Goal: Information Seeking & Learning: Learn about a topic

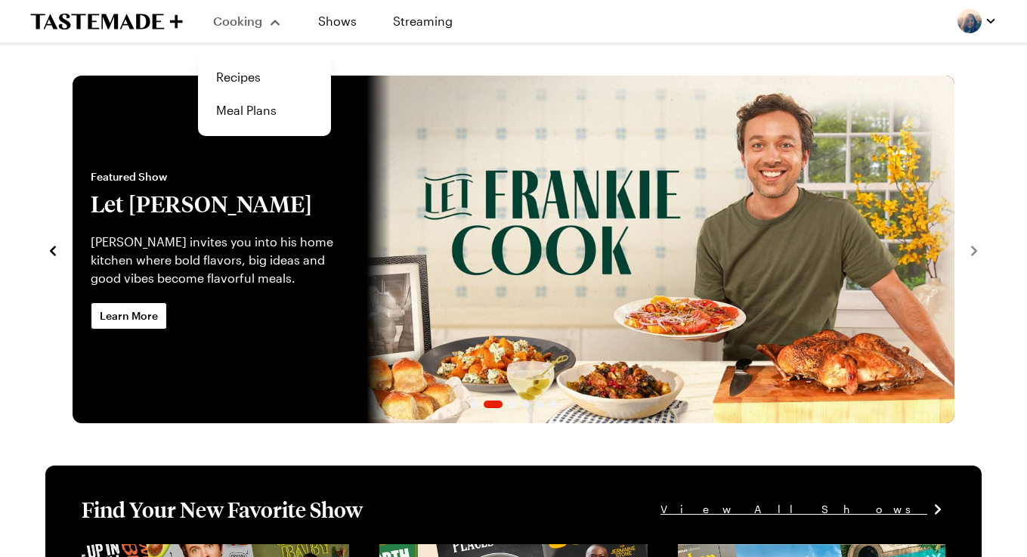
click at [245, 23] on span "Cooking" at bounding box center [237, 21] width 49 height 14
click at [238, 91] on link "Recipes" at bounding box center [264, 76] width 115 height 33
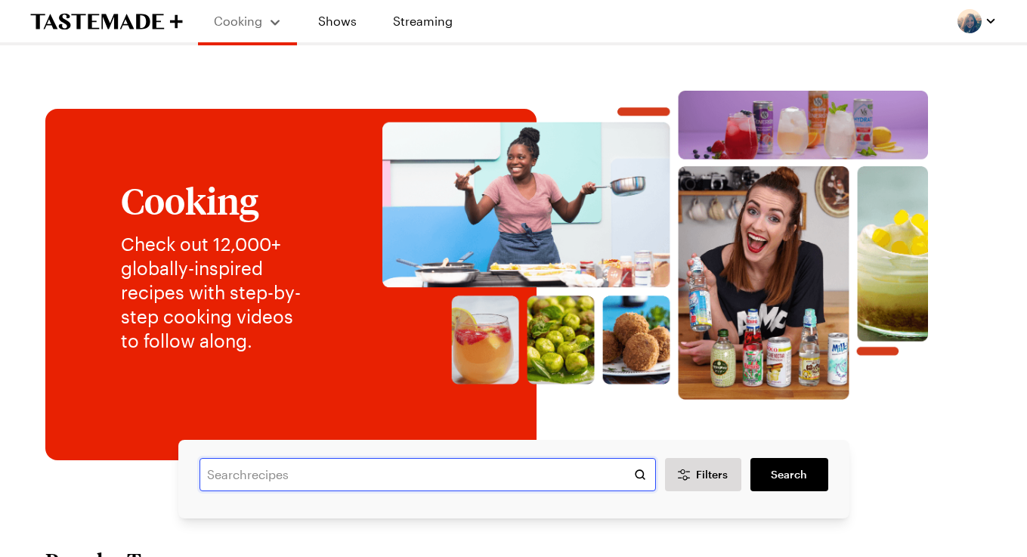
click at [239, 484] on input "text" at bounding box center [427, 474] width 456 height 33
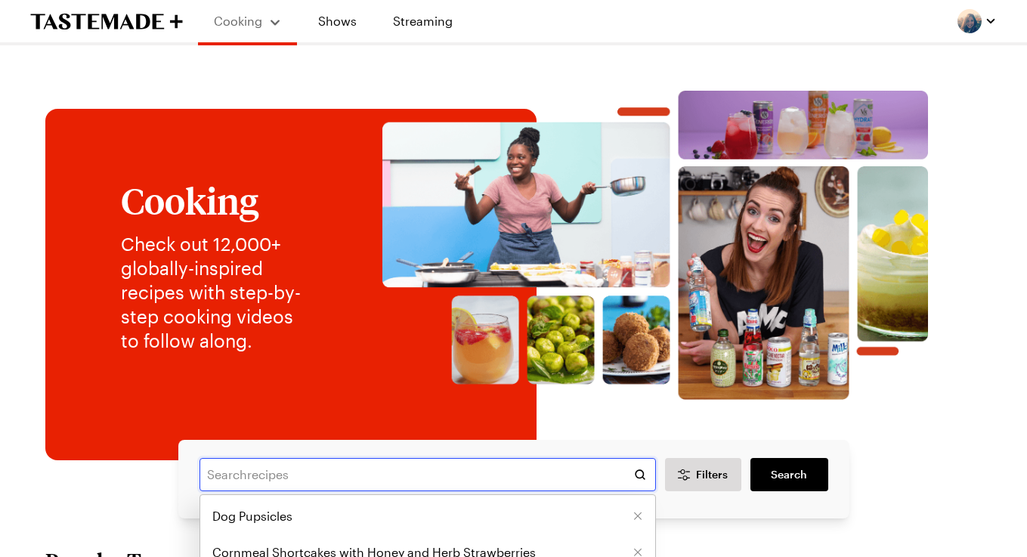
paste input "Butcher's Son Veggie Burger"
type input "Butcher's Son Veggie Burger"
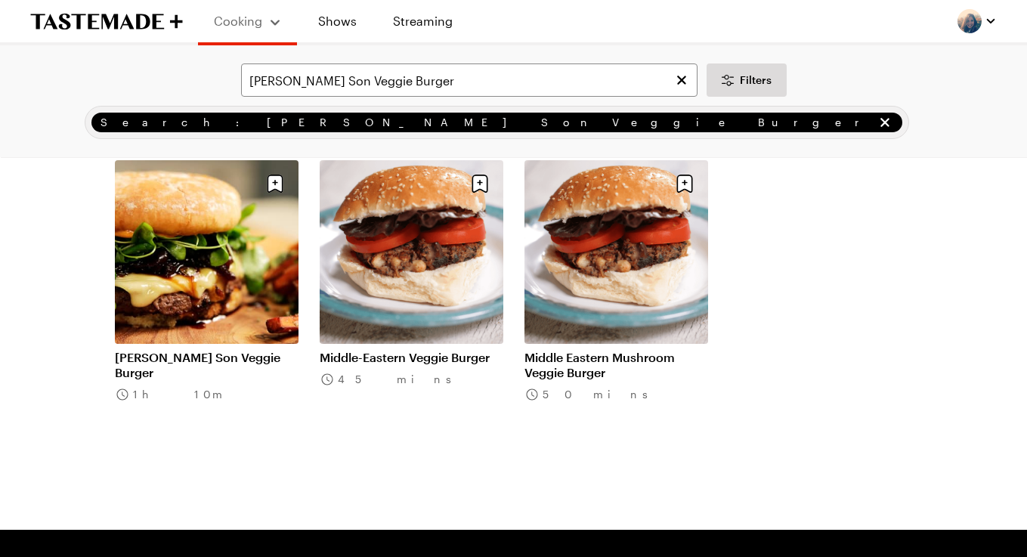
scroll to position [107, 0]
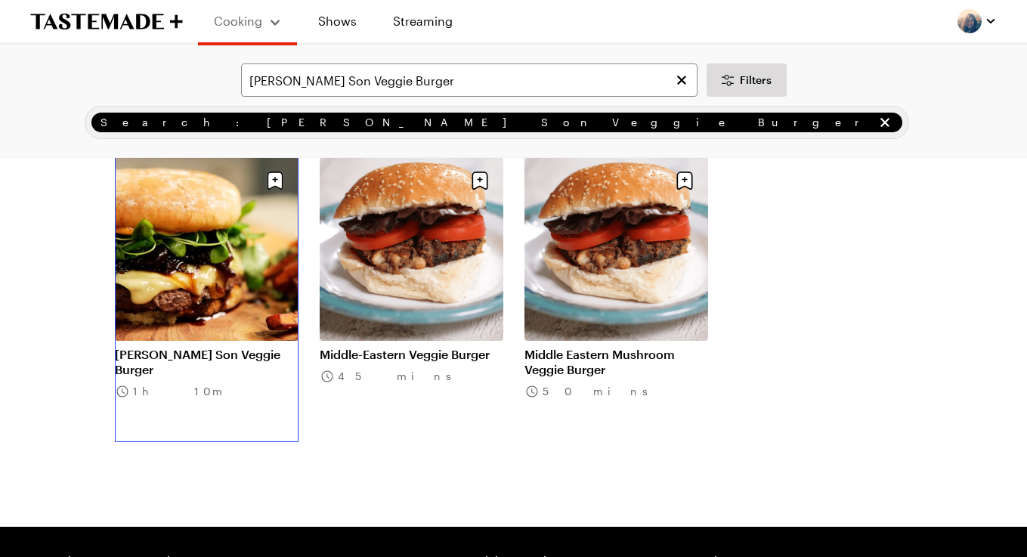
click at [209, 347] on link "Butcher's Son Veggie Burger" at bounding box center [207, 362] width 184 height 30
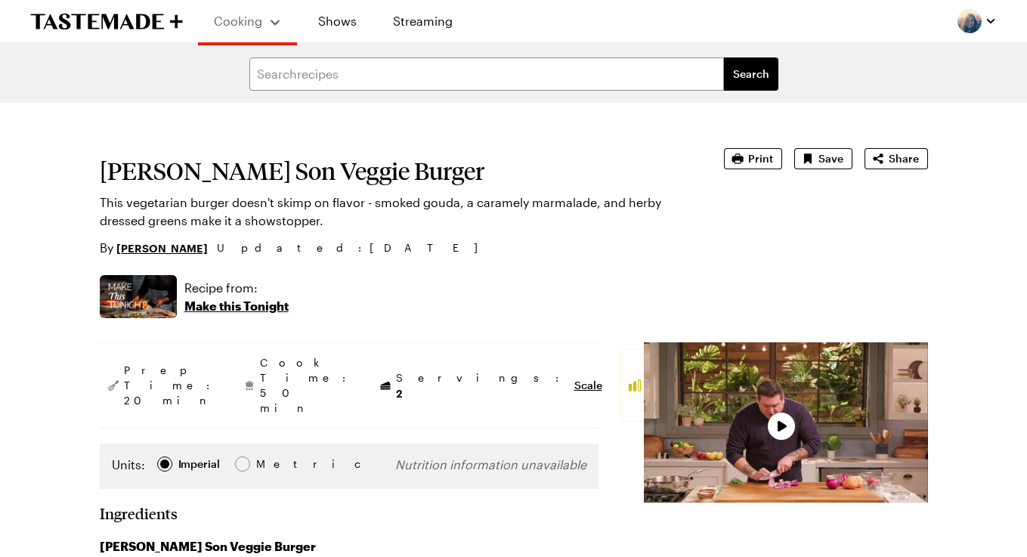
type textarea "x"
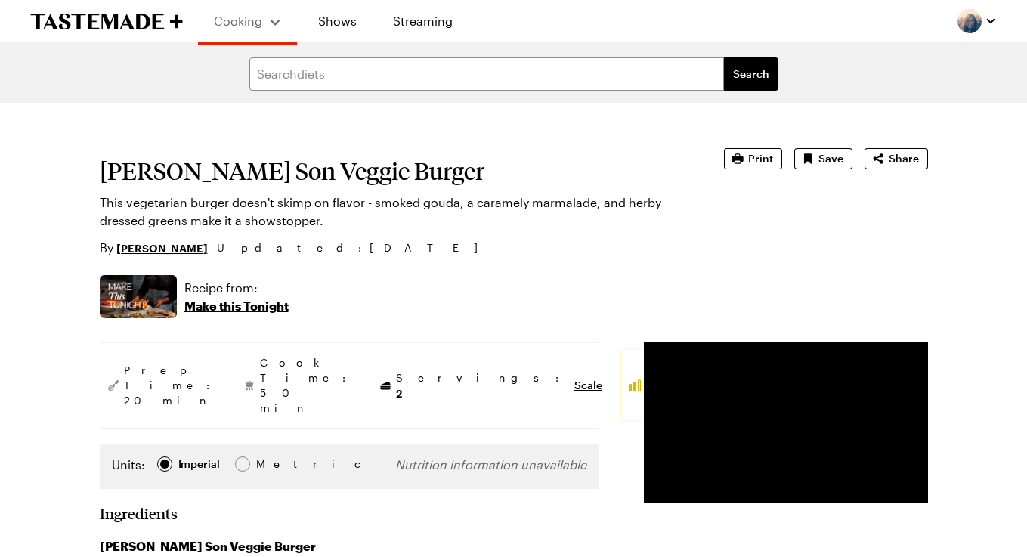
scroll to position [6, 0]
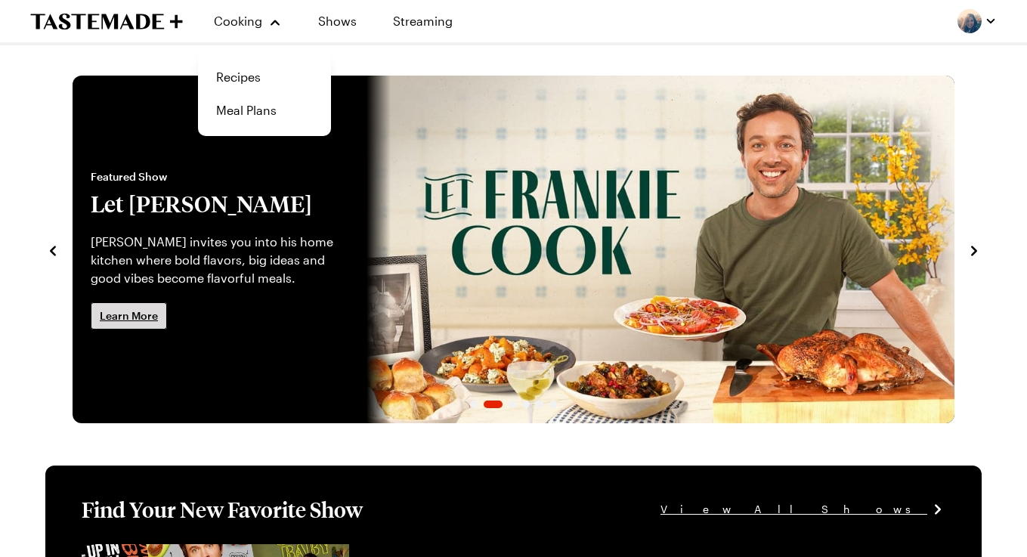
click at [143, 320] on span "Learn More" at bounding box center [129, 315] width 58 height 15
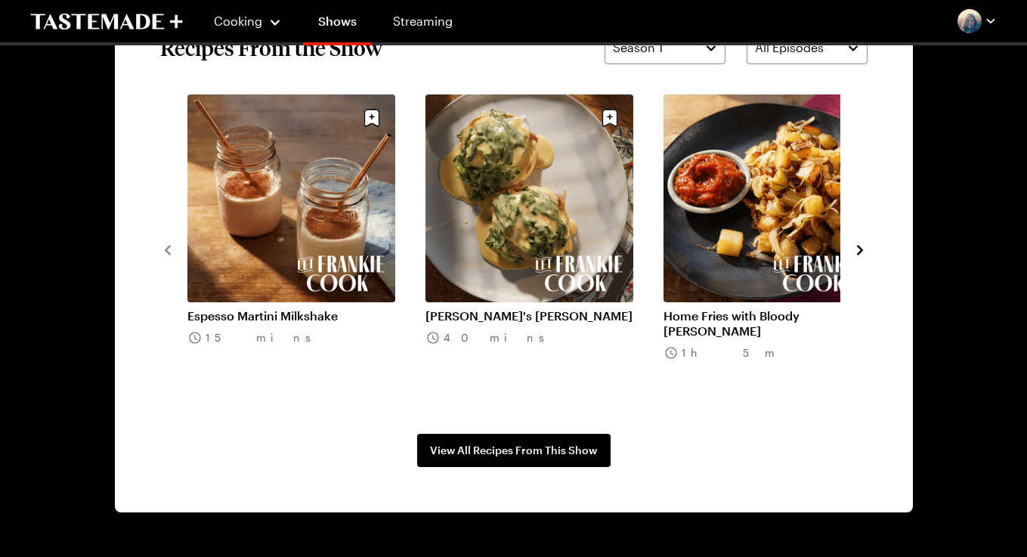
scroll to position [1447, 0]
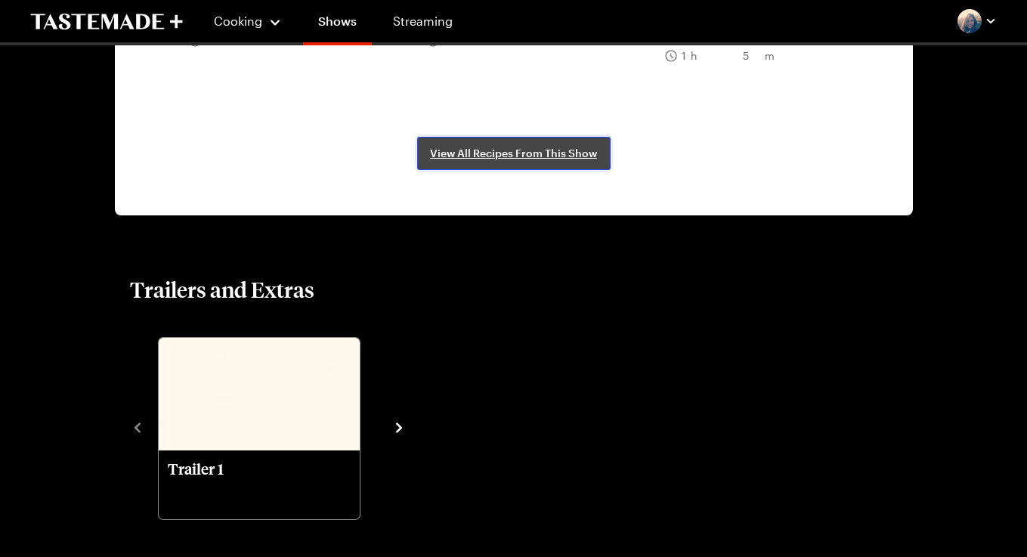
click at [504, 156] on span "View All Recipes From This Show" at bounding box center [513, 153] width 167 height 15
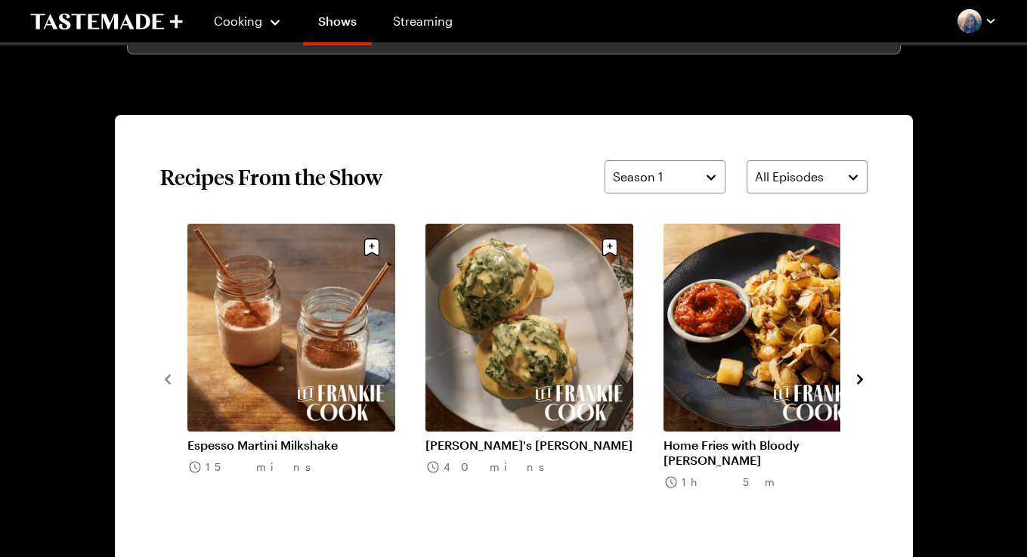
scroll to position [1022, 0]
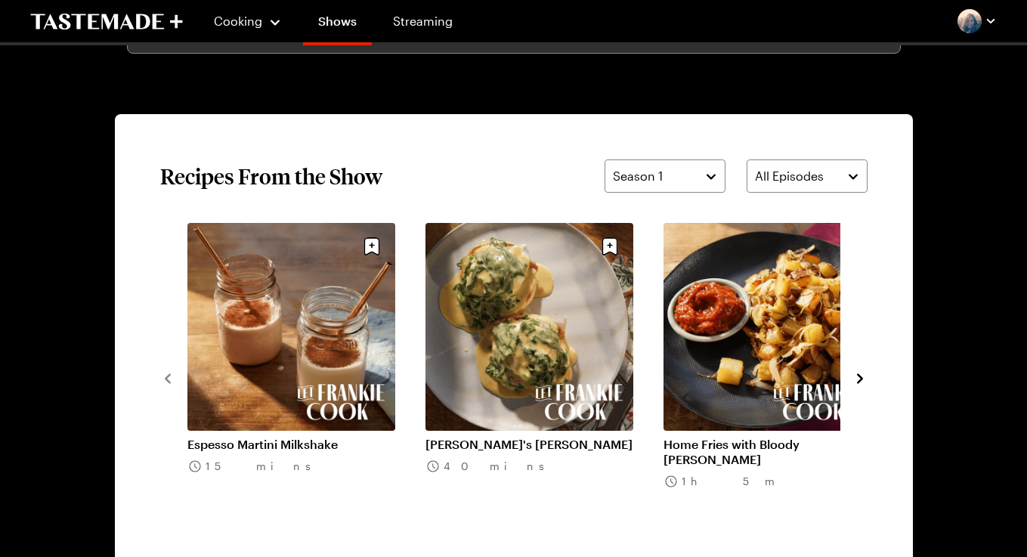
click at [857, 380] on icon "navigate to next item" at bounding box center [859, 378] width 15 height 15
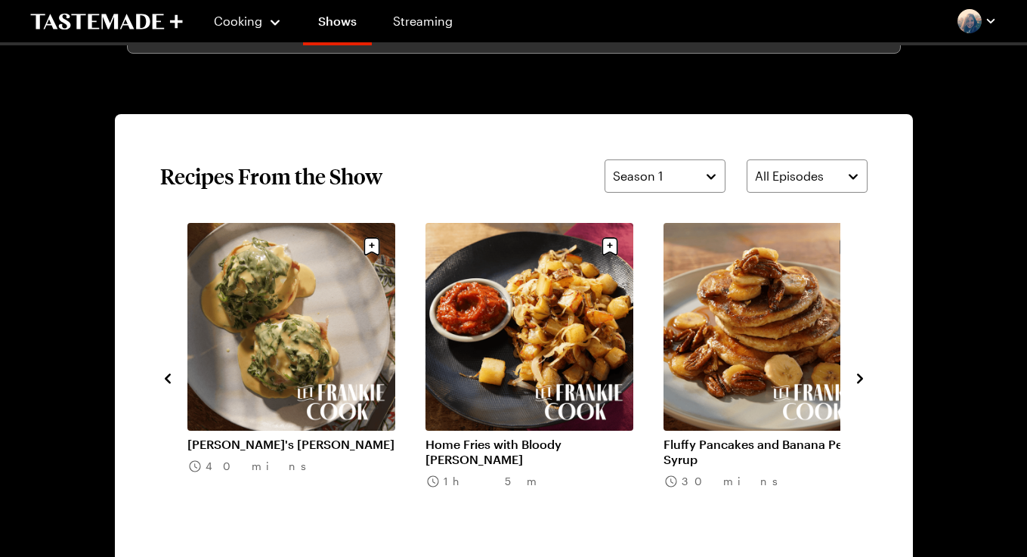
click at [857, 380] on icon "navigate to next item" at bounding box center [860, 378] width 6 height 10
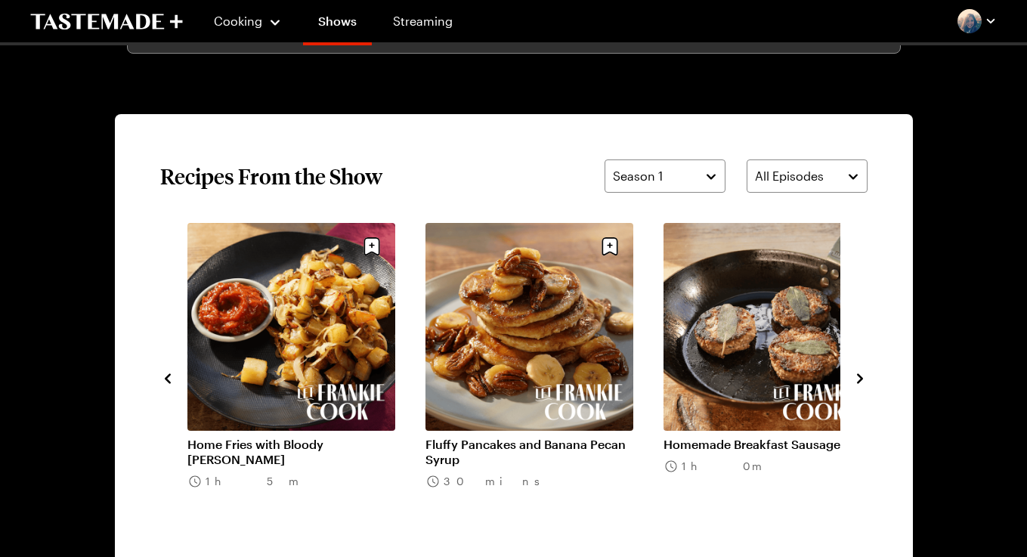
click at [858, 380] on icon "navigate to next item" at bounding box center [860, 378] width 6 height 10
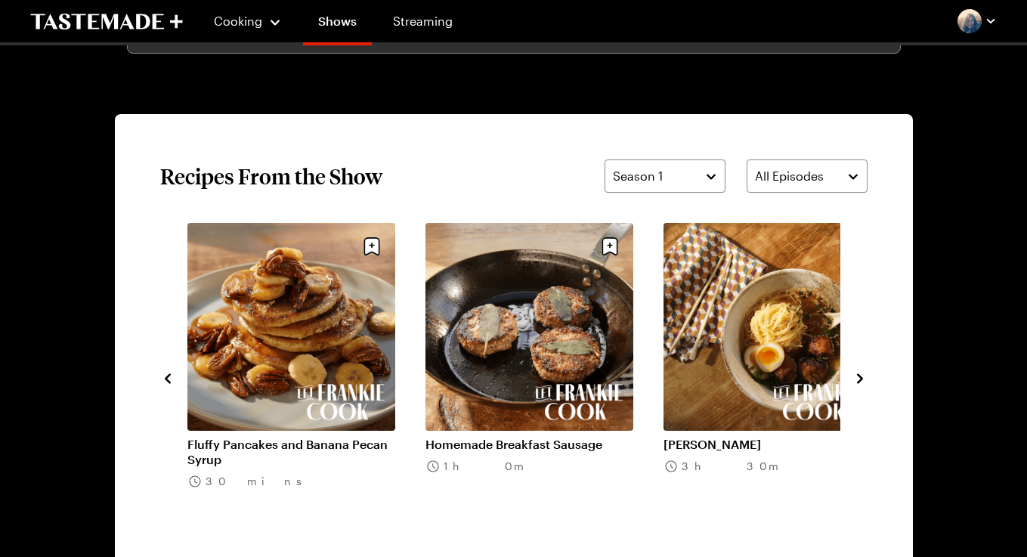
click at [858, 380] on icon "navigate to next item" at bounding box center [860, 378] width 6 height 10
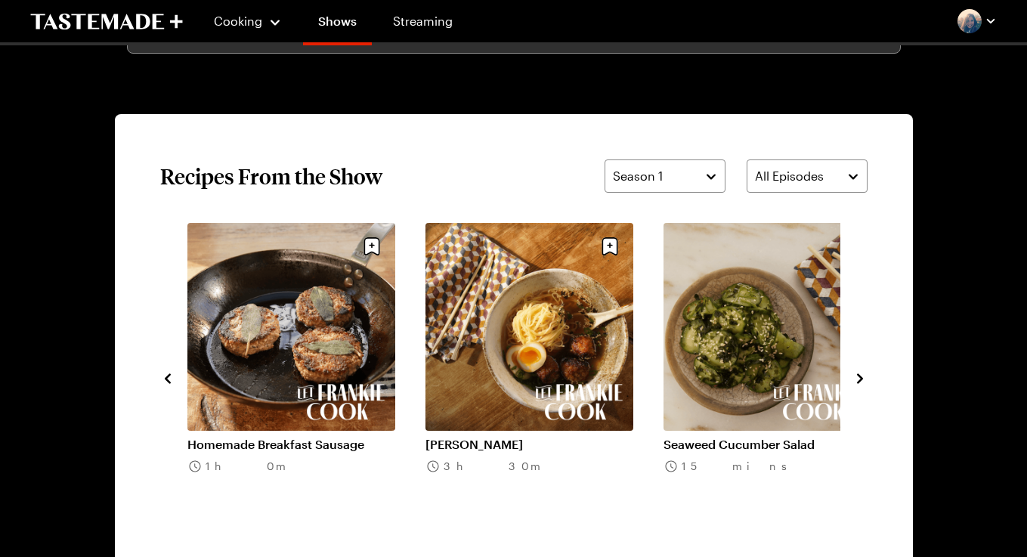
click at [517, 437] on link "Shoyu Ramen" at bounding box center [529, 444] width 208 height 15
click at [863, 377] on icon "navigate to next item" at bounding box center [859, 378] width 15 height 15
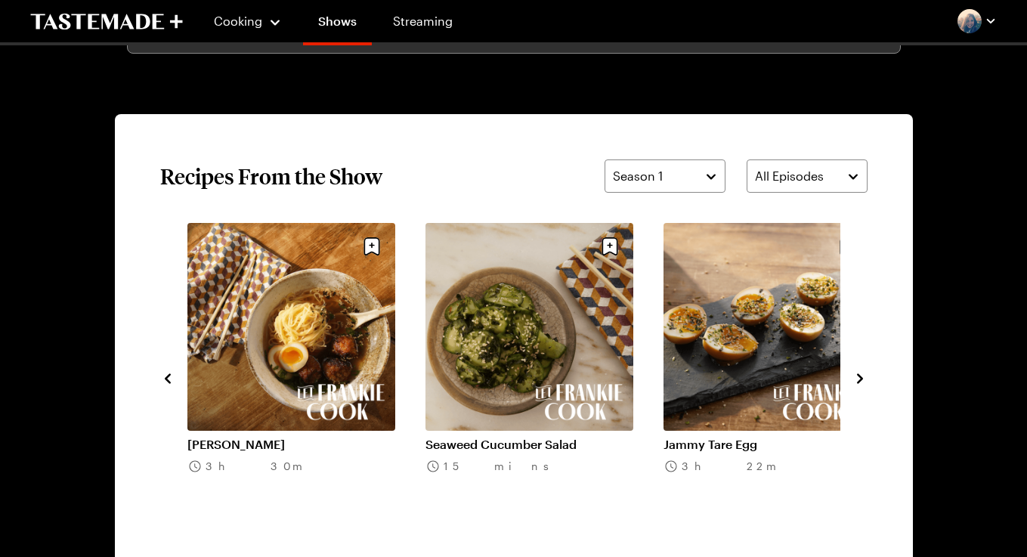
click at [863, 377] on icon "navigate to next item" at bounding box center [859, 378] width 15 height 15
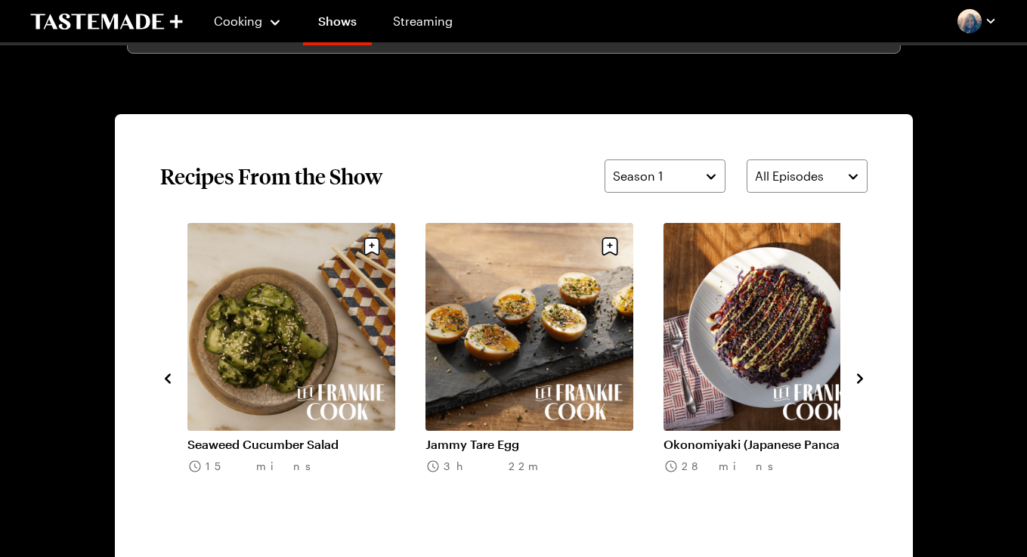
click at [863, 377] on icon "navigate to next item" at bounding box center [859, 378] width 15 height 15
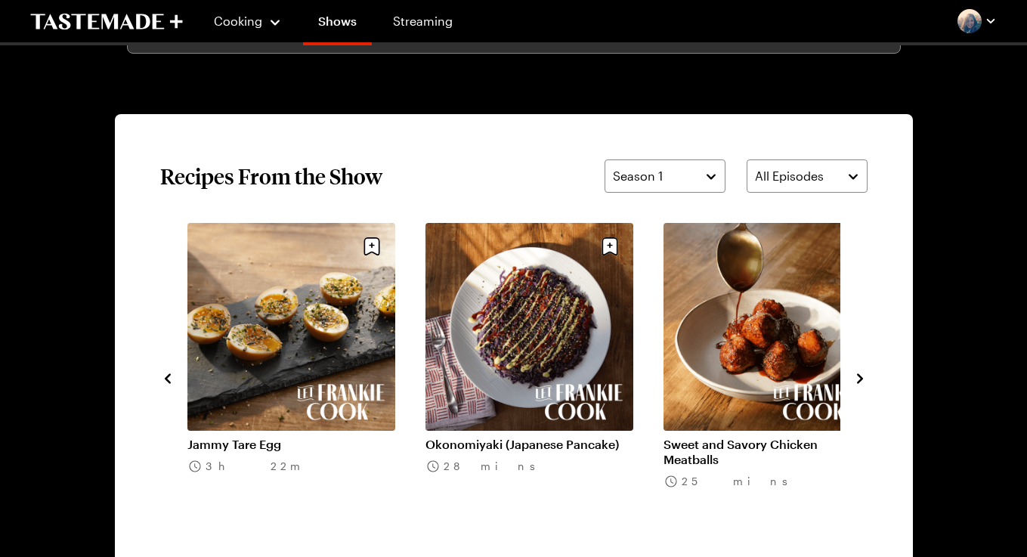
click at [863, 377] on icon "navigate to next item" at bounding box center [859, 378] width 15 height 15
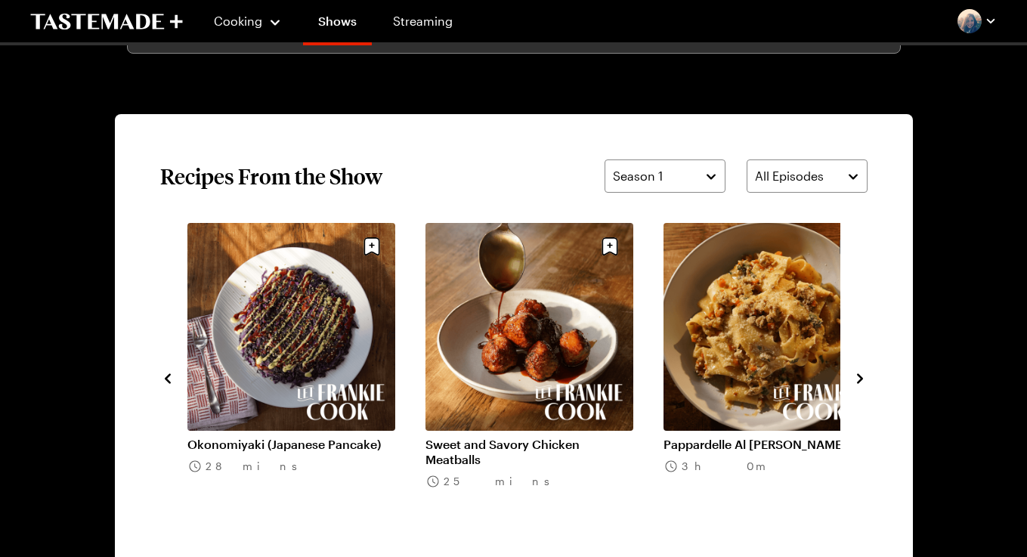
click at [761, 437] on link "Pappardelle Al Ragu Bianco" at bounding box center [767, 444] width 208 height 15
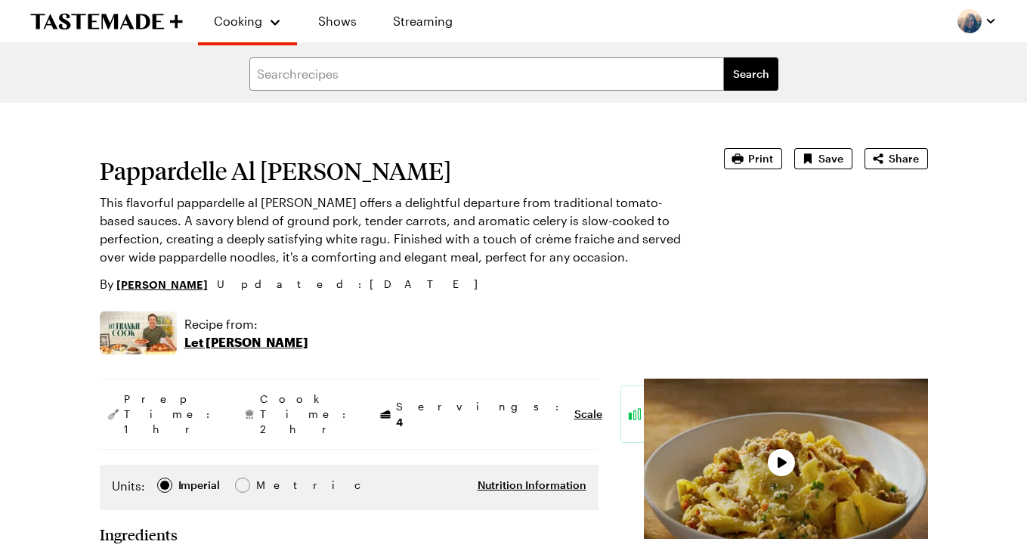
click at [351, 176] on h1 "Pappardelle Al Ragu Bianco" at bounding box center [391, 170] width 582 height 27
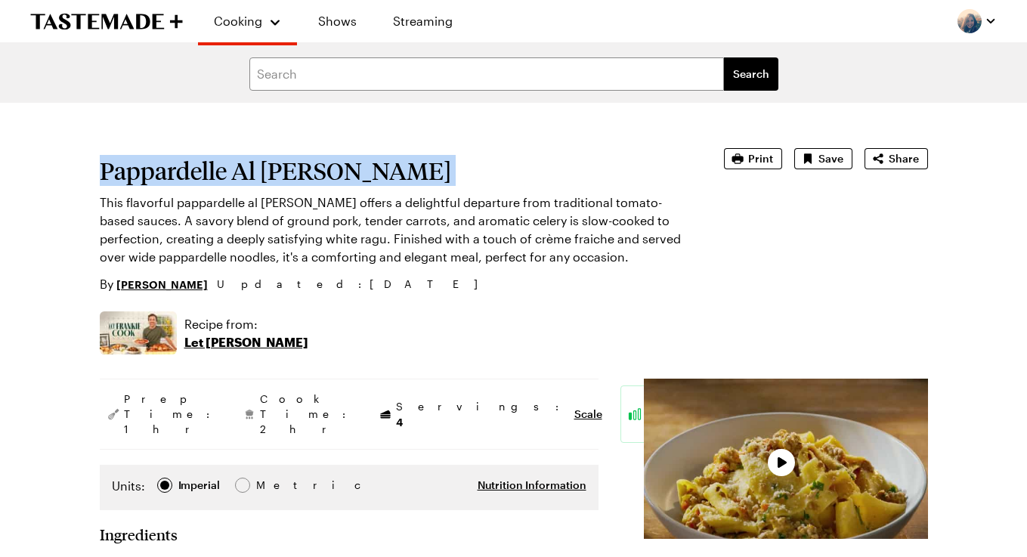
click at [351, 176] on h1 "Pappardelle Al Ragu Bianco" at bounding box center [391, 170] width 582 height 27
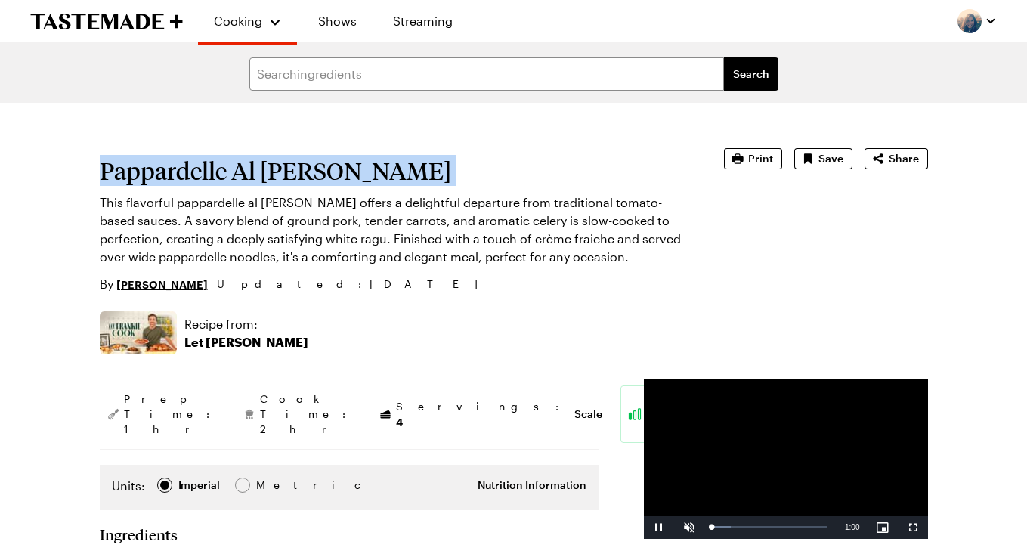
copy h1 "Pappardelle Al Ragu Bianco"
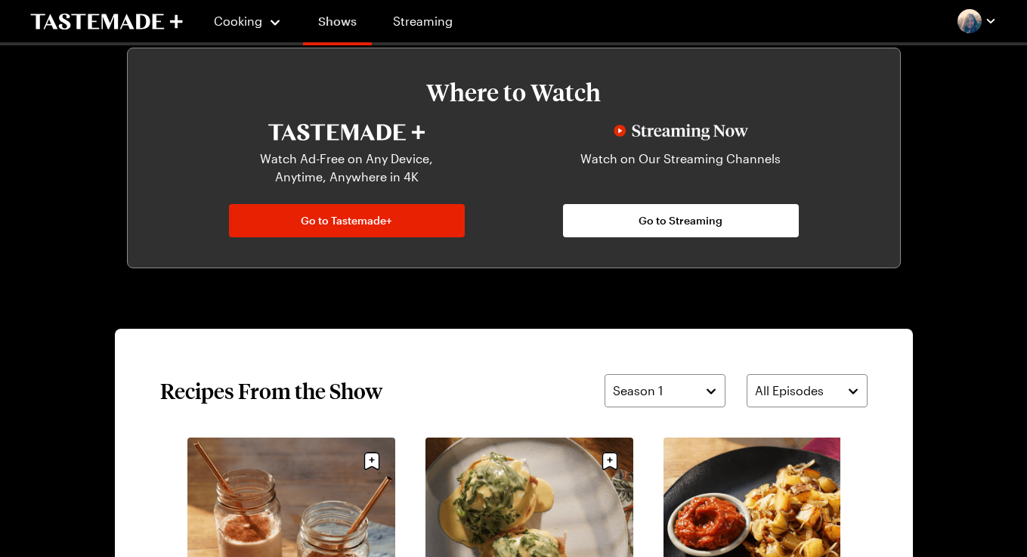
scroll to position [709, 0]
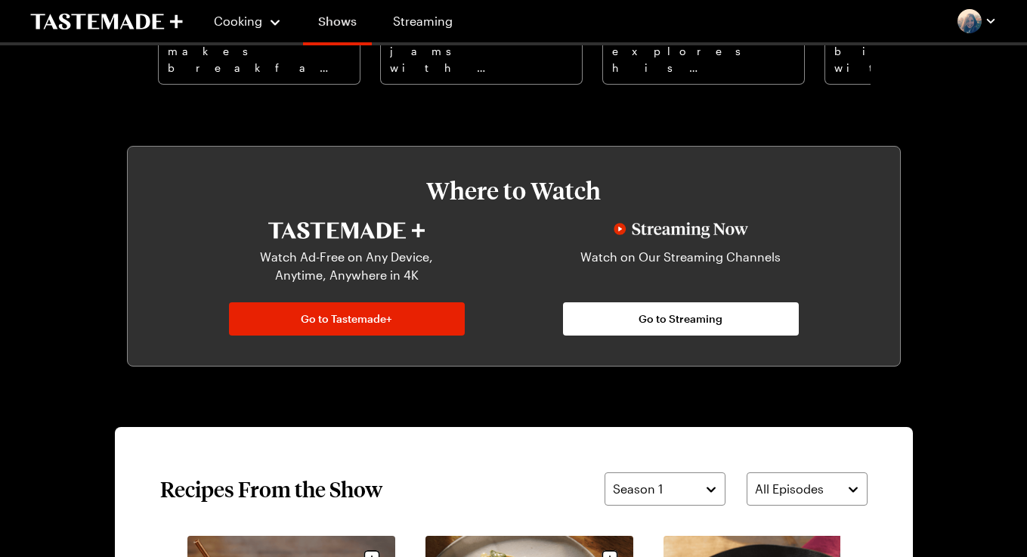
click at [339, 17] on link "Shows" at bounding box center [337, 24] width 69 height 42
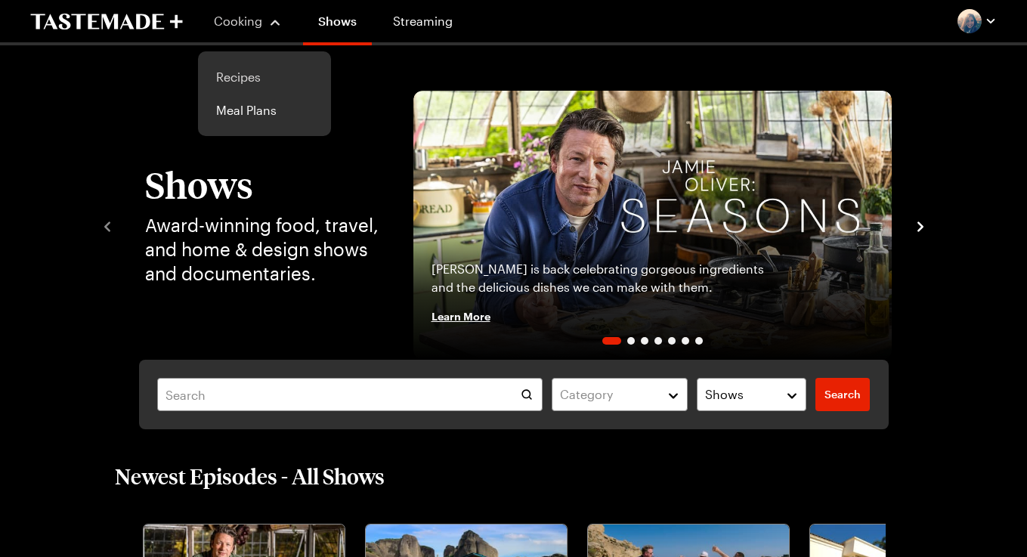
click at [243, 72] on link "Recipes" at bounding box center [264, 76] width 115 height 33
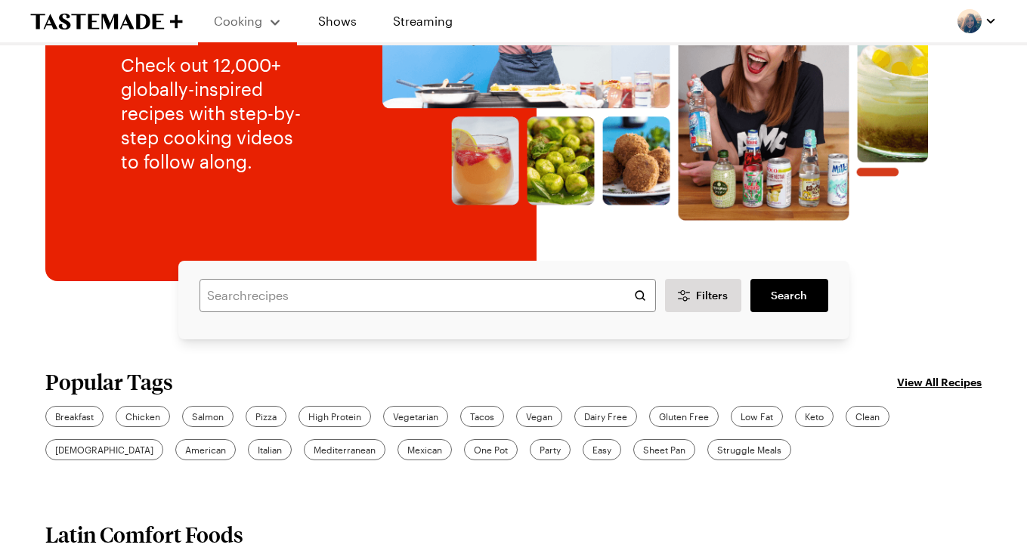
scroll to position [384, 0]
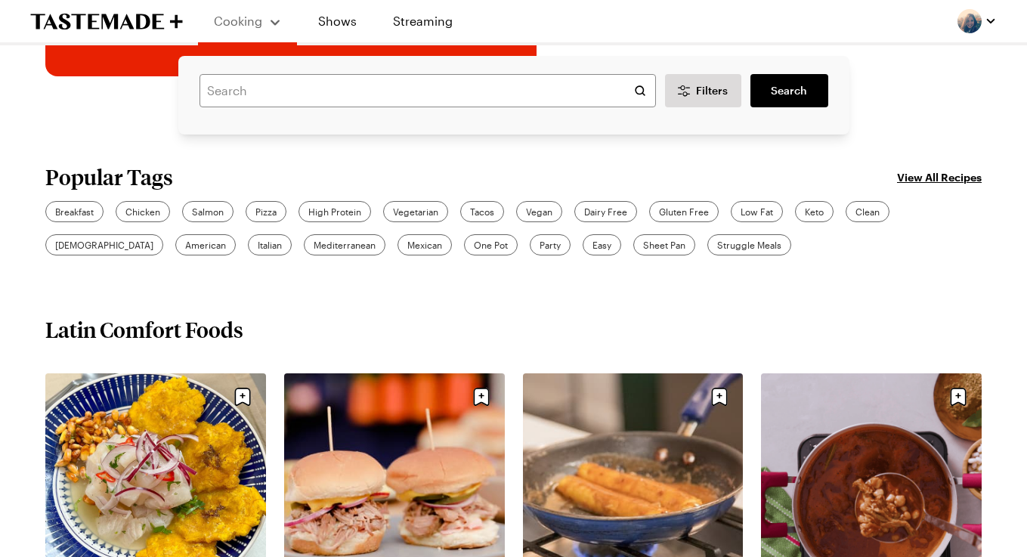
click at [948, 177] on link "View All Recipes" at bounding box center [939, 176] width 85 height 17
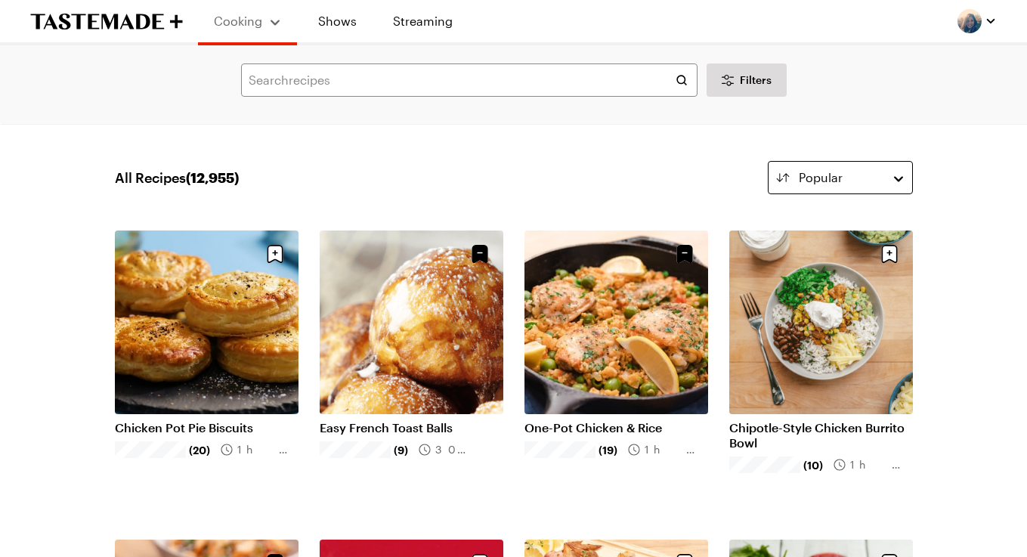
click at [876, 184] on div "Popular" at bounding box center [839, 177] width 83 height 18
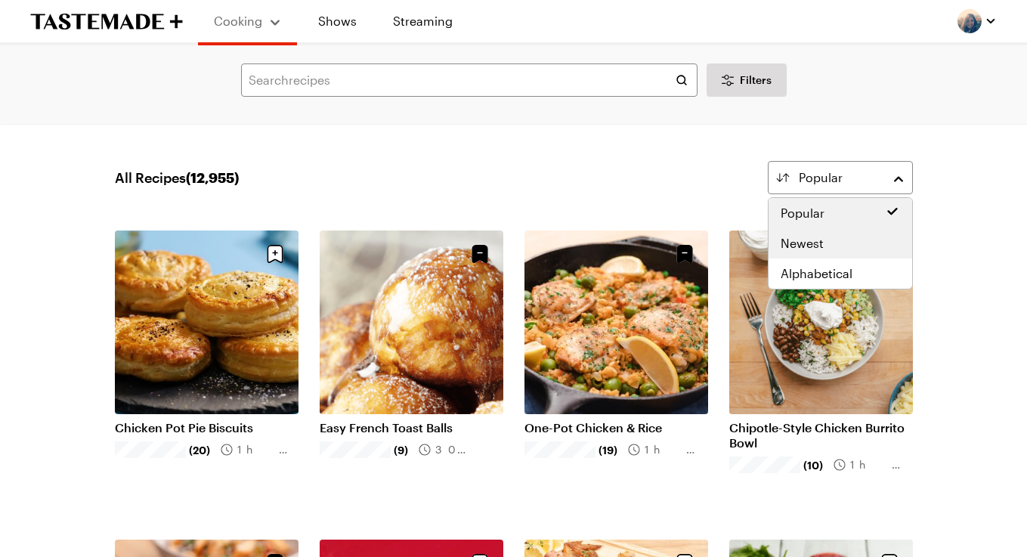
click at [831, 239] on div "Newest" at bounding box center [839, 243] width 119 height 18
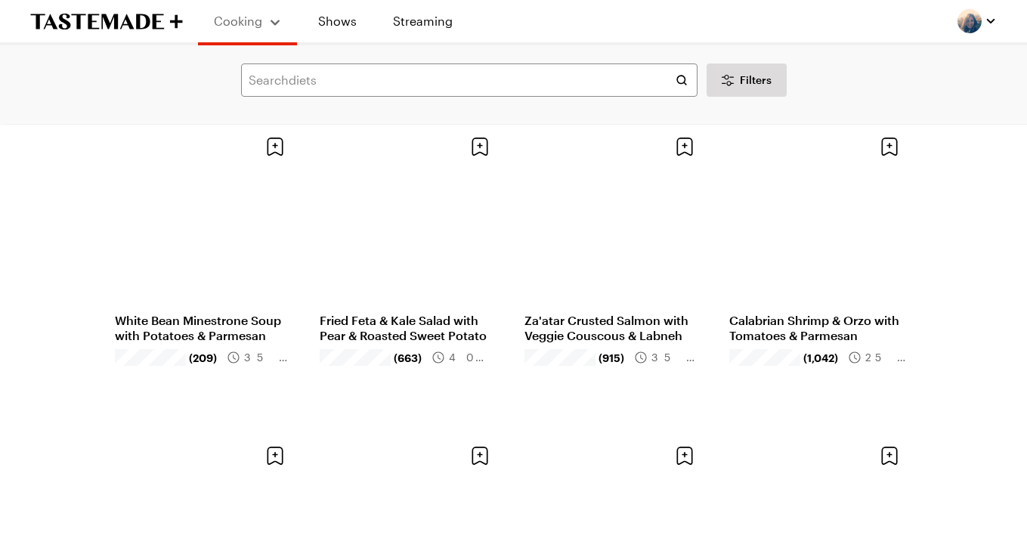
scroll to position [105, 0]
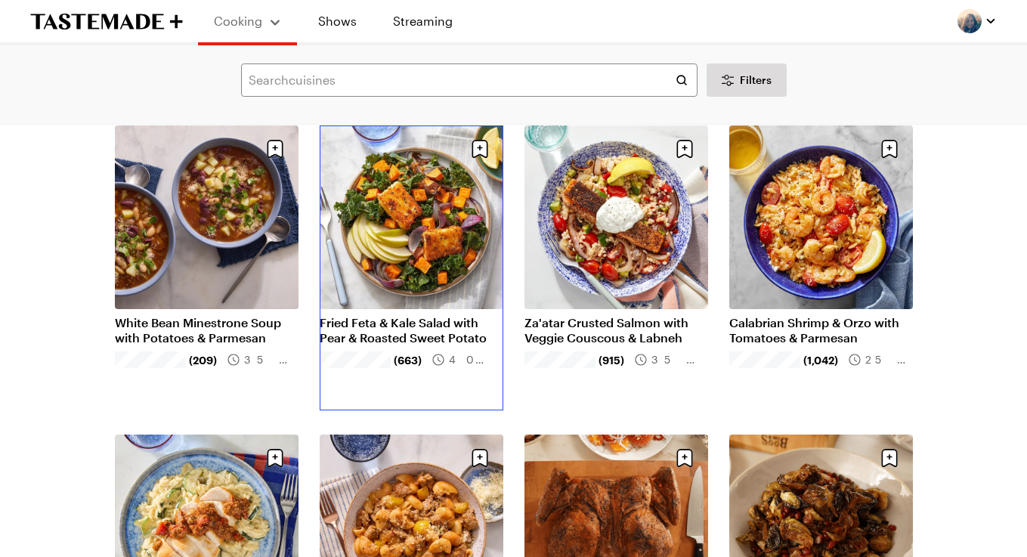
click at [406, 315] on link "Fried Feta & Kale Salad with Pear & Roasted Sweet Potato" at bounding box center [412, 330] width 184 height 30
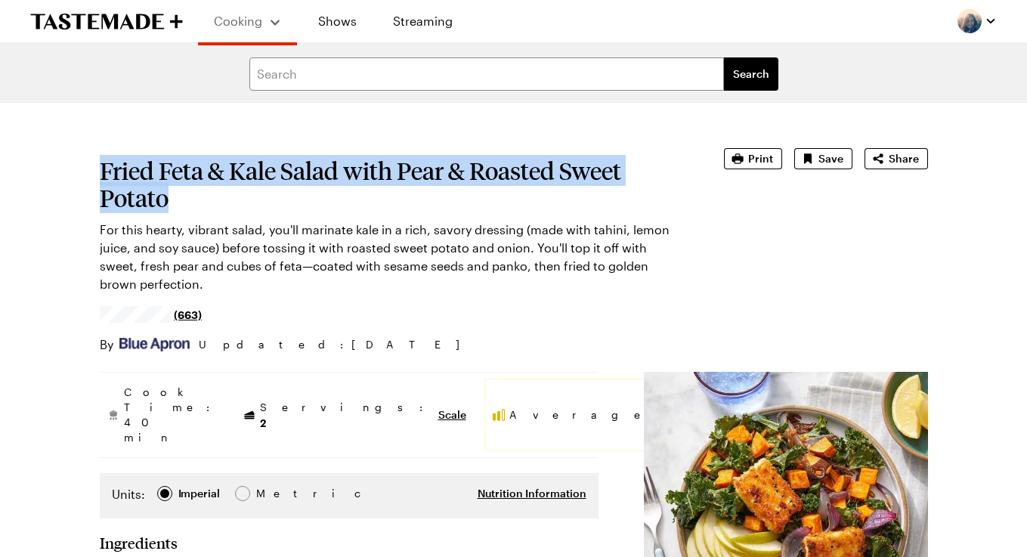
drag, startPoint x: 173, startPoint y: 204, endPoint x: 101, endPoint y: 177, distance: 76.7
click at [101, 177] on h1 "Fried Feta & Kale Salad with Pear & Roasted Sweet Potato" at bounding box center [391, 184] width 582 height 54
copy h1 "Fried Feta & Kale Salad with Pear & Roasted Sweet Potato"
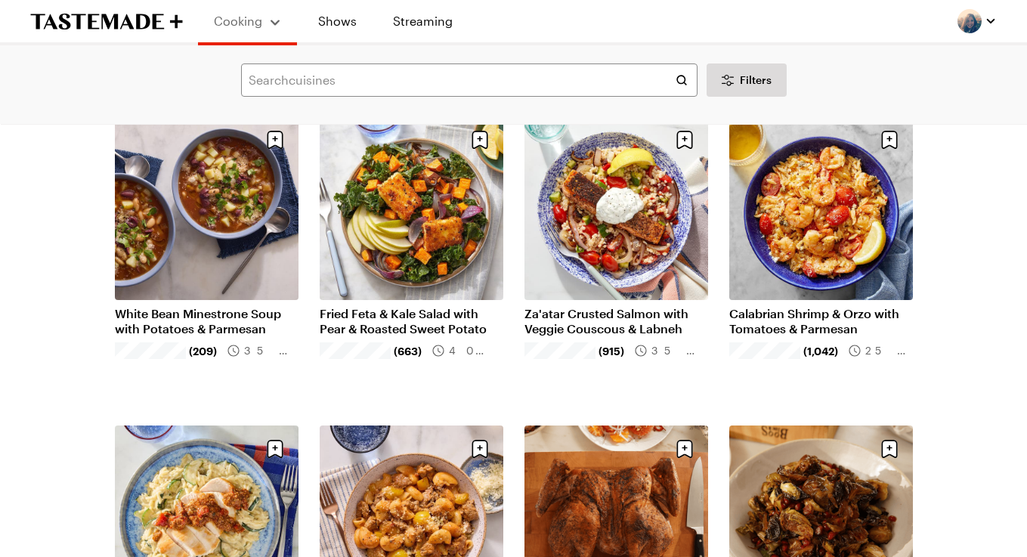
scroll to position [95, 0]
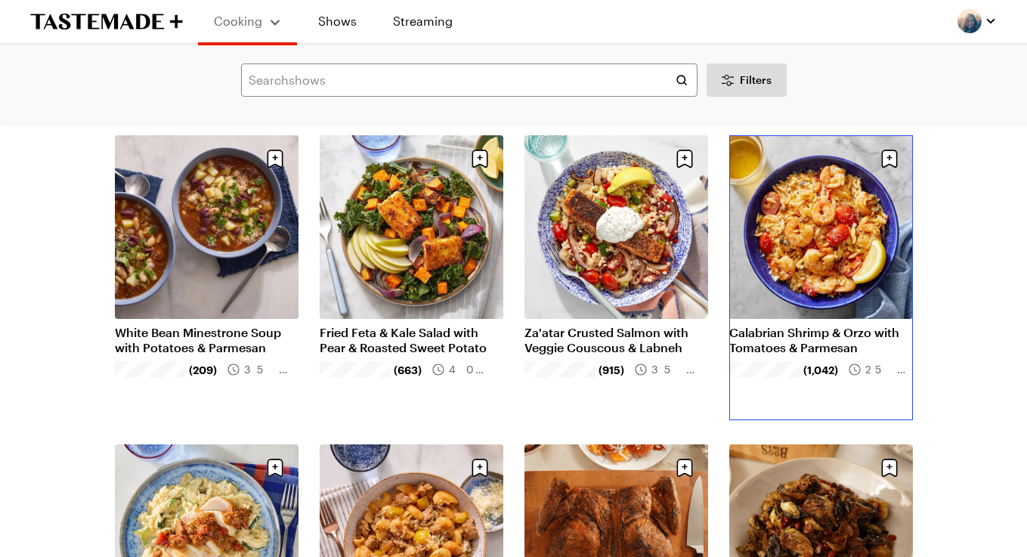
click at [810, 325] on link "Calabrian Shrimp & Orzo with Tomatoes & Parmesan" at bounding box center [821, 340] width 184 height 30
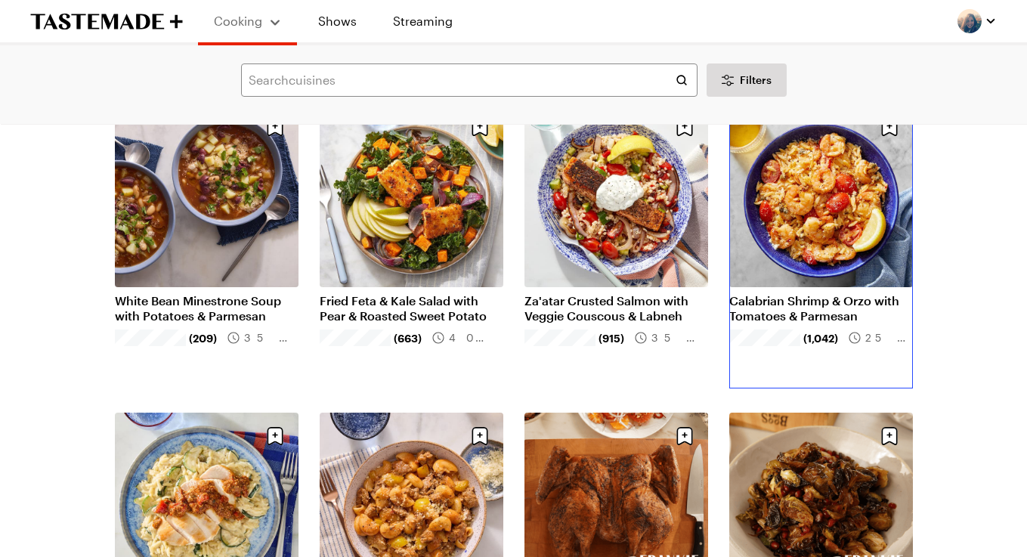
scroll to position [109, 0]
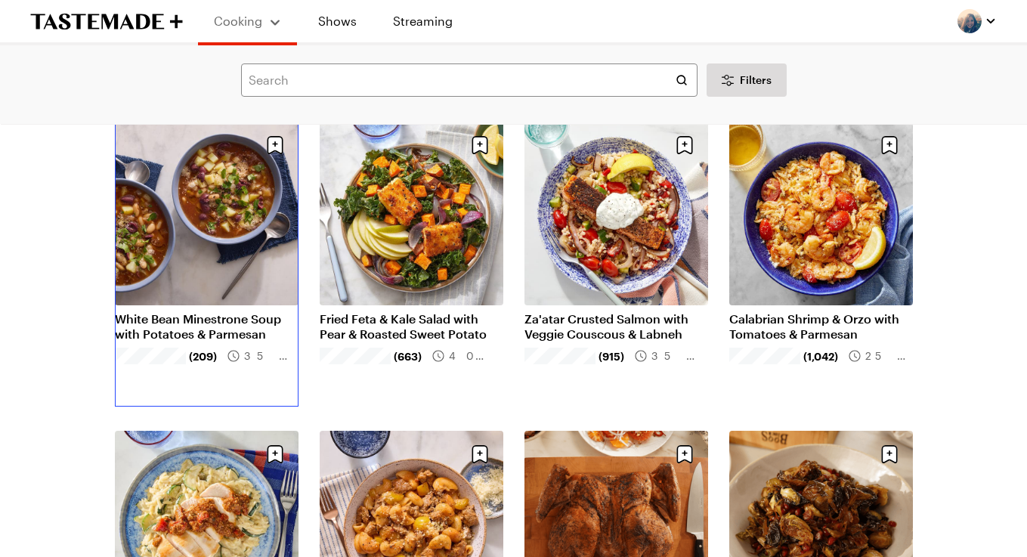
click at [208, 311] on link "White Bean Minestrone Soup with Potatoes & Parmesan" at bounding box center [207, 326] width 184 height 30
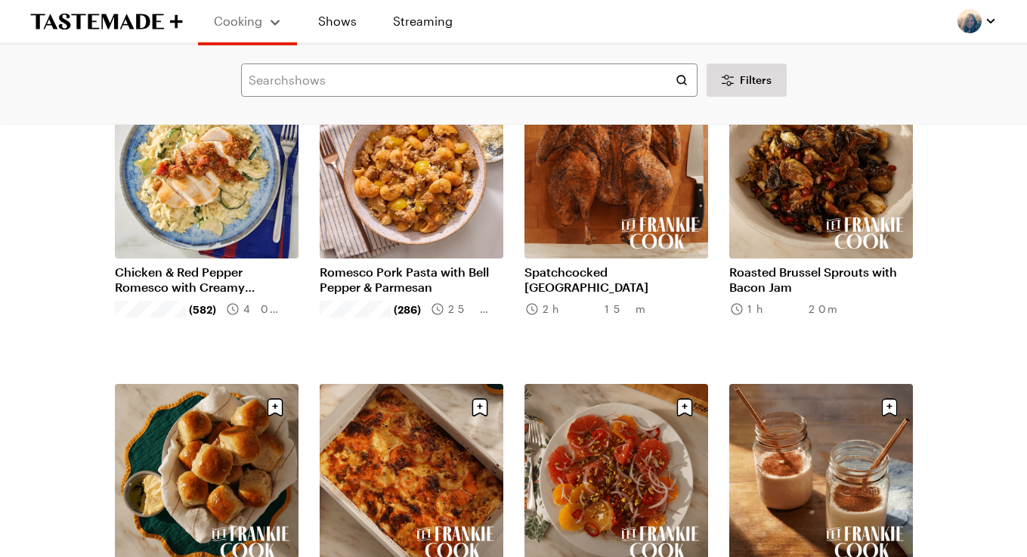
scroll to position [474, 0]
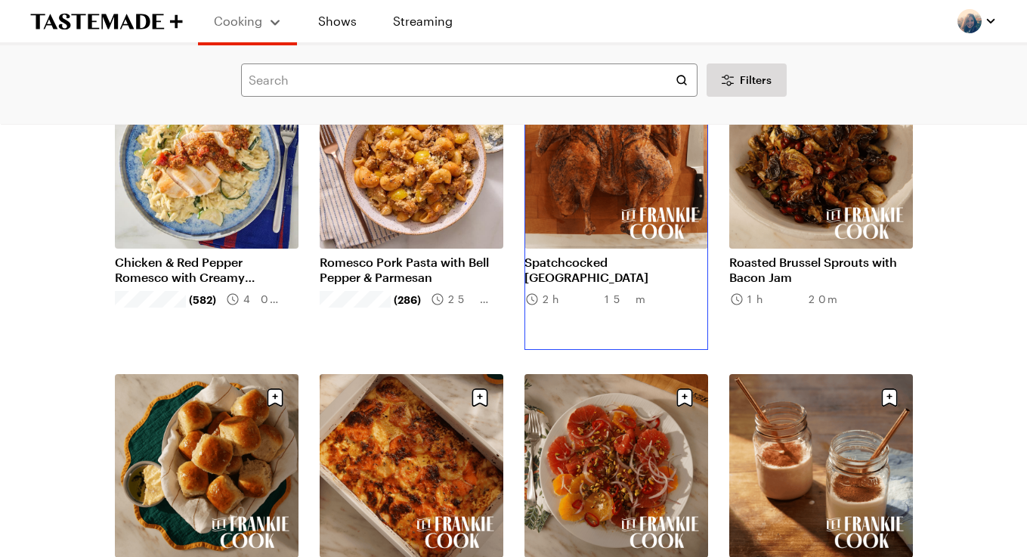
click at [604, 255] on link "Spatchcocked Turkey" at bounding box center [616, 270] width 184 height 30
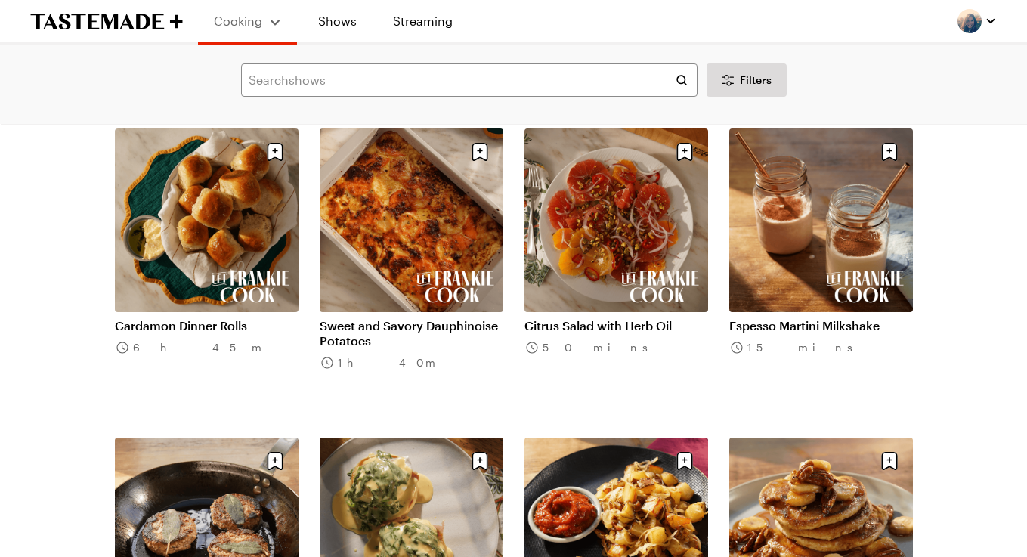
scroll to position [724, 0]
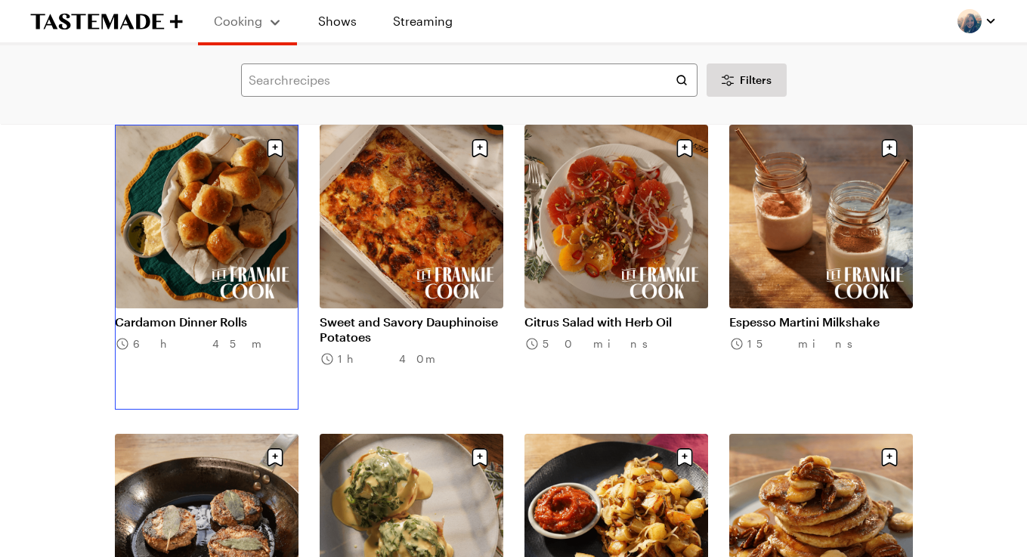
click at [214, 314] on link "Cardamon Dinner Rolls" at bounding box center [207, 321] width 184 height 15
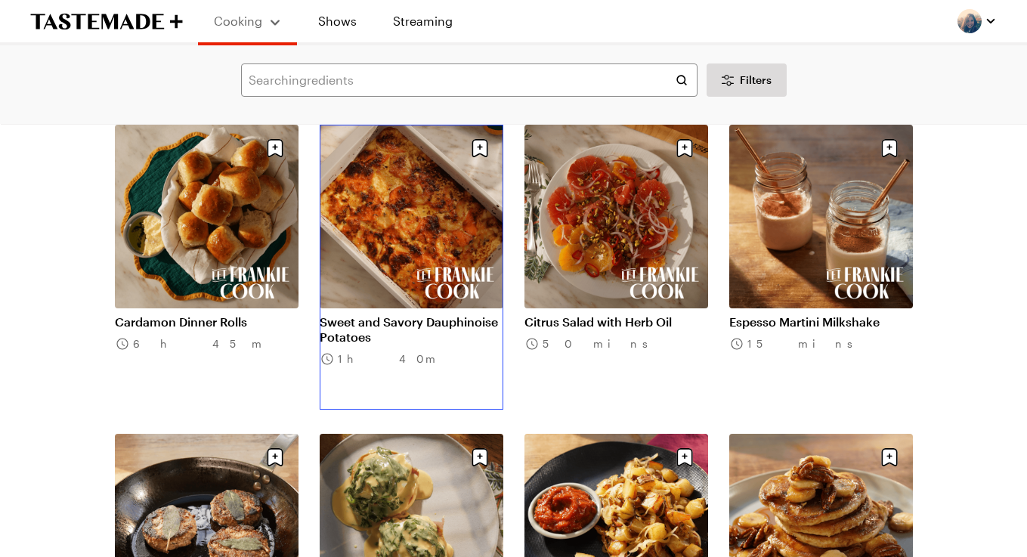
click at [403, 314] on link "Sweet and Savory Dauphinoise Potatoes" at bounding box center [412, 329] width 184 height 30
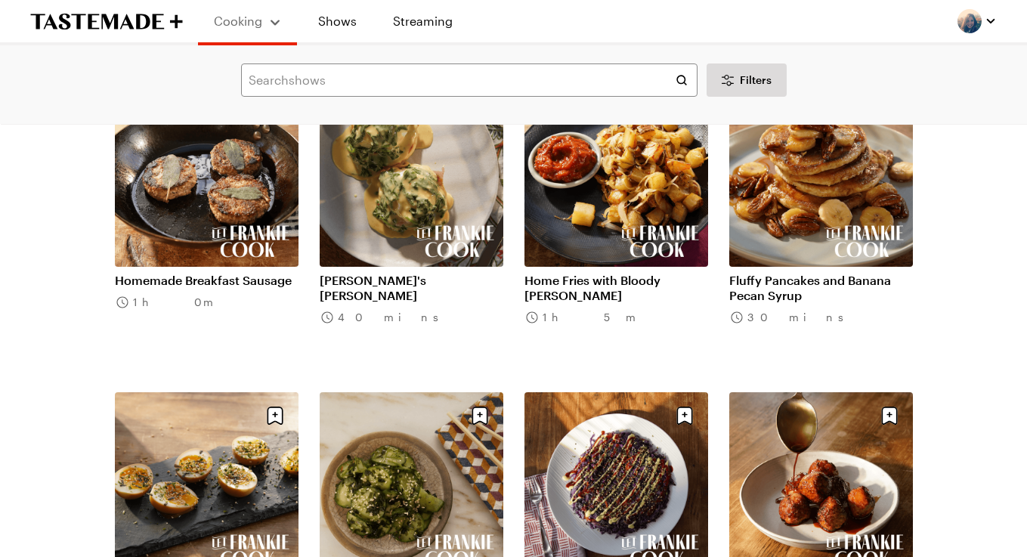
scroll to position [1089, 0]
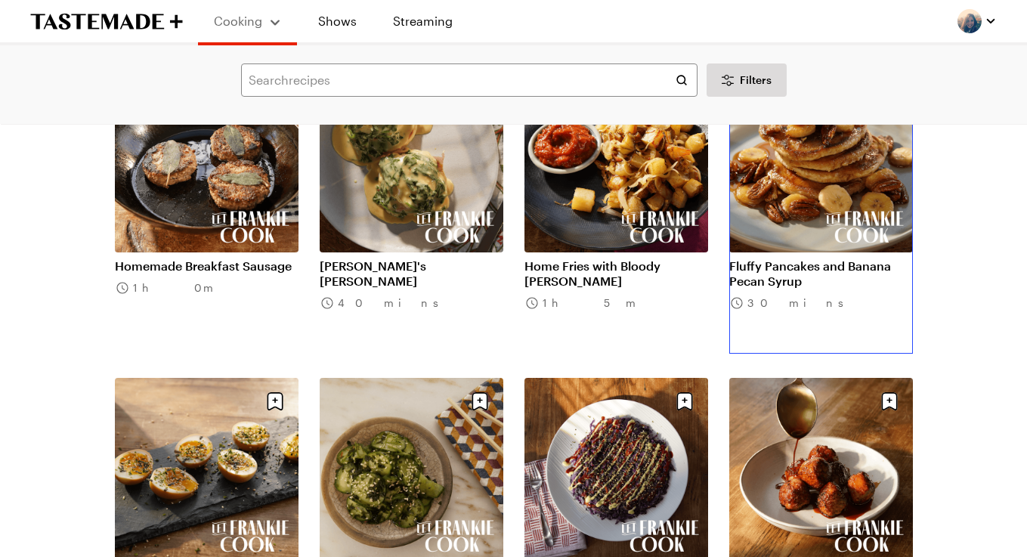
click at [811, 258] on link "Fluffy Pancakes and Banana Pecan Syrup" at bounding box center [821, 273] width 184 height 30
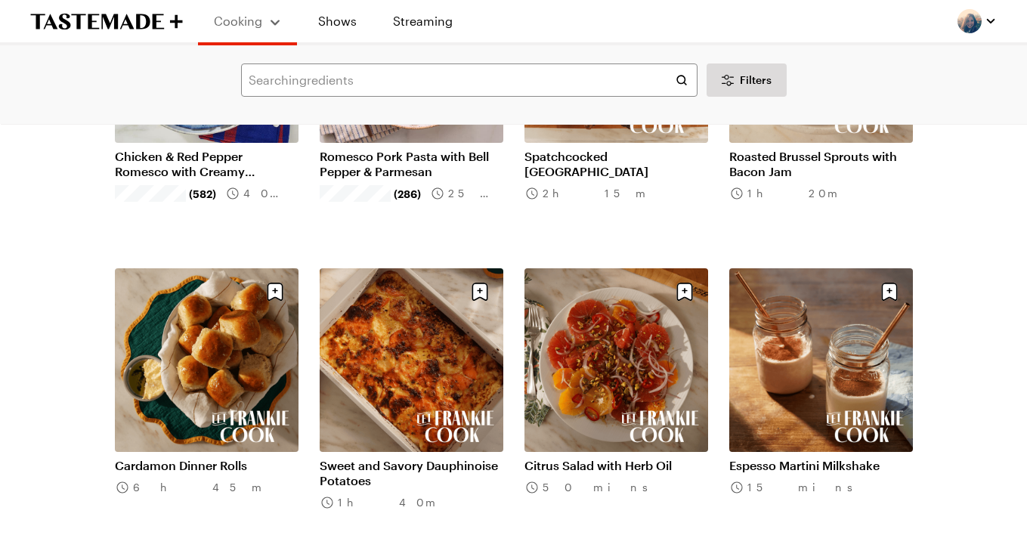
scroll to position [417, 0]
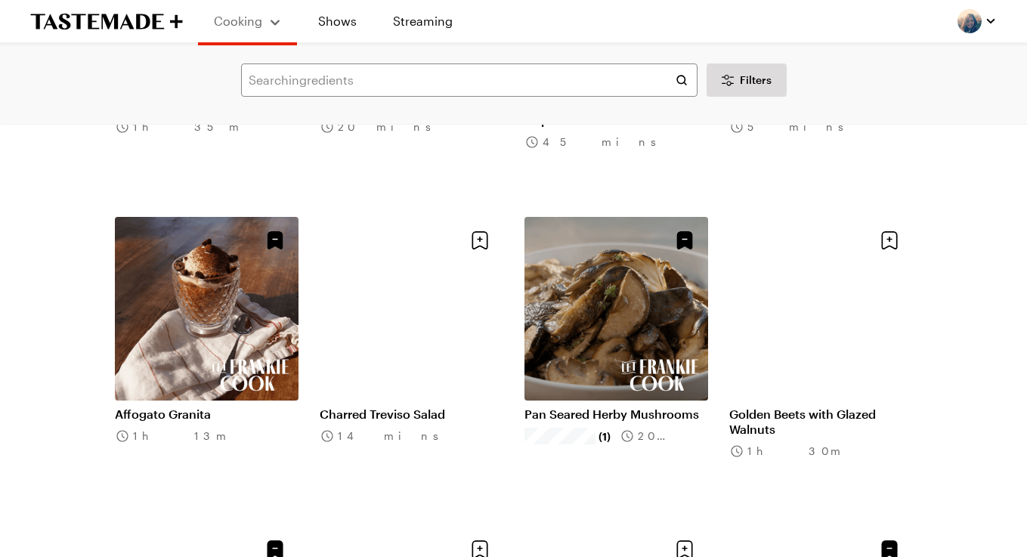
scroll to position [2795, 0]
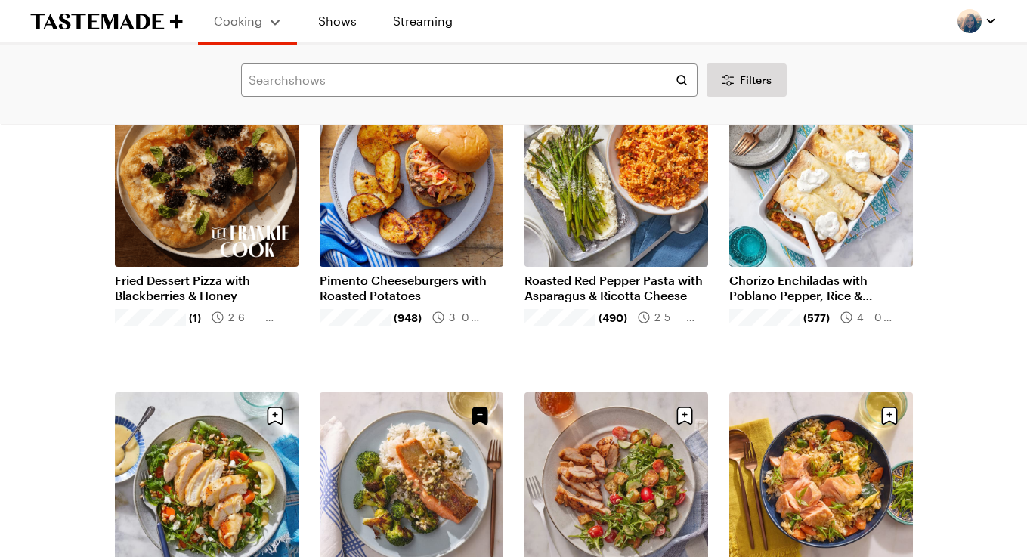
scroll to position [3539, 0]
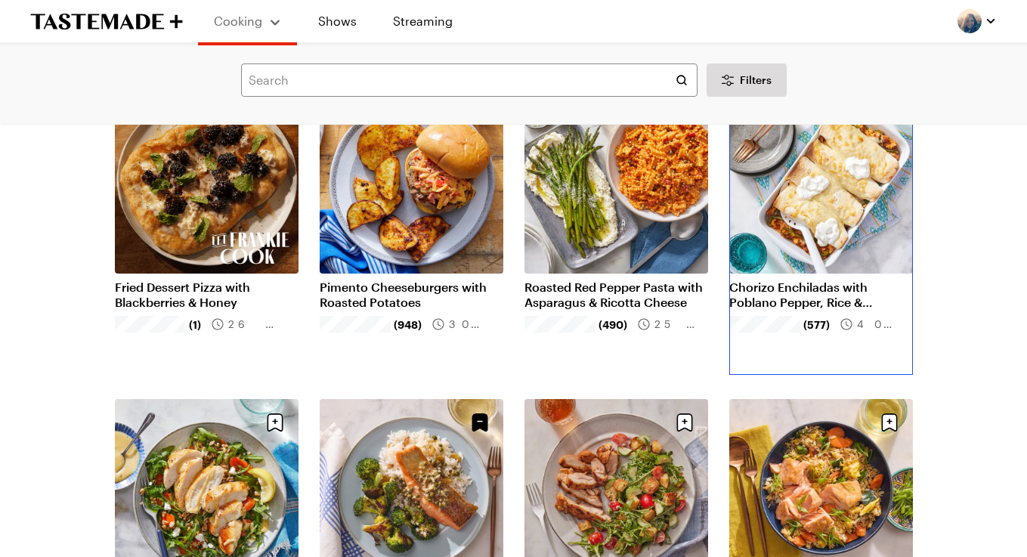
click at [829, 279] on link "Chorizo Enchiladas with Poblano Pepper, Rice & Monterey Jack" at bounding box center [821, 294] width 184 height 30
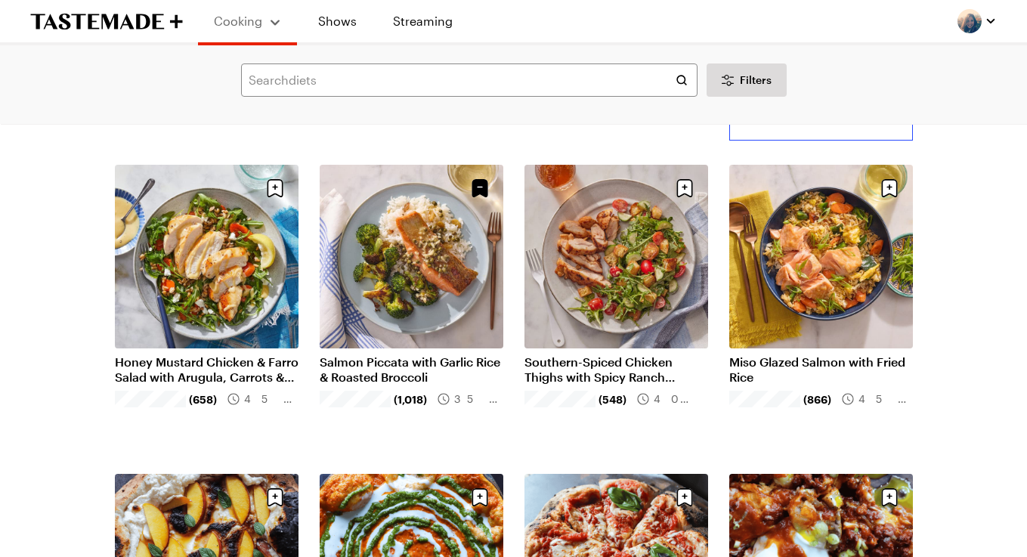
scroll to position [3791, 0]
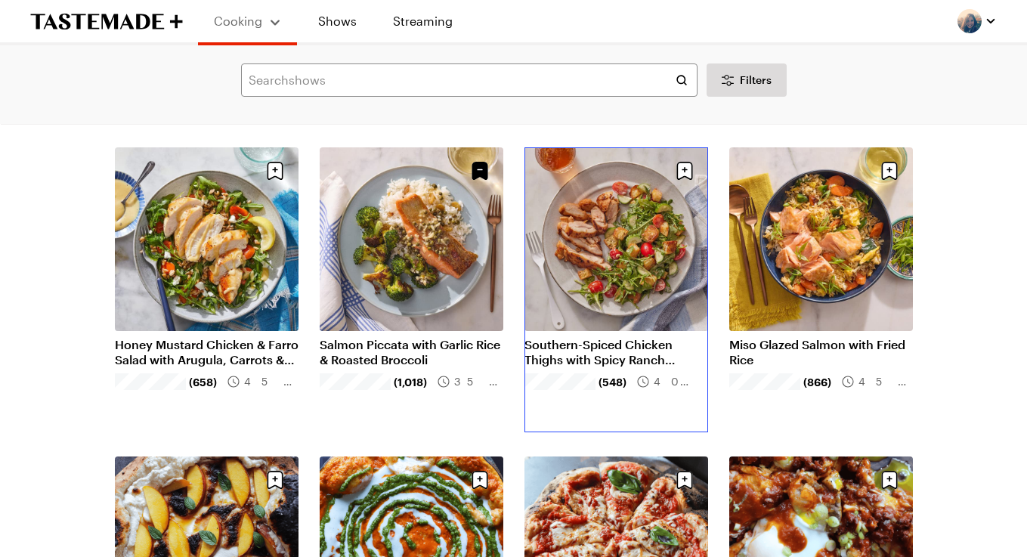
click at [616, 337] on link "Southern-Spiced Chicken Thighs with Spicy Ranch Panzanella" at bounding box center [616, 352] width 184 height 30
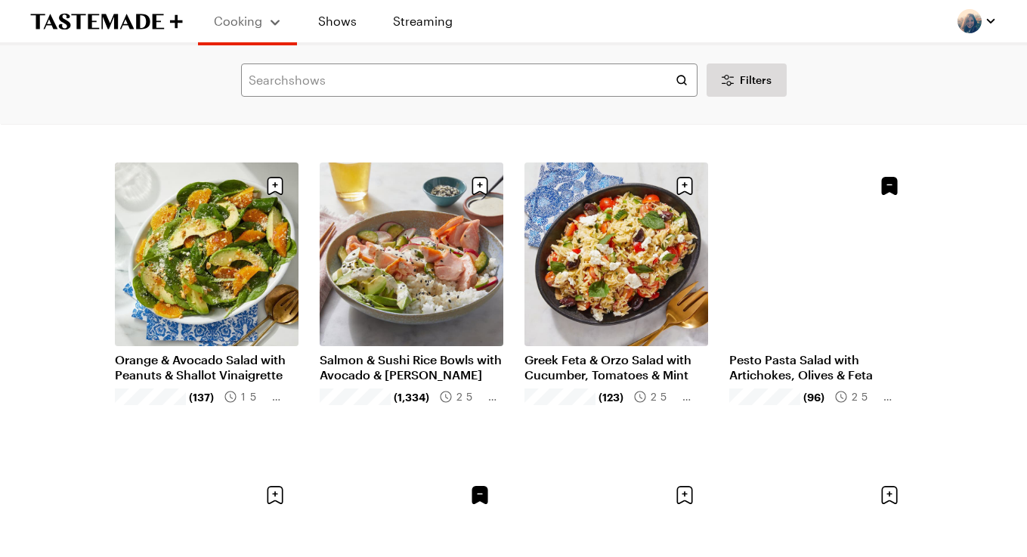
scroll to position [4714, 0]
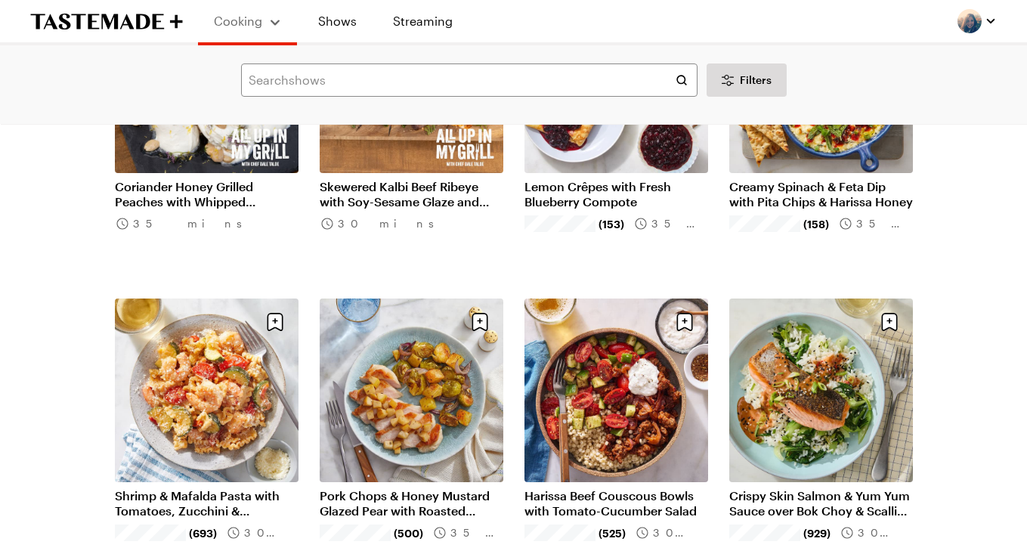
scroll to position [5608, 0]
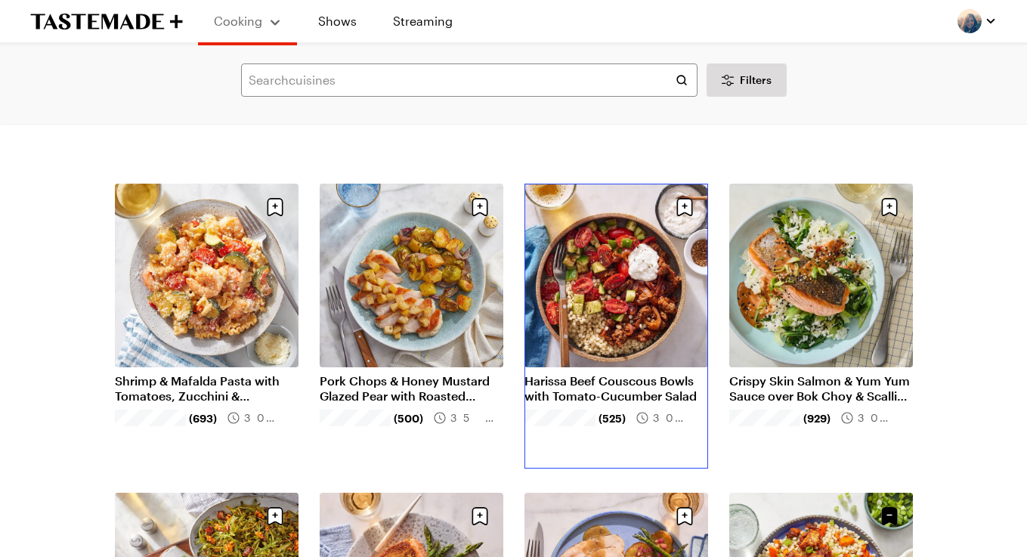
click at [604, 373] on link "Harissa Beef Couscous Bowls with Tomato-Cucumber Salad" at bounding box center [616, 388] width 184 height 30
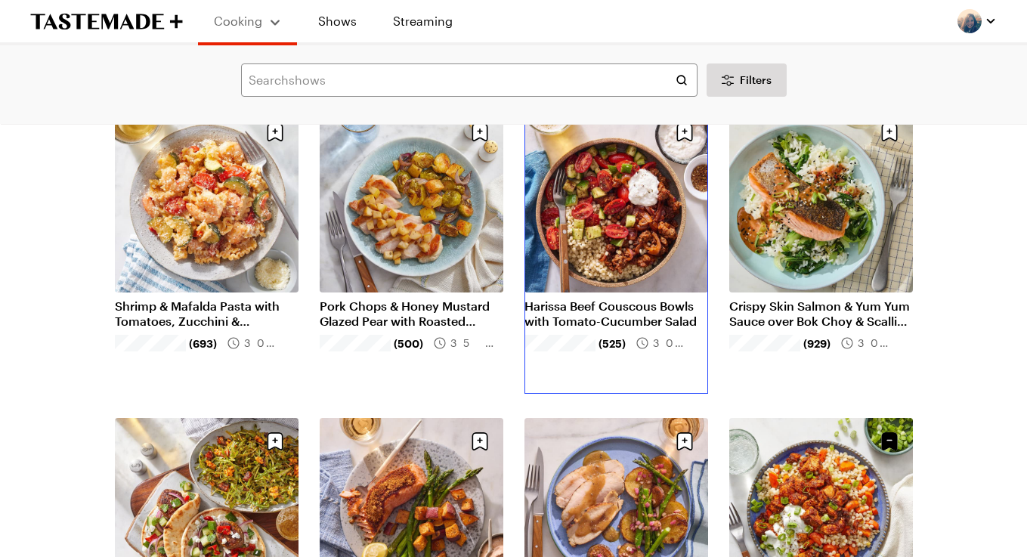
scroll to position [5644, 0]
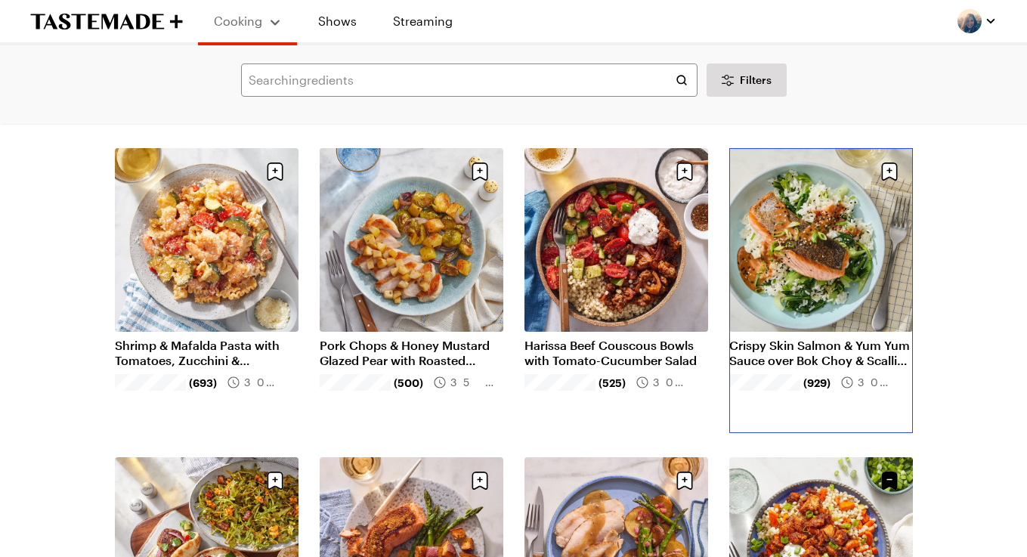
click at [804, 338] on link "Crispy Skin Salmon & Yum Yum Sauce over Bok Choy & Scallion Rice" at bounding box center [821, 353] width 184 height 30
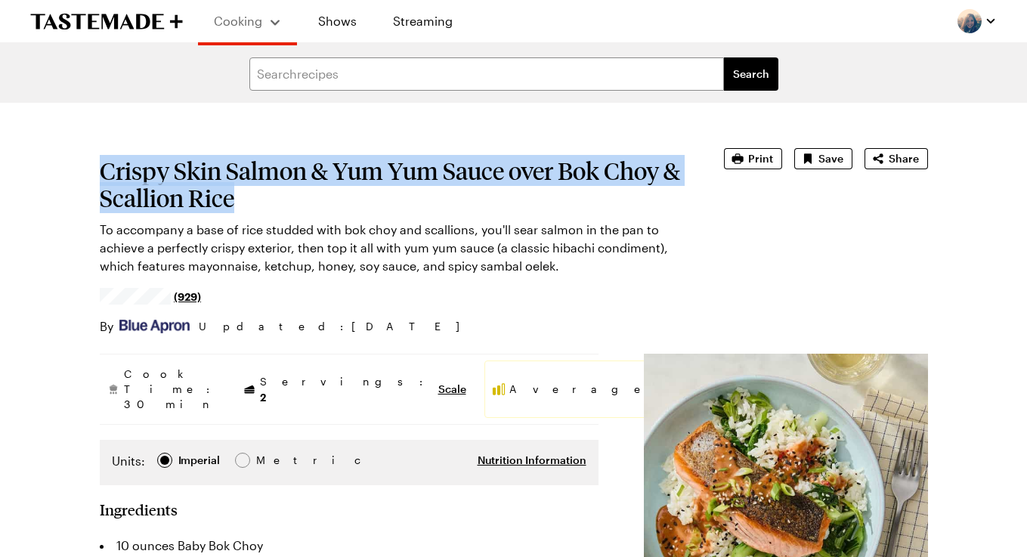
drag, startPoint x: 238, startPoint y: 202, endPoint x: 103, endPoint y: 171, distance: 138.9
click at [103, 171] on h1 "Crispy Skin Salmon & Yum Yum Sauce over Bok Choy & Scallion Rice" at bounding box center [391, 184] width 582 height 54
copy h1 "Crispy Skin Salmon & Yum Yum Sauce over Bok Choy & Scallion Rice"
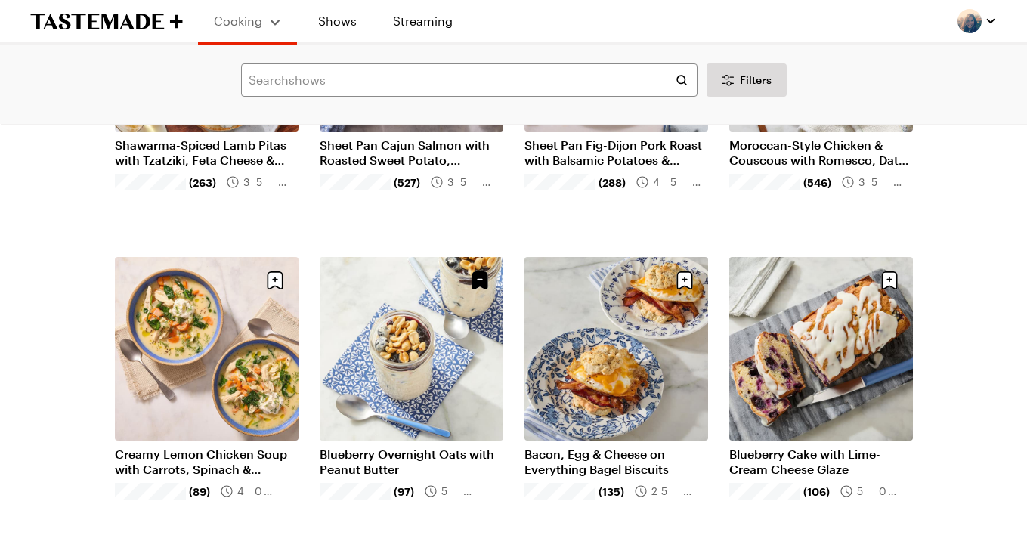
scroll to position [6236, 0]
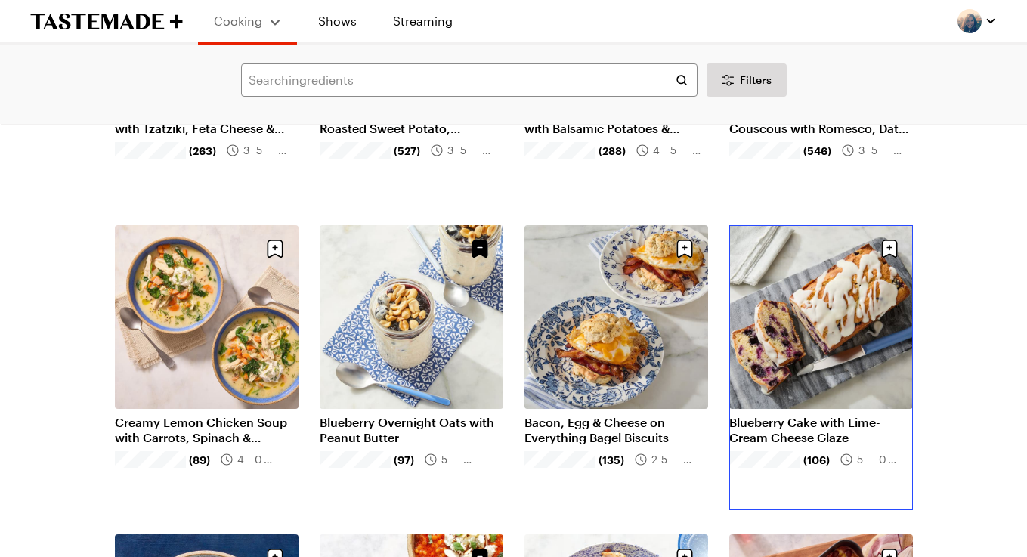
click at [822, 415] on link "Blueberry Cake with Lime-Cream Cheese Glaze" at bounding box center [821, 430] width 184 height 30
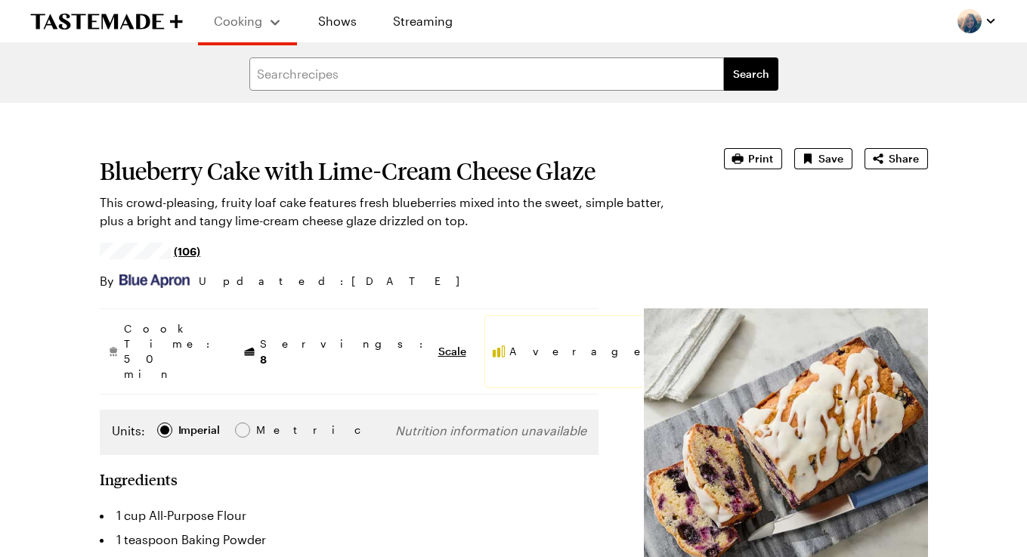
type textarea "x"
click at [351, 175] on h1 "Blueberry Cake with Lime-Cream Cheese Glaze" at bounding box center [391, 170] width 582 height 27
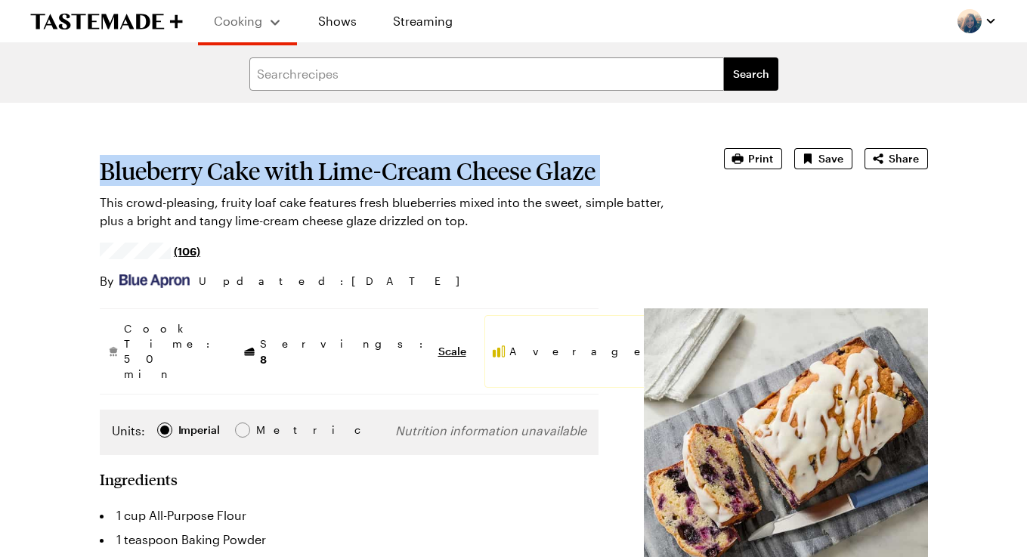
click at [351, 175] on h1 "Blueberry Cake with Lime-Cream Cheese Glaze" at bounding box center [391, 170] width 582 height 27
copy h1 "Blueberry Cake with Lime-Cream Cheese Glaze"
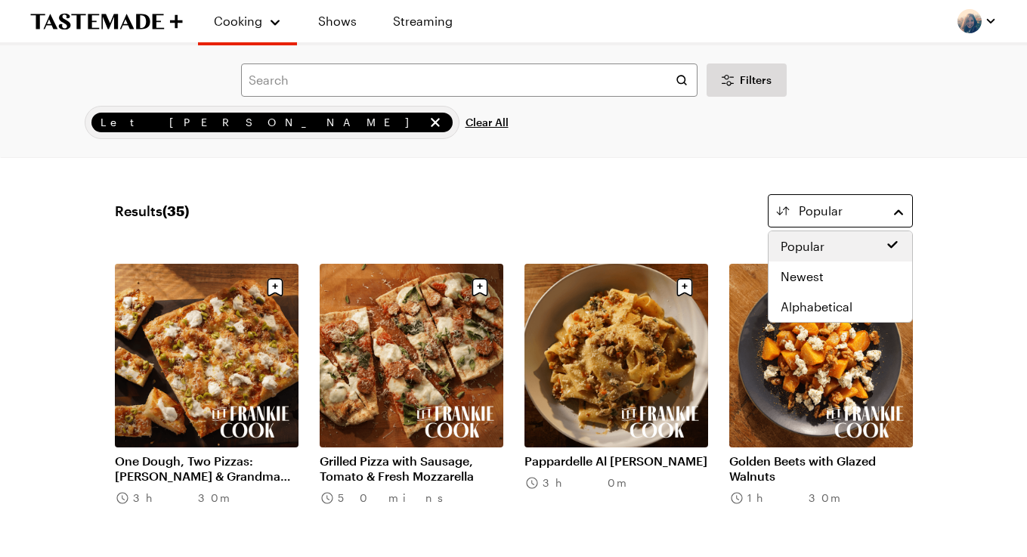
click at [836, 205] on span "Popular" at bounding box center [820, 211] width 44 height 18
click at [806, 281] on span "Newest" at bounding box center [801, 276] width 43 height 18
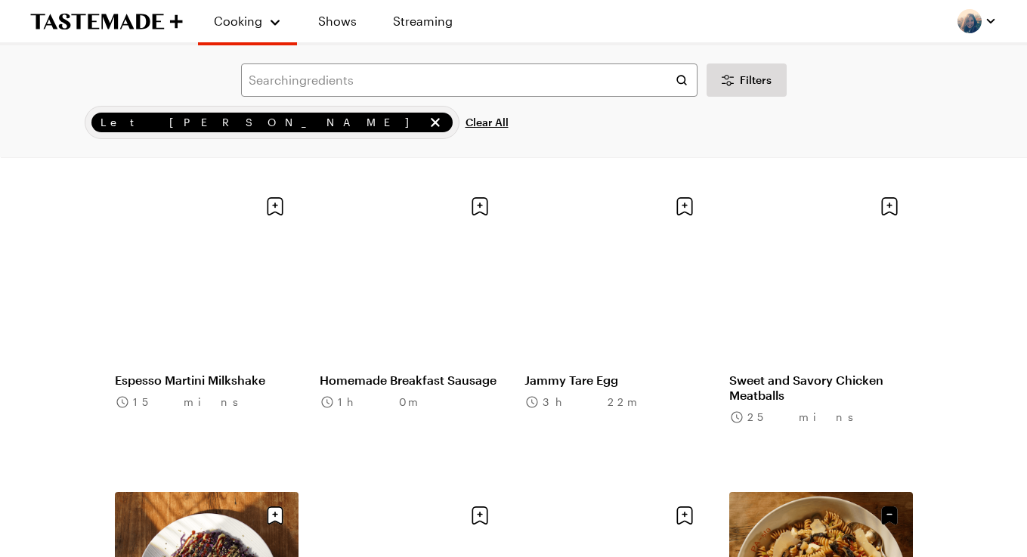
scroll to position [696, 0]
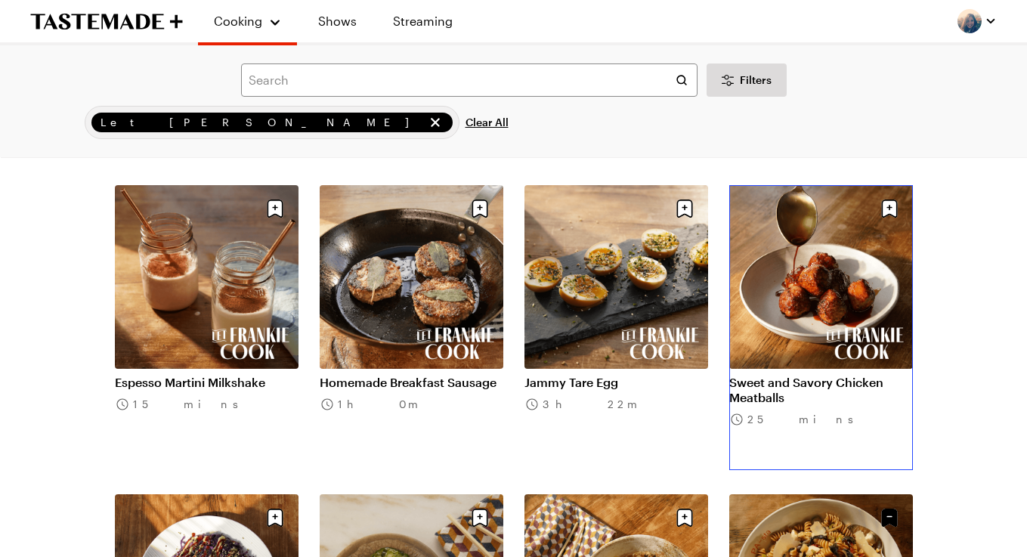
click at [803, 375] on link "Sweet and Savory Chicken Meatballs" at bounding box center [821, 390] width 184 height 30
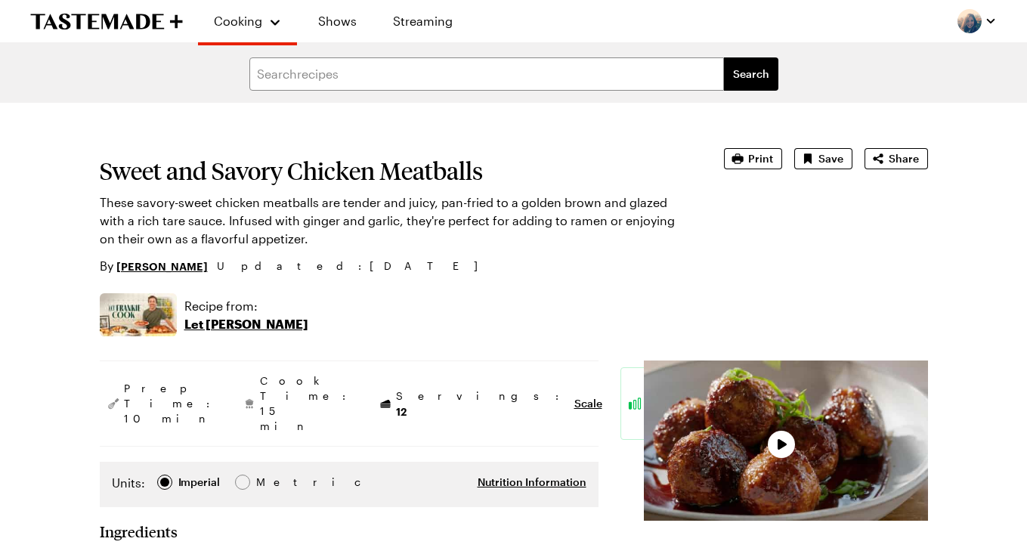
type textarea "x"
click at [301, 174] on h1 "Sweet and Savory Chicken Meatballs" at bounding box center [391, 170] width 582 height 27
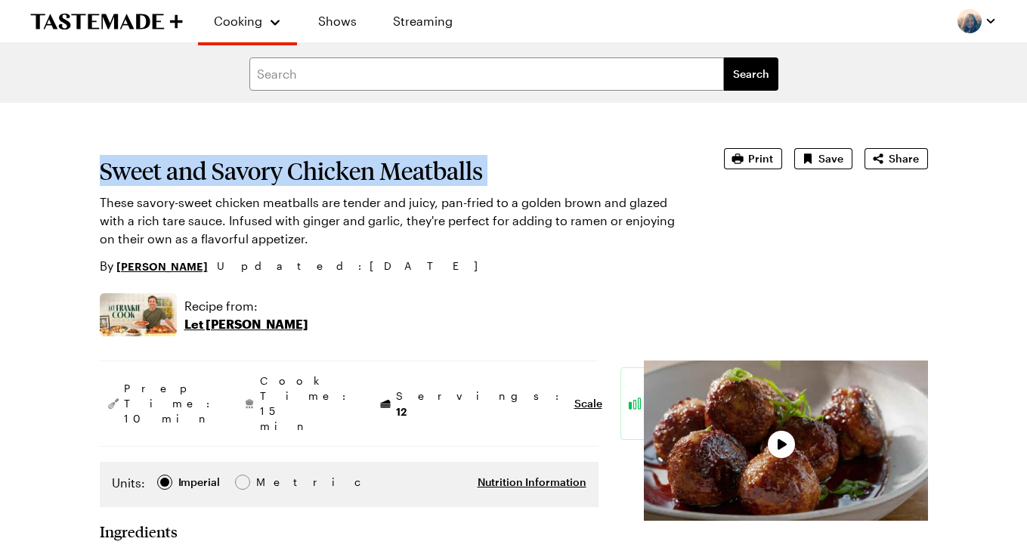
click at [301, 174] on h1 "Sweet and Savory Chicken Meatballs" at bounding box center [391, 170] width 582 height 27
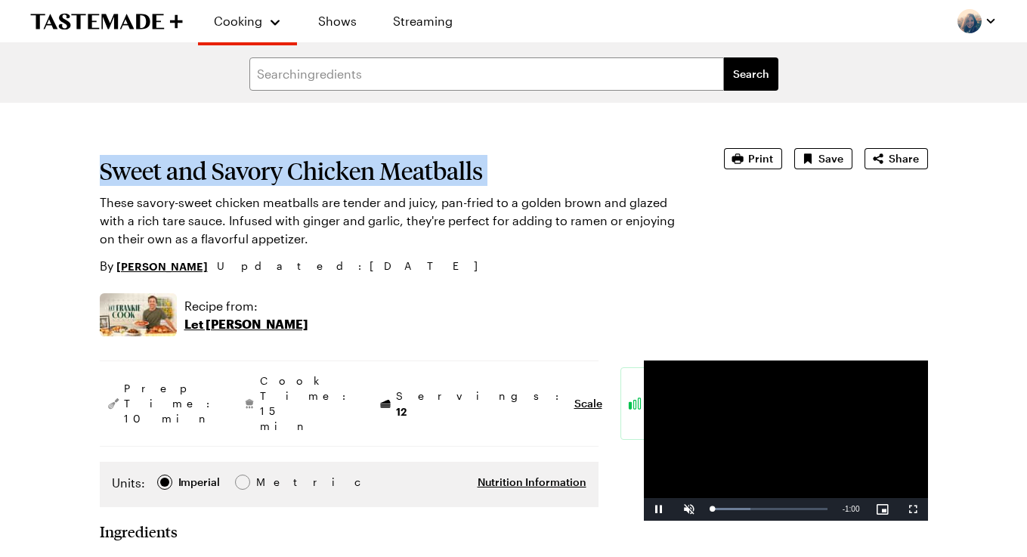
copy h1 "Sweet and Savory Chicken Meatballs"
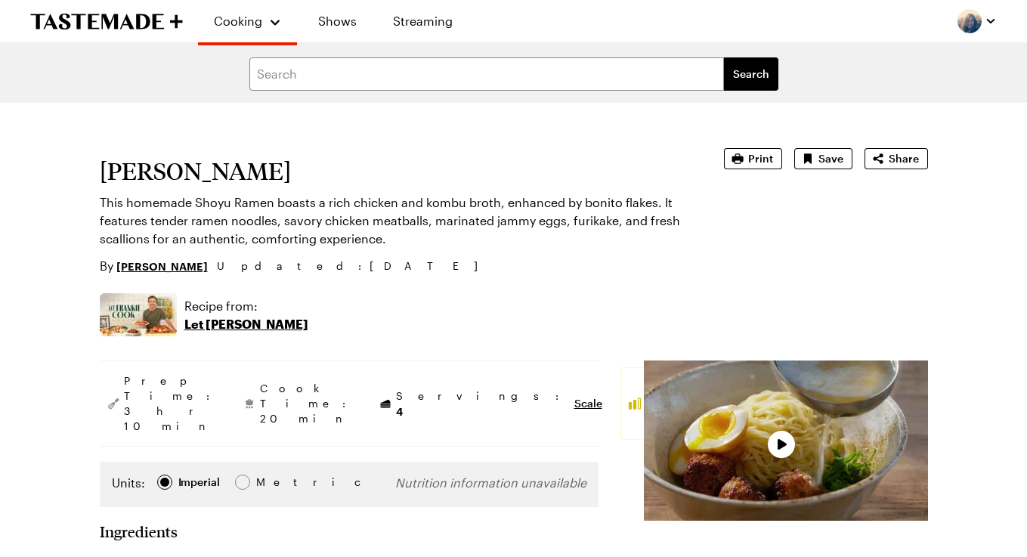
click at [190, 178] on h1 "Shoyu Ramen" at bounding box center [391, 170] width 582 height 27
click at [190, 178] on h1 "[PERSON_NAME]" at bounding box center [391, 170] width 582 height 27
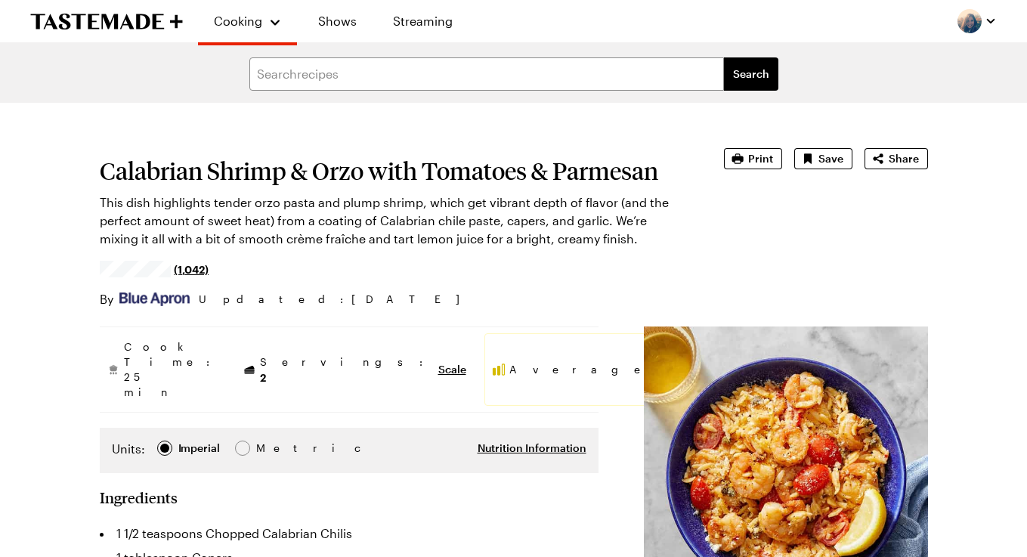
click at [313, 174] on h1 "Calabrian Shrimp & Orzo with Tomatoes & Parmesan" at bounding box center [391, 170] width 582 height 27
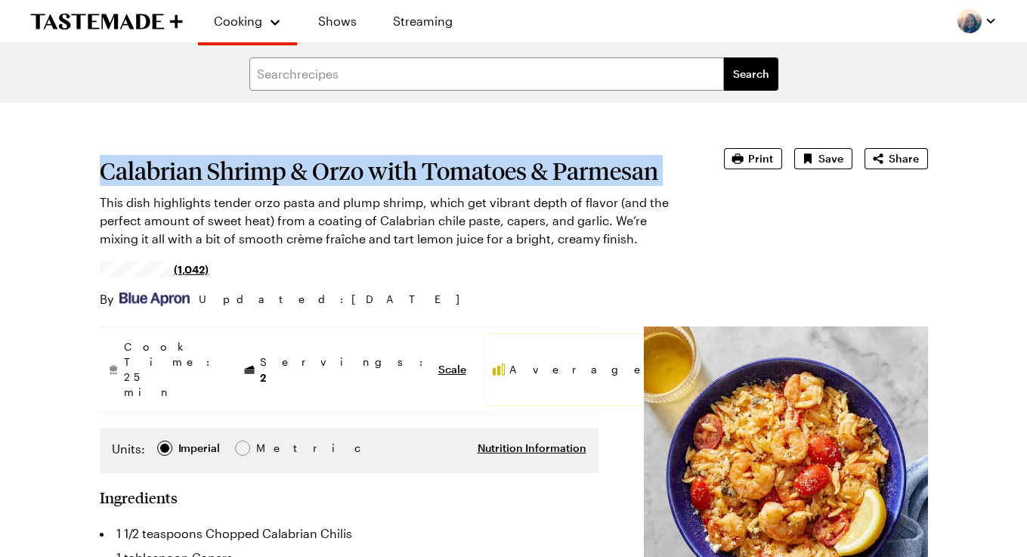
click at [313, 174] on h1 "Calabrian Shrimp & Orzo with Tomatoes & Parmesan" at bounding box center [391, 170] width 582 height 27
copy h1 "Calabrian Shrimp & Orzo with Tomatoes & Parmesan"
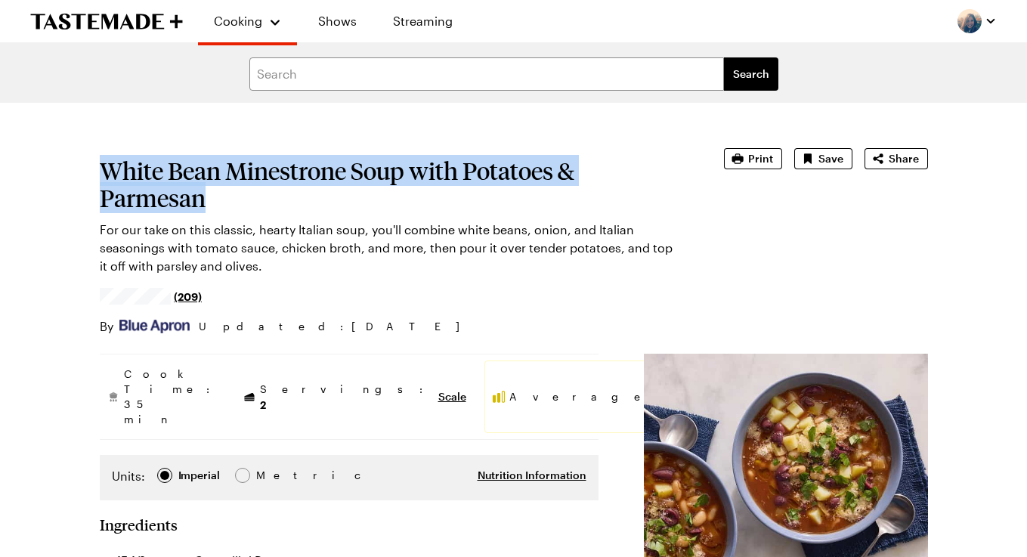
drag, startPoint x: 210, startPoint y: 193, endPoint x: 99, endPoint y: 171, distance: 113.2
click at [100, 171] on h1 "White Bean Minestrone Soup with Potatoes & Parmesan" at bounding box center [391, 184] width 582 height 54
copy h1 "White Bean Minestrone Soup with Potatoes & Parmesan"
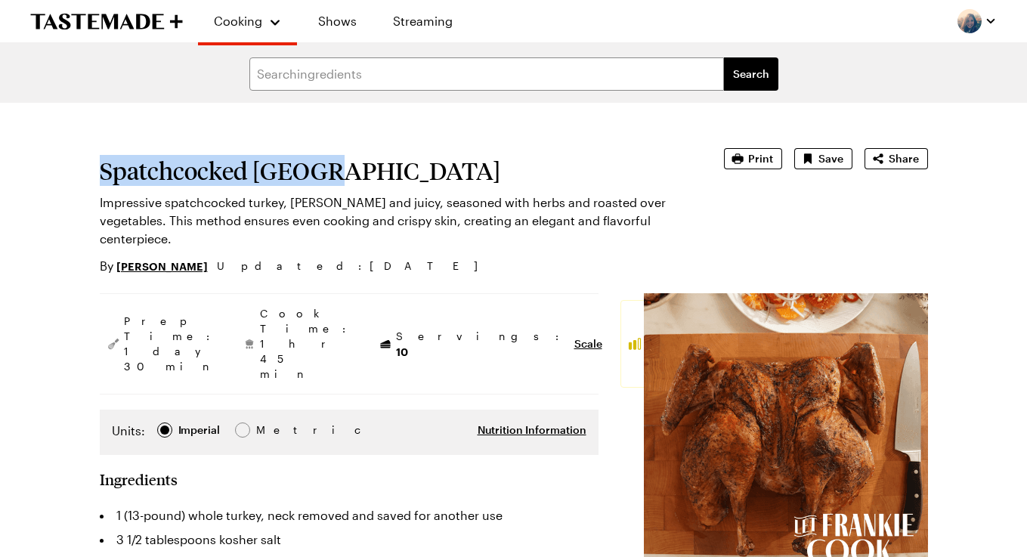
drag, startPoint x: 338, startPoint y: 176, endPoint x: 100, endPoint y: 182, distance: 237.3
click at [100, 182] on h1 "Spatchcocked Turkey" at bounding box center [391, 170] width 582 height 27
copy h1 "Spatchcocked Turkey"
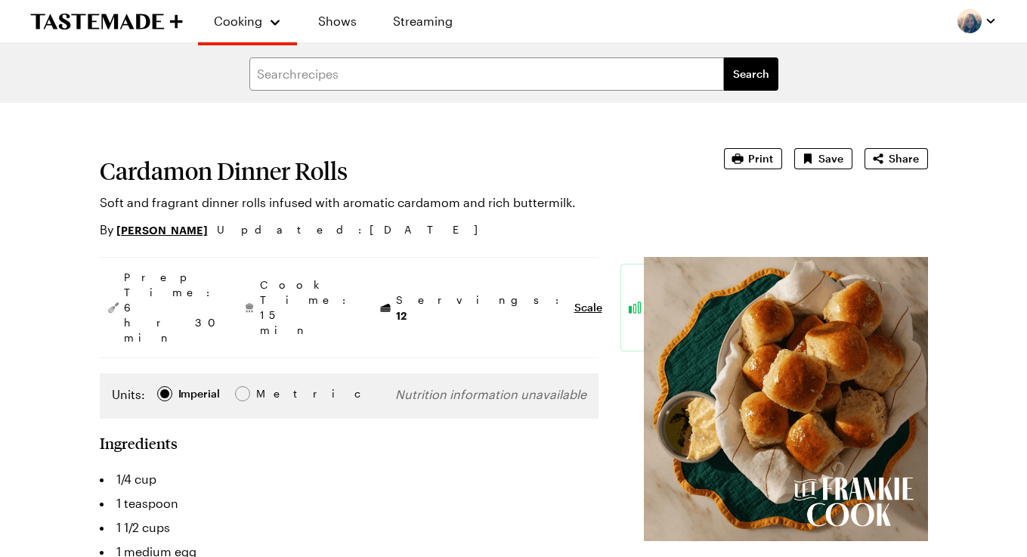
type textarea "x"
click at [256, 179] on h1 "Cardamon Dinner Rolls" at bounding box center [391, 170] width 582 height 27
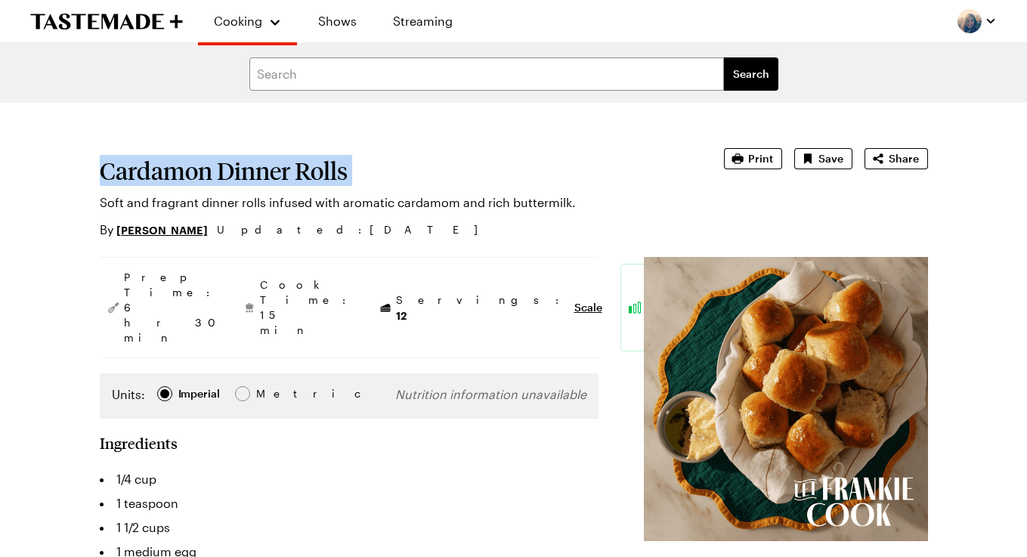
click at [256, 179] on h1 "Cardamon Dinner Rolls" at bounding box center [391, 170] width 582 height 27
copy h1 "Cardamon Dinner Rolls"
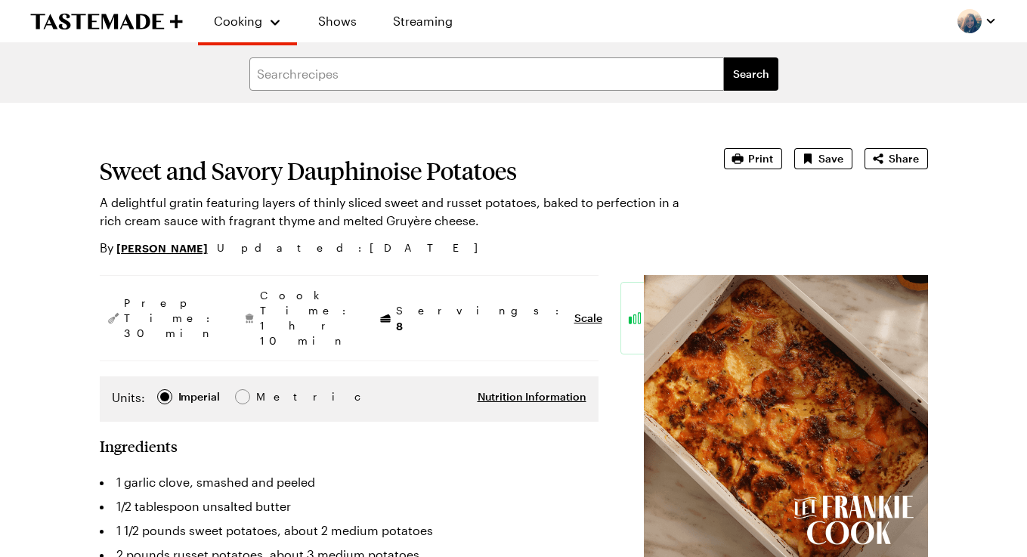
type textarea "x"
click at [212, 174] on h1 "Sweet and Savory Dauphinoise Potatoes" at bounding box center [391, 170] width 582 height 27
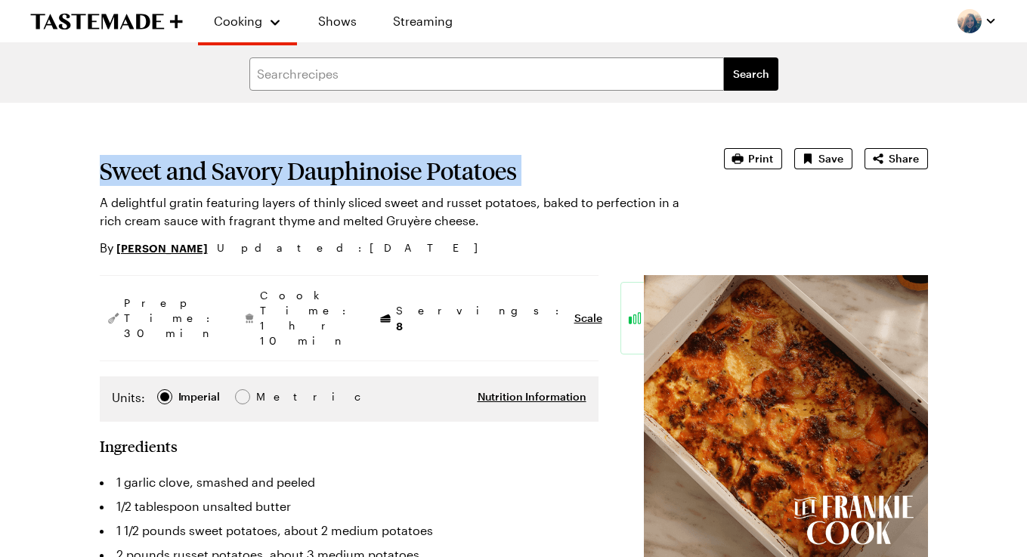
click at [212, 174] on h1 "Sweet and Savory Dauphinoise Potatoes" at bounding box center [391, 170] width 582 height 27
copy h1 "Sweet and Savory Dauphinoise Potatoes"
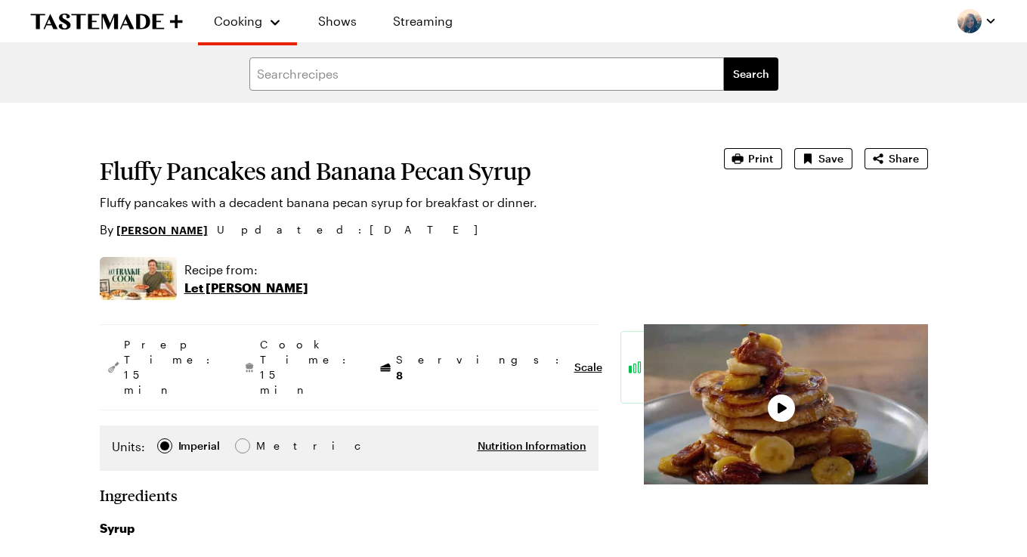
type textarea "x"
click at [283, 175] on h1 "Fluffy Pancakes and Banana Pecan Syrup" at bounding box center [391, 170] width 582 height 27
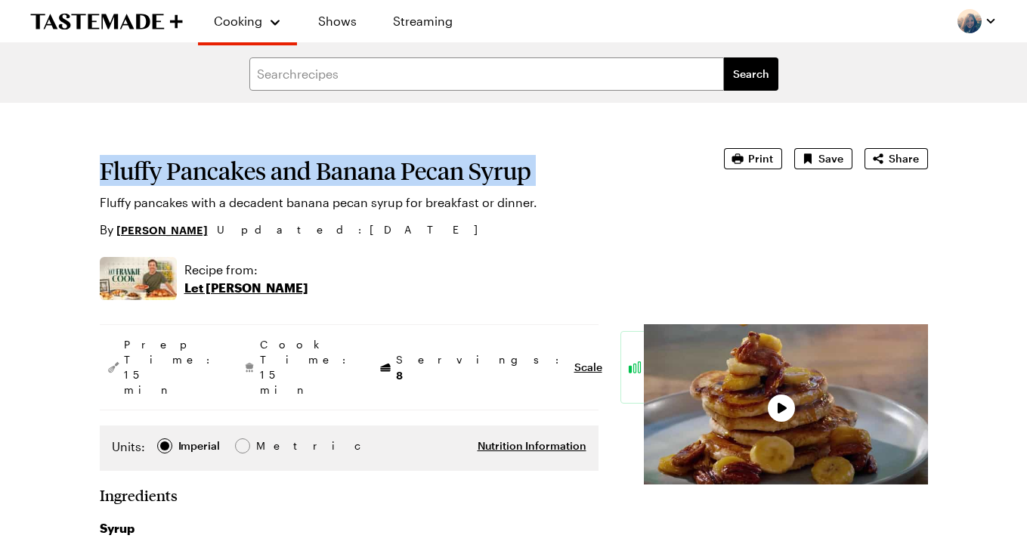
click at [283, 175] on h1 "Fluffy Pancakes and Banana Pecan Syrup" at bounding box center [391, 170] width 582 height 27
copy h1 "Fluffy Pancakes and Banana Pecan Syrup"
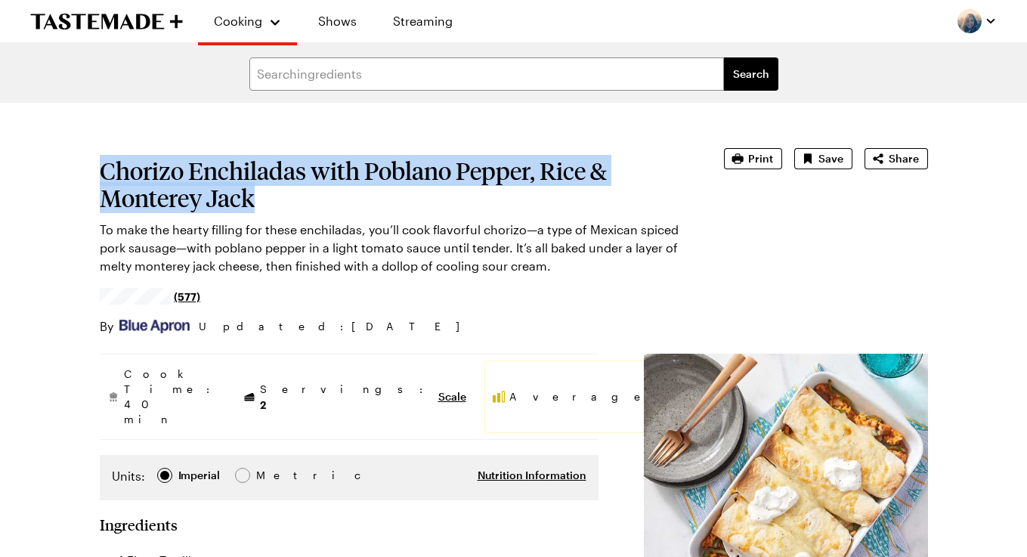
drag, startPoint x: 251, startPoint y: 199, endPoint x: 102, endPoint y: 179, distance: 150.2
click at [102, 179] on h1 "Chorizo Enchiladas with Poblano Pepper, Rice & Monterey Jack" at bounding box center [391, 184] width 582 height 54
copy h1 "Chorizo Enchiladas with Poblano Pepper, Rice & Monterey Jack"
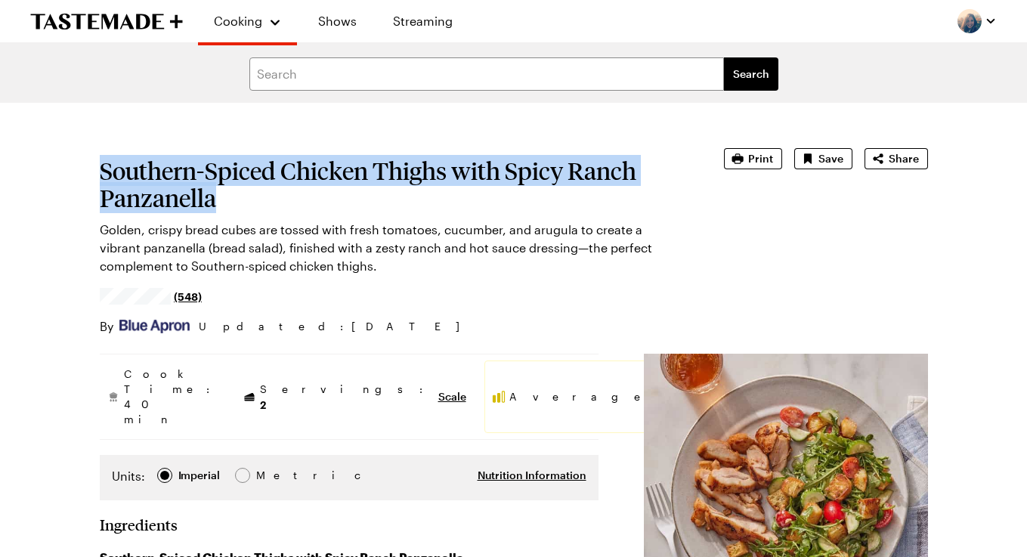
drag, startPoint x: 224, startPoint y: 202, endPoint x: 90, endPoint y: 175, distance: 136.3
copy h1 "Southern-Spiced Chicken Thighs with Spicy Ranch Panzanella"
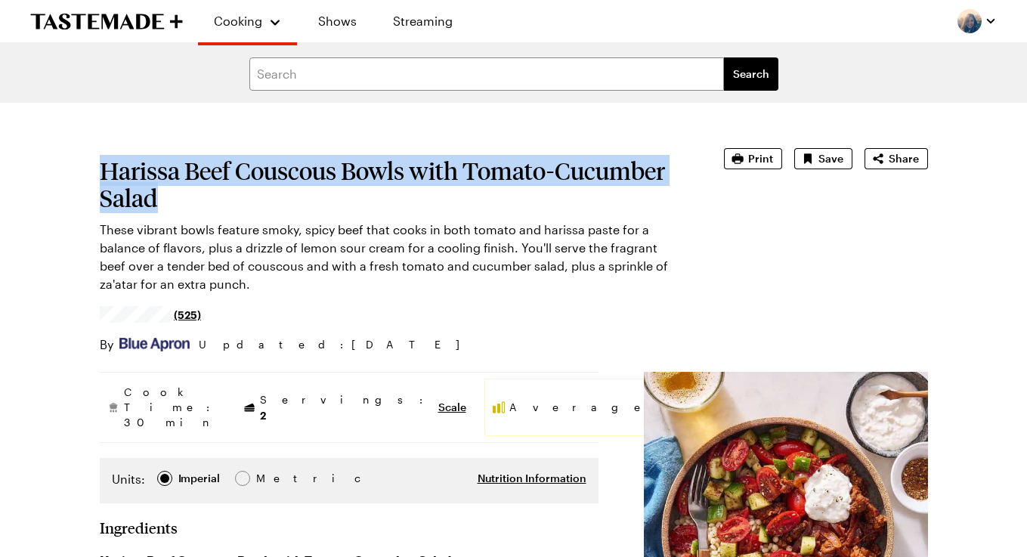
drag, startPoint x: 160, startPoint y: 194, endPoint x: 94, endPoint y: 171, distance: 69.5
copy h1 "Harissa Beef Couscous Bowls with Tomato-Cucumber Salad"
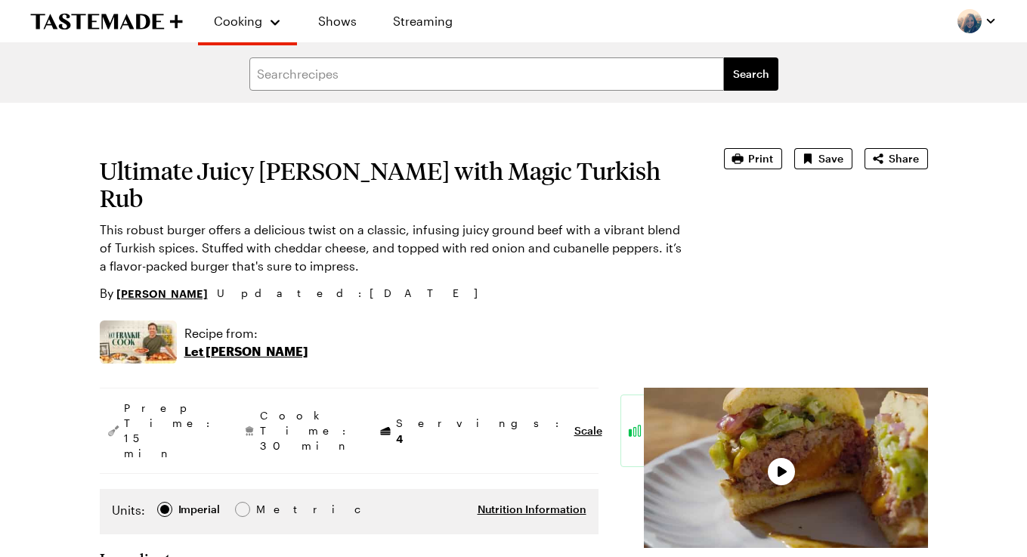
type textarea "x"
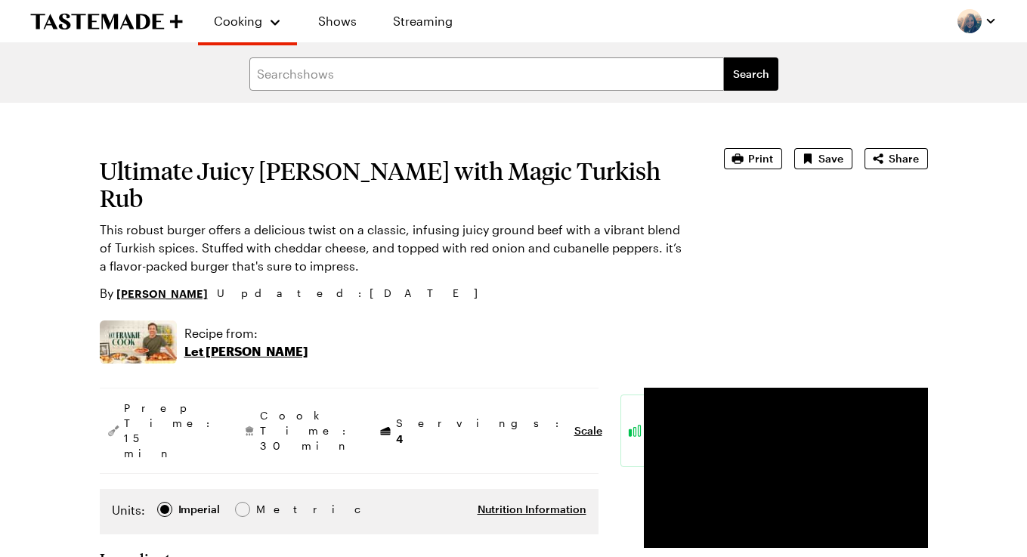
click at [252, 181] on h1 "Ultimate Juicy [PERSON_NAME] with Magic Turkish Rub" at bounding box center [391, 184] width 582 height 54
click at [252, 182] on h1 "Ultimate Juicy Lucy Burger with Magic Turkish Rub" at bounding box center [391, 184] width 582 height 54
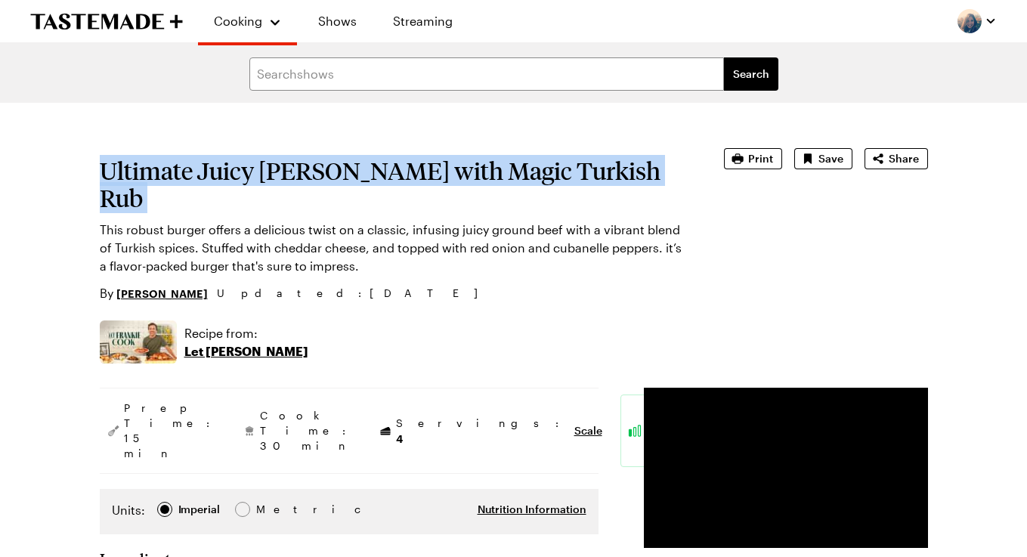
click at [252, 182] on h1 "Ultimate Juicy Lucy Burger with Magic Turkish Rub" at bounding box center [391, 184] width 582 height 54
copy h1 "Ultimate Juicy Lucy Burger with Magic Turkish Rub"
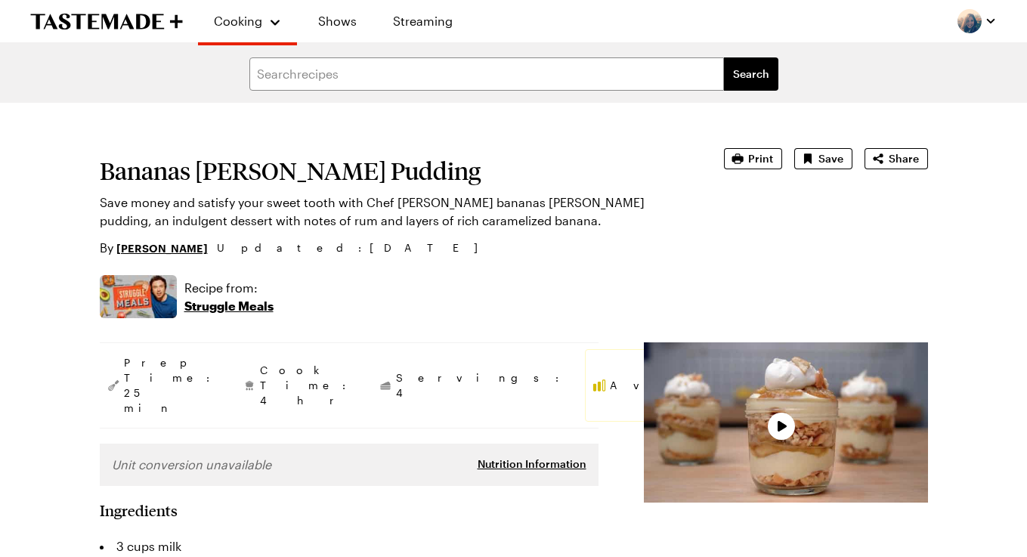
type textarea "x"
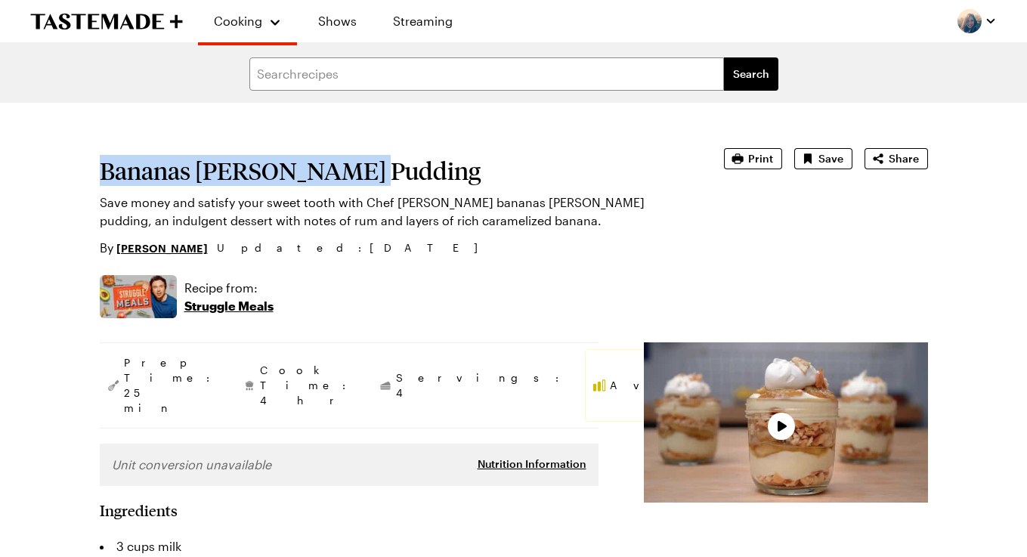
drag, startPoint x: 363, startPoint y: 178, endPoint x: 104, endPoint y: 173, distance: 258.4
click at [104, 173] on h1 "Bananas Foster Pudding" at bounding box center [391, 170] width 582 height 27
copy h1 "Bananas Foster Pudding"
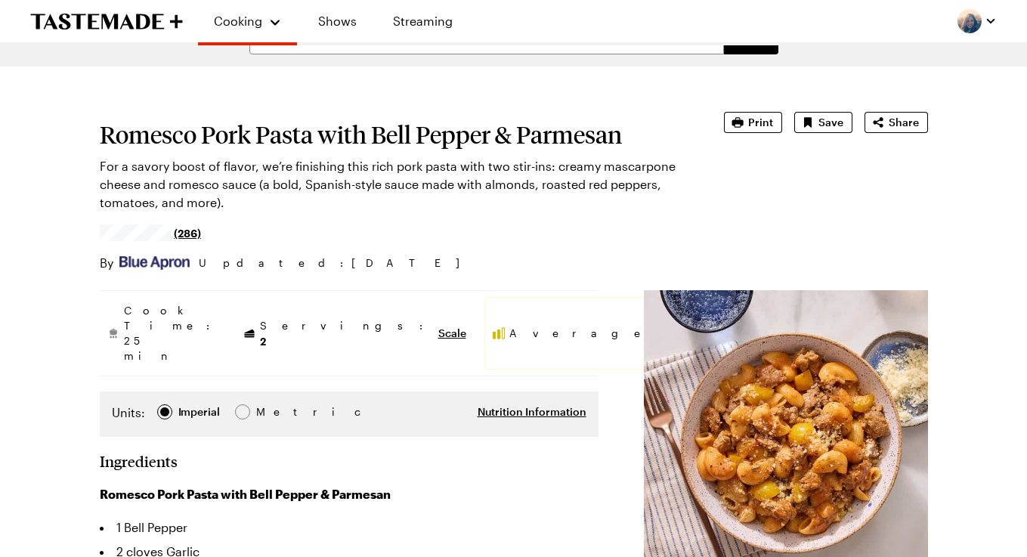
type textarea "x"
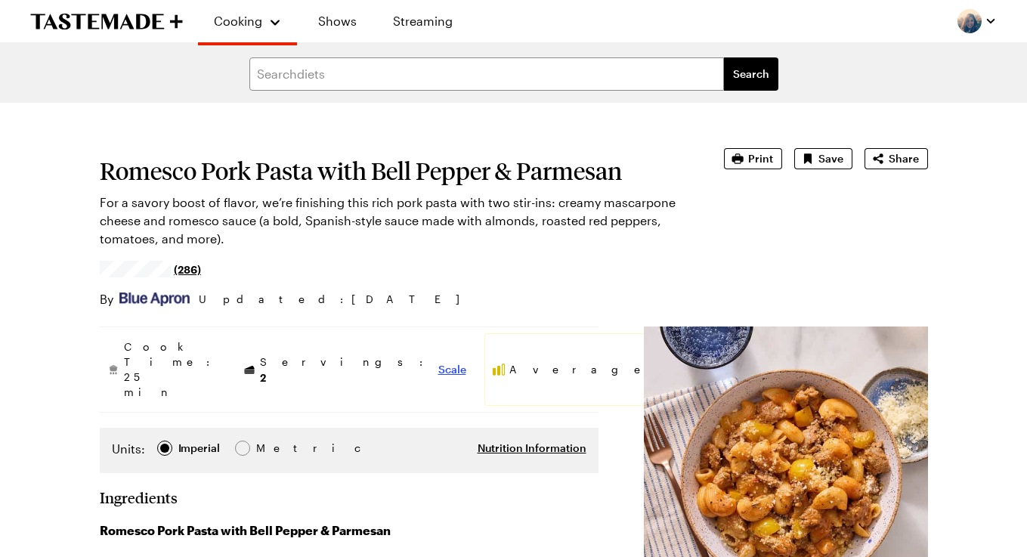
click at [438, 362] on span "Scale" at bounding box center [452, 369] width 28 height 15
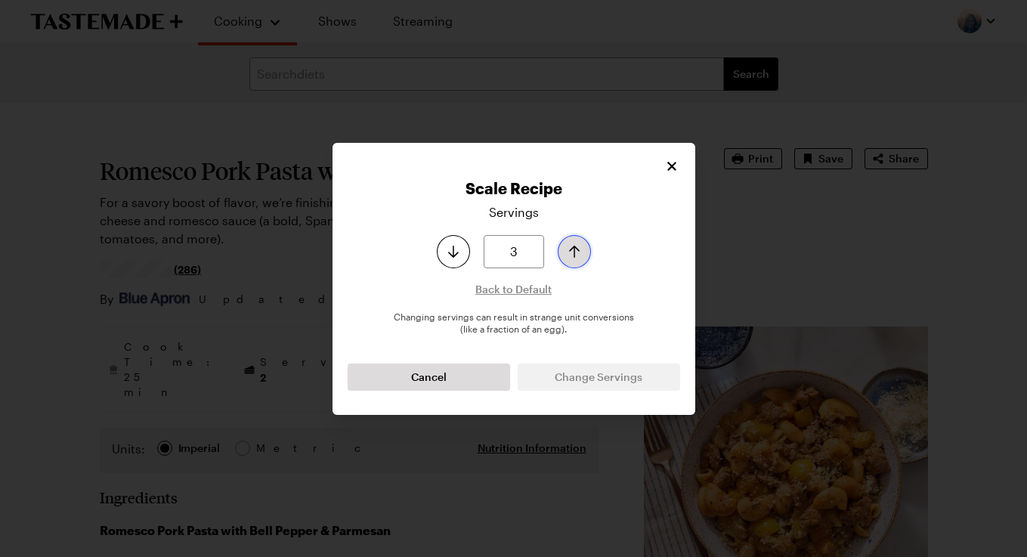
click at [572, 246] on icon "Increase serving size by one" at bounding box center [574, 251] width 18 height 18
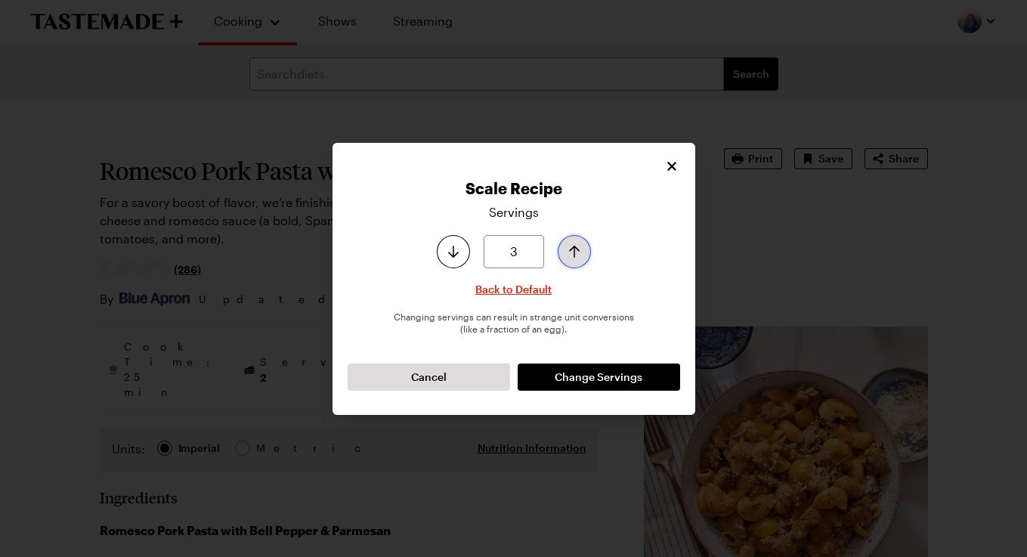
type input "4"
click at [572, 246] on icon "Increase serving size by one" at bounding box center [574, 251] width 18 height 18
click at [570, 366] on button "Change Servings" at bounding box center [598, 376] width 162 height 27
type textarea "x"
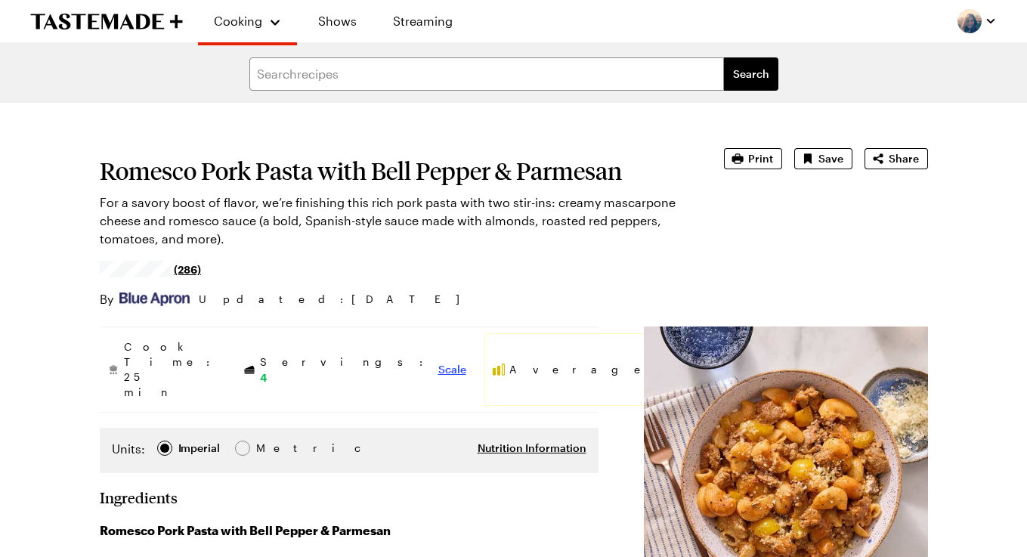
click at [438, 362] on span "Scale" at bounding box center [452, 369] width 28 height 15
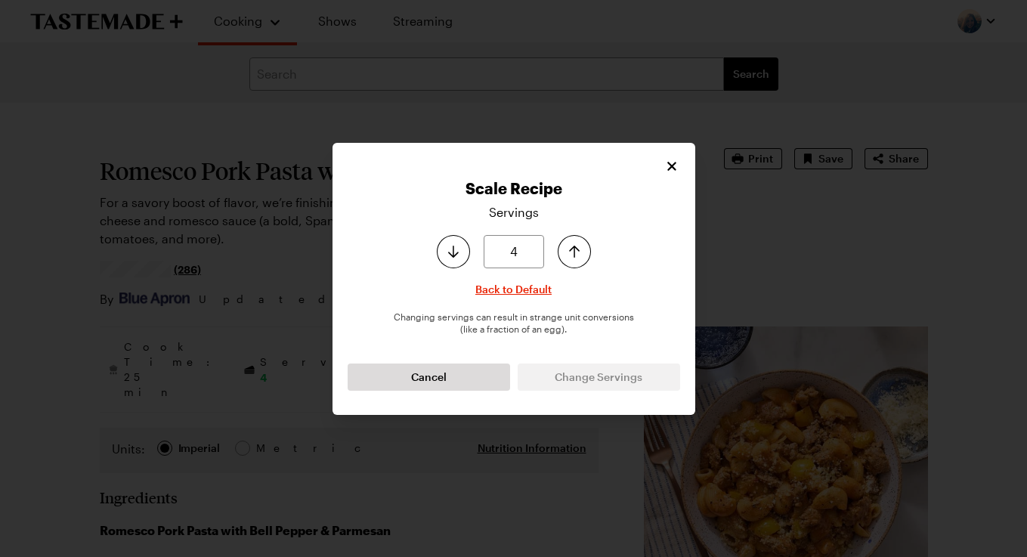
click at [519, 279] on div "Servings 4 Back to Default Changing servings can result in strange unit convers…" at bounding box center [513, 296] width 332 height 187
click at [519, 289] on span "Back to Default" at bounding box center [513, 289] width 76 height 15
type input "2"
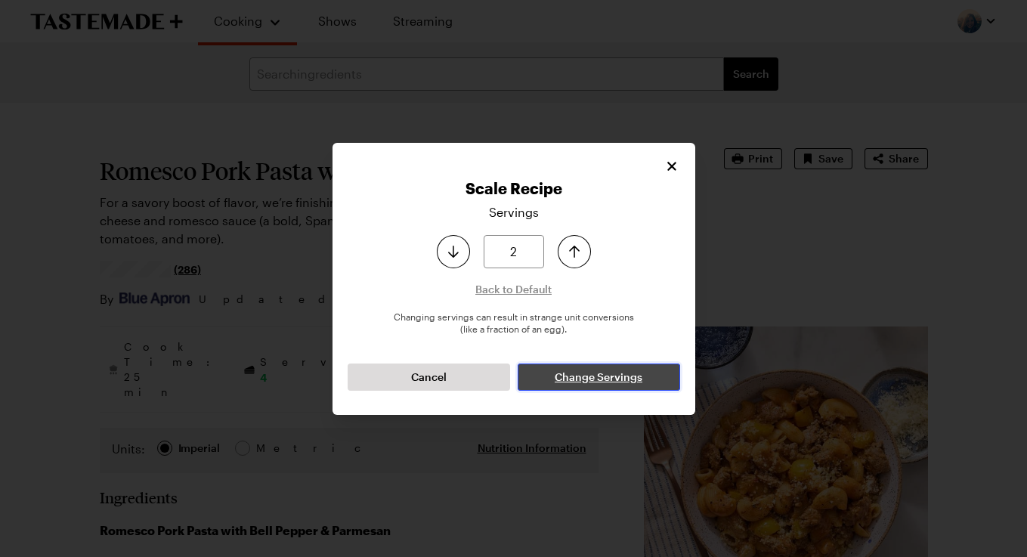
click at [572, 366] on button "Change Servings" at bounding box center [598, 376] width 162 height 27
type textarea "x"
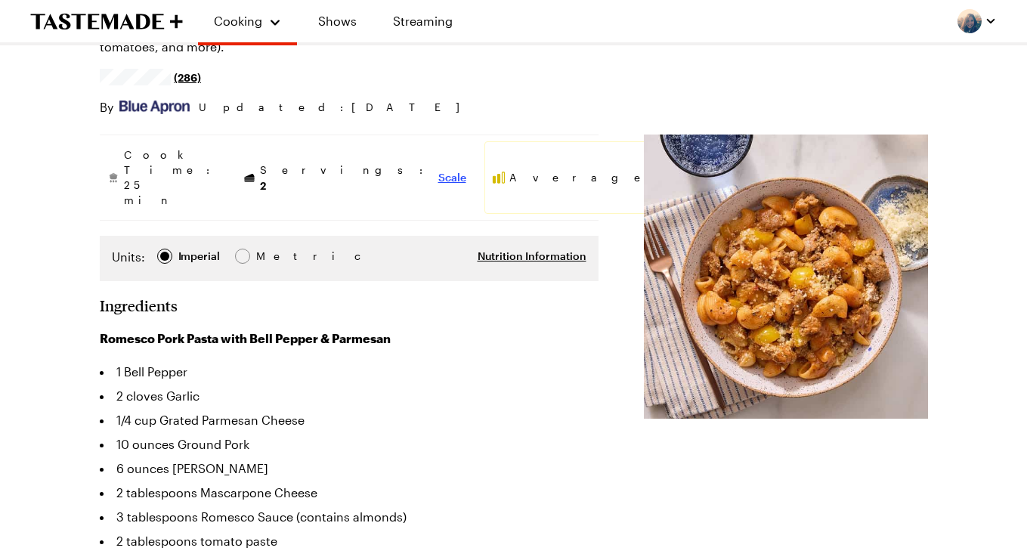
scroll to position [106, 0]
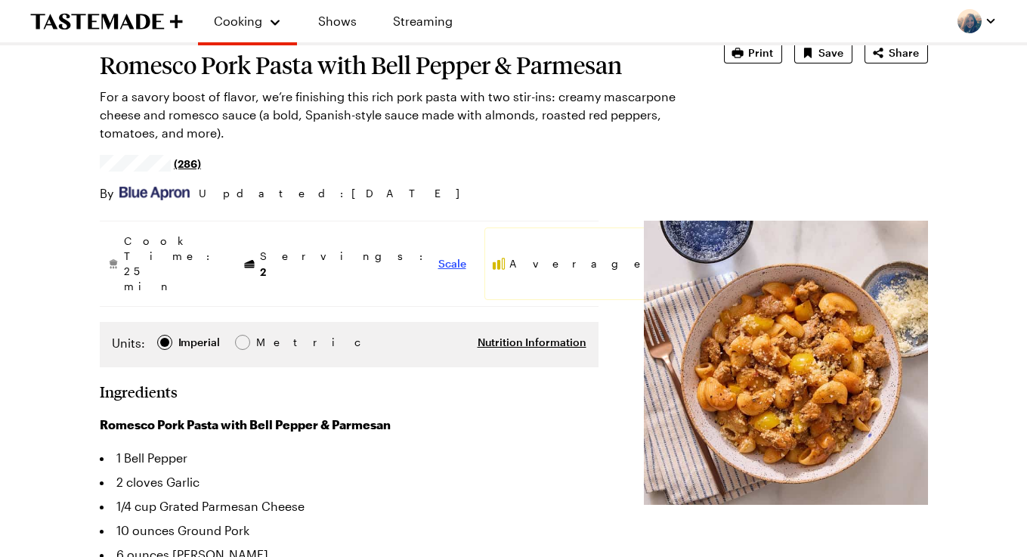
click at [438, 256] on span "Scale" at bounding box center [452, 263] width 28 height 15
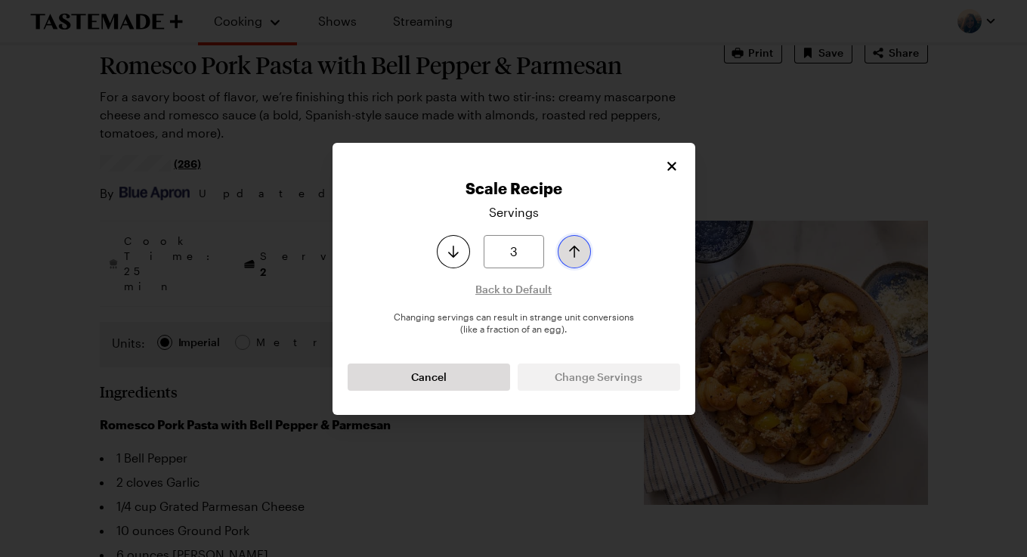
click at [576, 249] on icon "Increase serving size by one" at bounding box center [574, 251] width 18 height 18
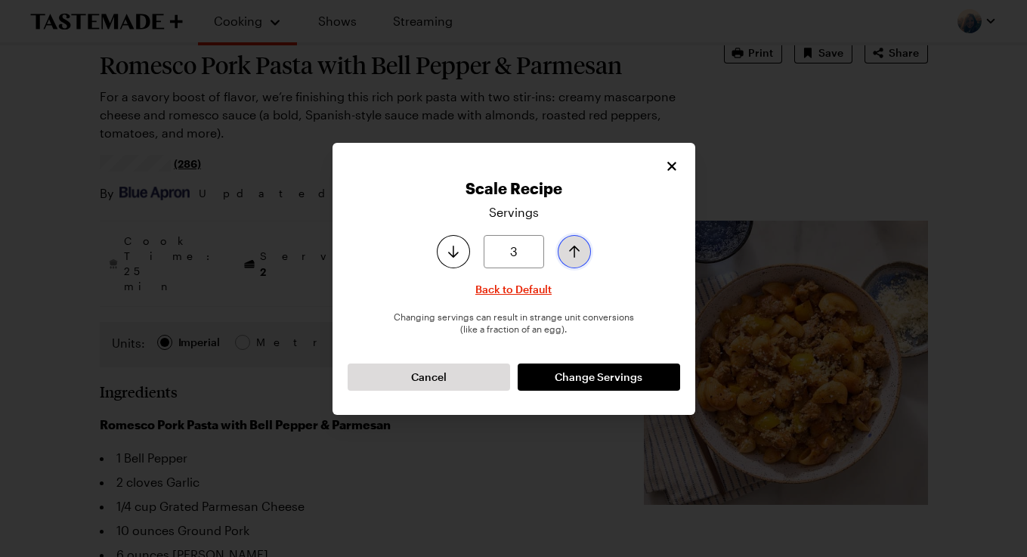
type input "4"
click at [576, 249] on icon "Increase serving size by one" at bounding box center [574, 251] width 18 height 18
click at [574, 383] on span "Change Servings" at bounding box center [598, 376] width 88 height 15
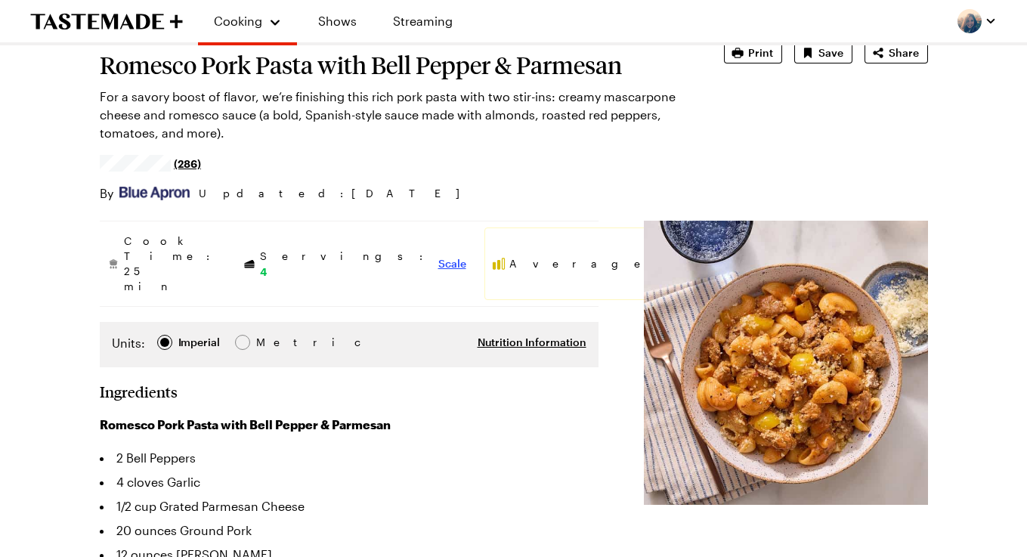
type textarea "x"
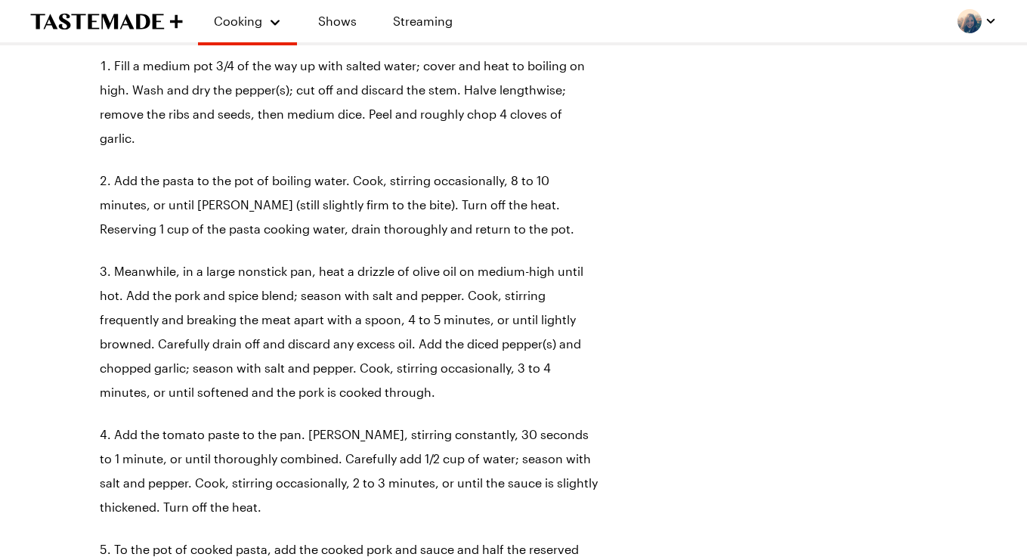
scroll to position [842, 0]
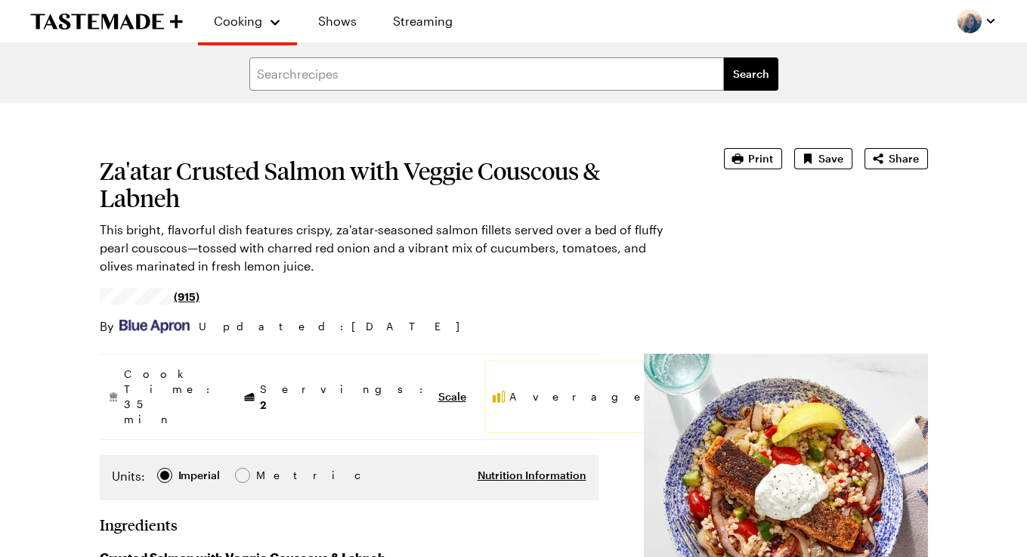
type textarea "x"
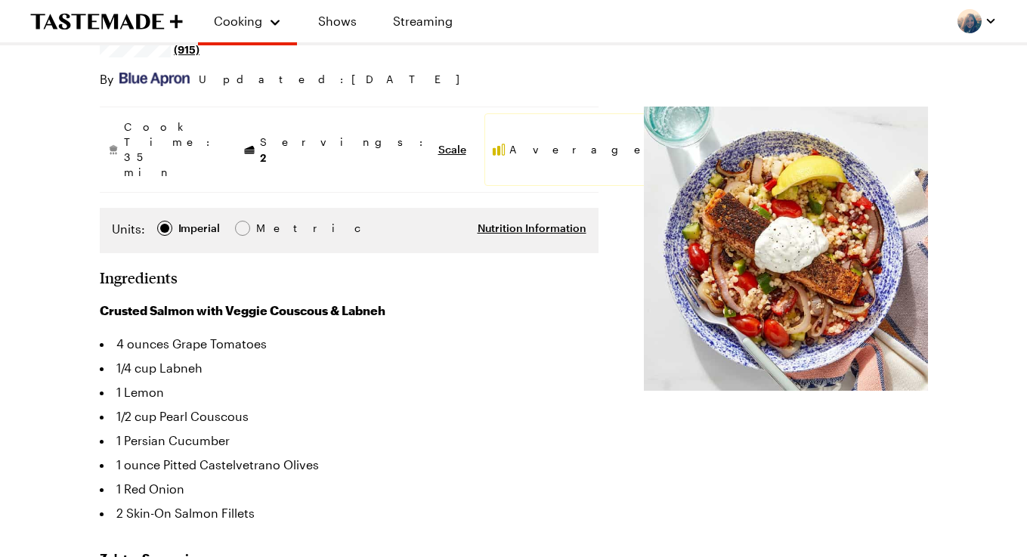
scroll to position [243, 0]
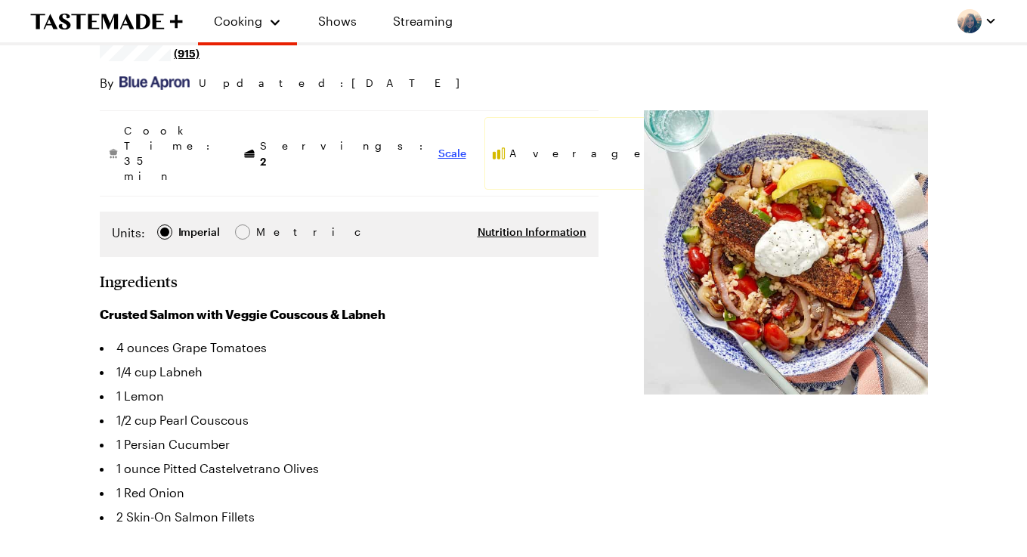
click at [438, 146] on span "Scale" at bounding box center [452, 153] width 28 height 15
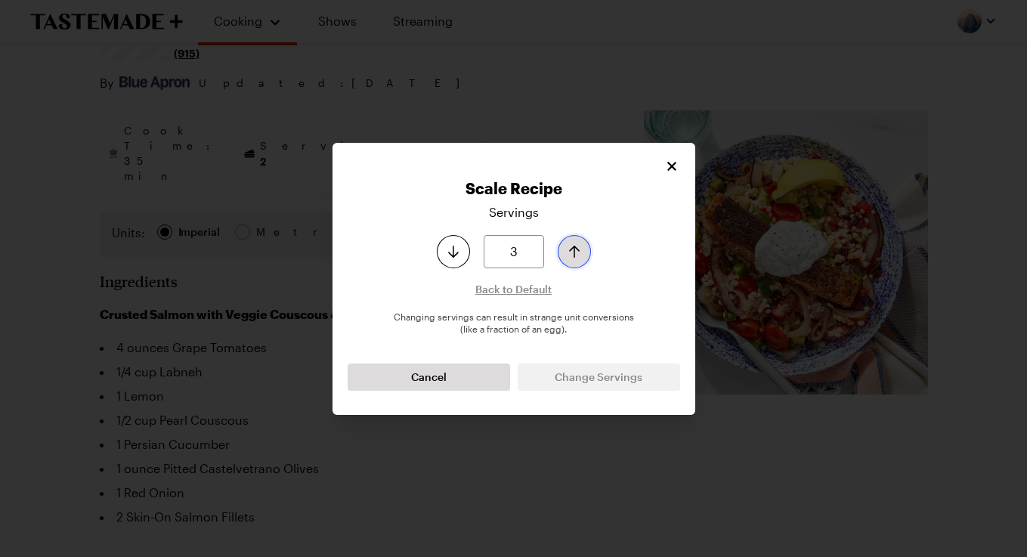
click at [560, 255] on button "Increase serving size by one" at bounding box center [573, 251] width 33 height 33
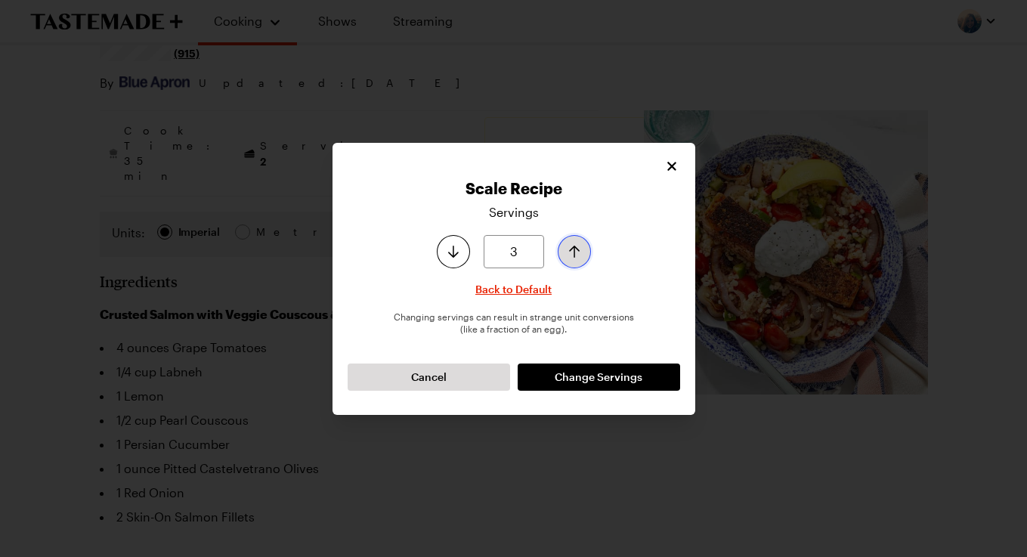
type input "4"
click at [560, 255] on button "Increase serving size by one" at bounding box center [573, 251] width 33 height 33
click at [571, 370] on span "Change Servings" at bounding box center [598, 376] width 88 height 15
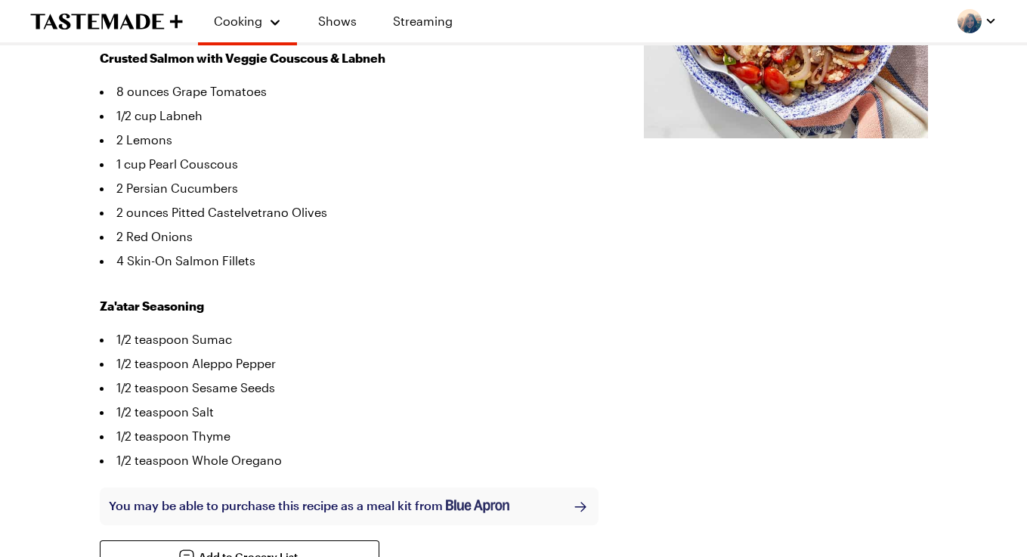
scroll to position [0, 0]
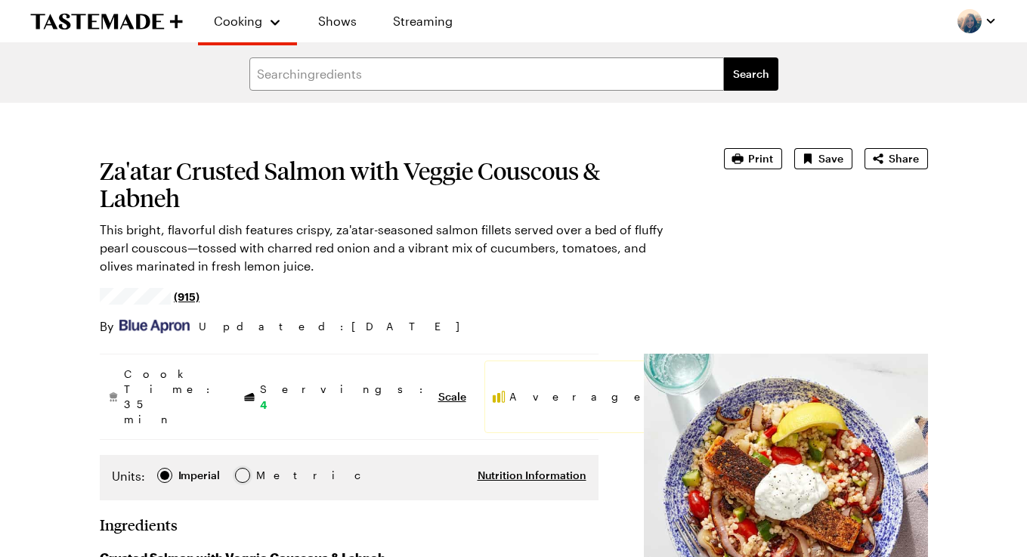
click at [241, 471] on div at bounding box center [242, 475] width 9 height 9
type textarea "x"
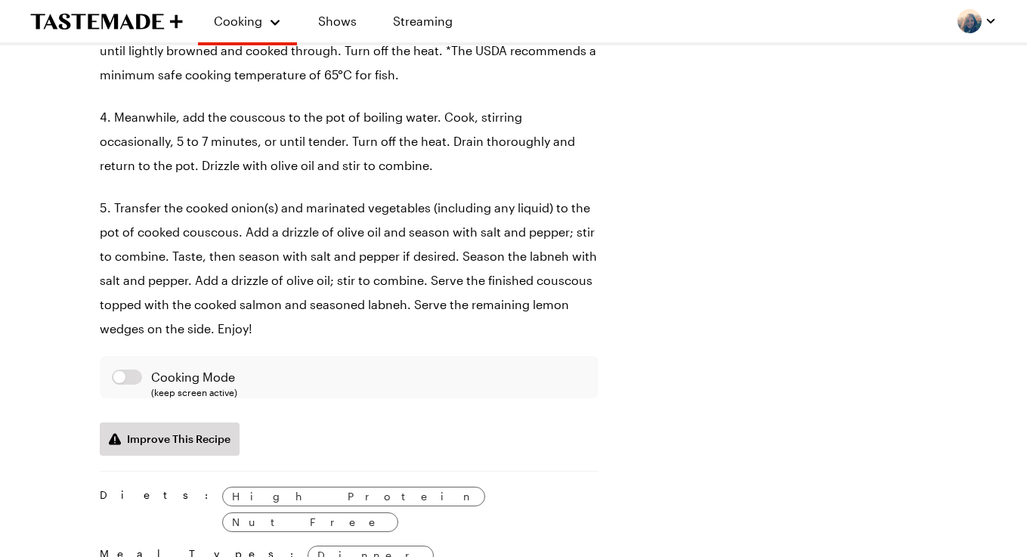
scroll to position [1496, 0]
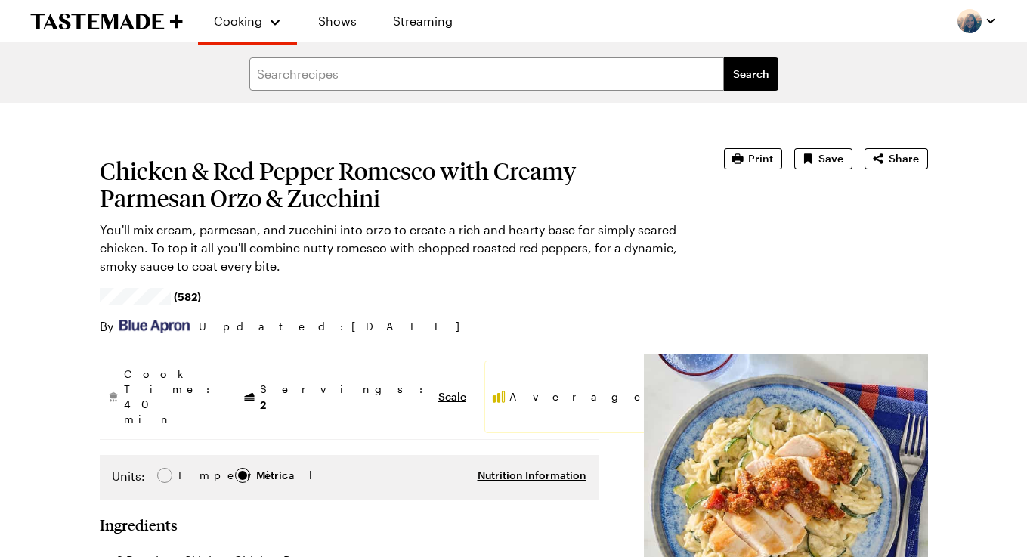
type textarea "x"
click at [438, 389] on span "Scale" at bounding box center [452, 396] width 28 height 15
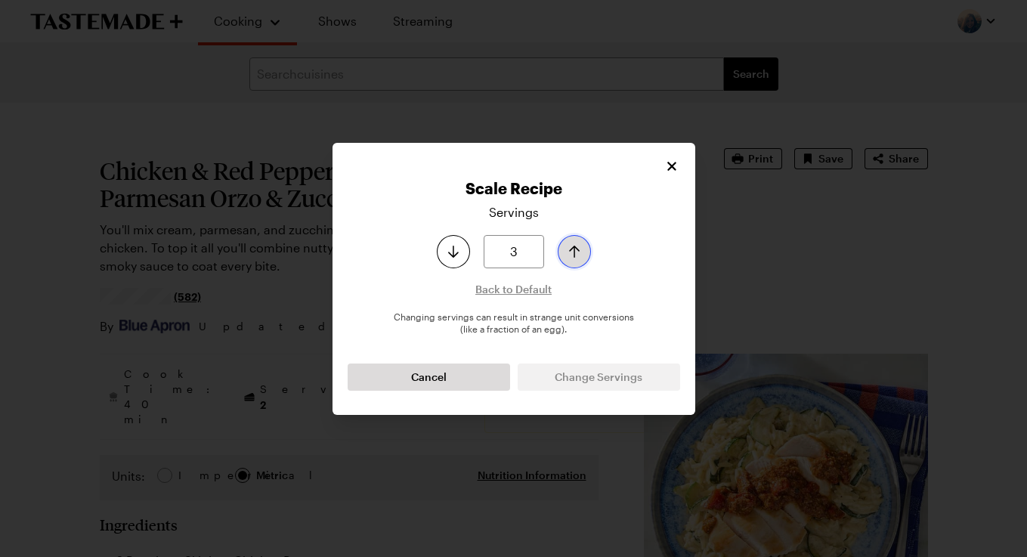
click at [560, 245] on button "Increase serving size by one" at bounding box center [573, 251] width 33 height 33
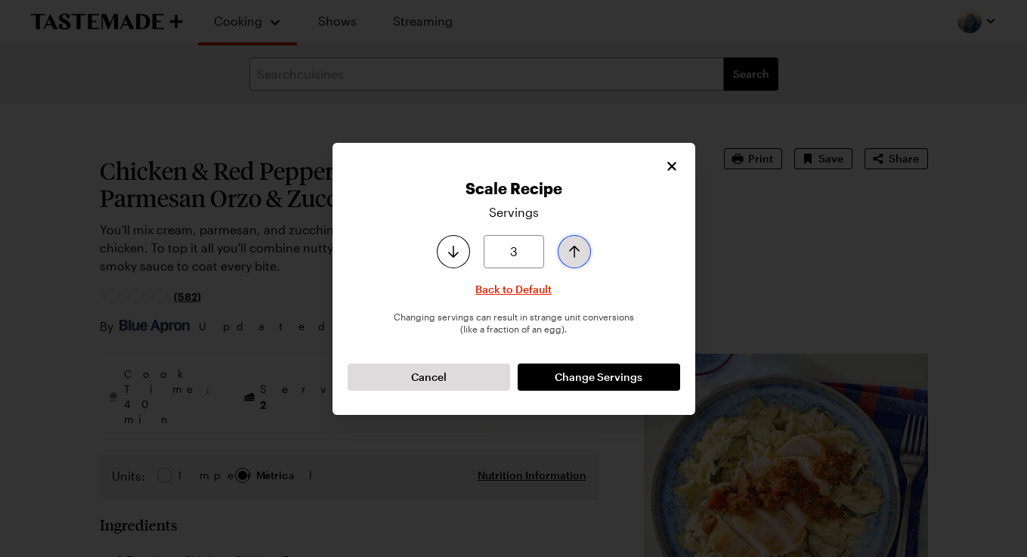
type input "4"
click at [560, 245] on button "Increase serving size by one" at bounding box center [573, 251] width 33 height 33
click at [573, 378] on span "Change Servings" at bounding box center [598, 376] width 88 height 15
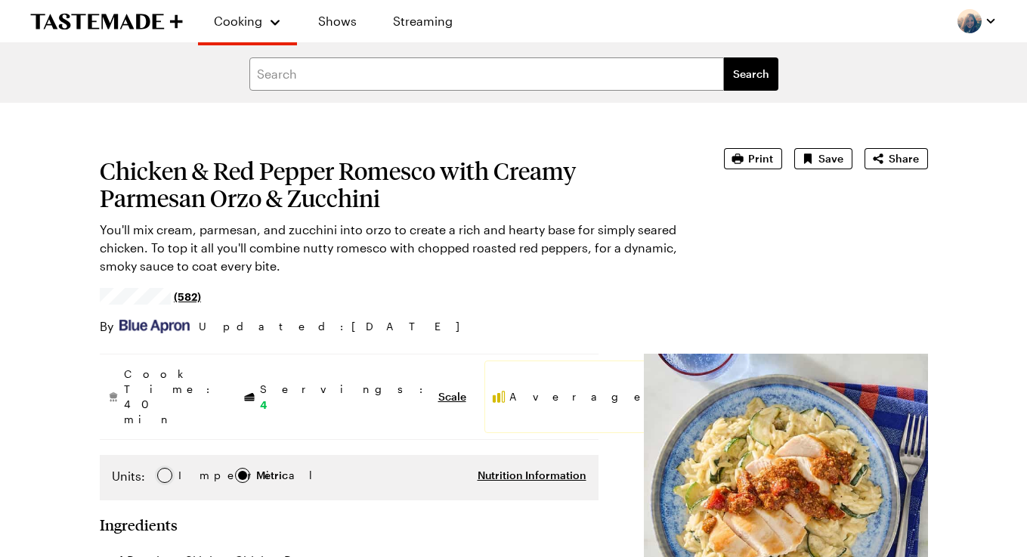
click at [160, 471] on div at bounding box center [164, 475] width 9 height 9
type textarea "x"
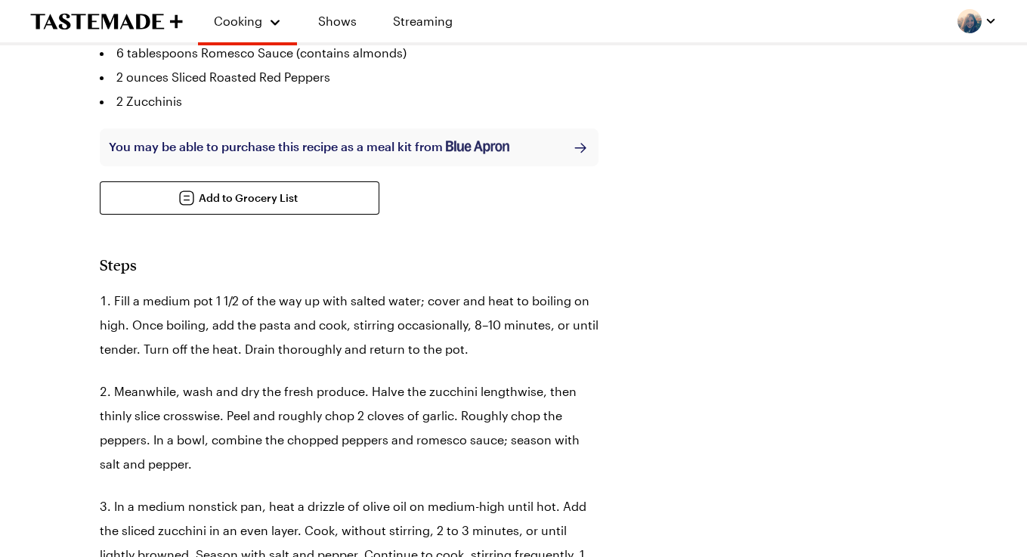
scroll to position [595, 0]
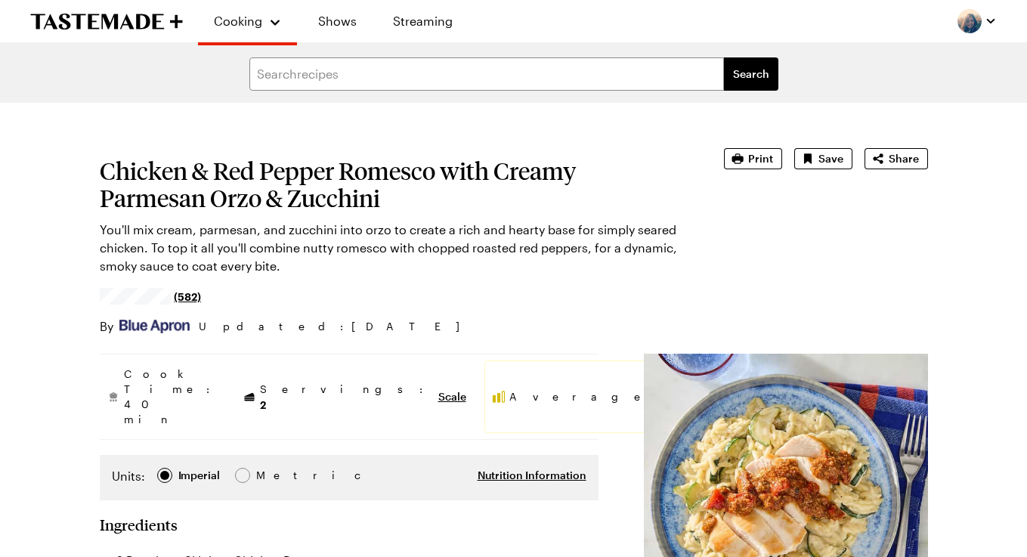
type textarea "x"
click at [438, 389] on span "Scale" at bounding box center [452, 396] width 28 height 15
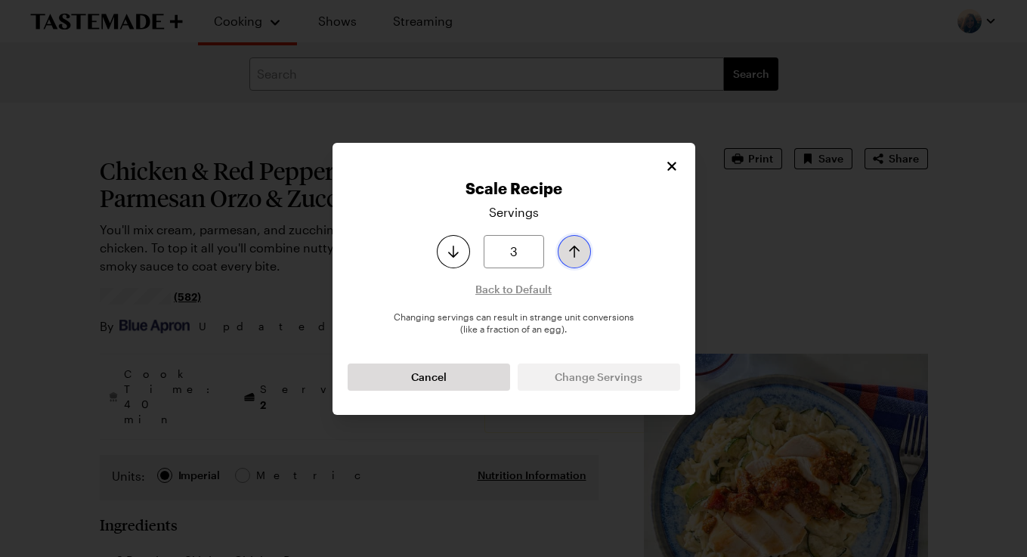
click at [573, 250] on icon "Increase serving size by one" at bounding box center [574, 252] width 11 height 12
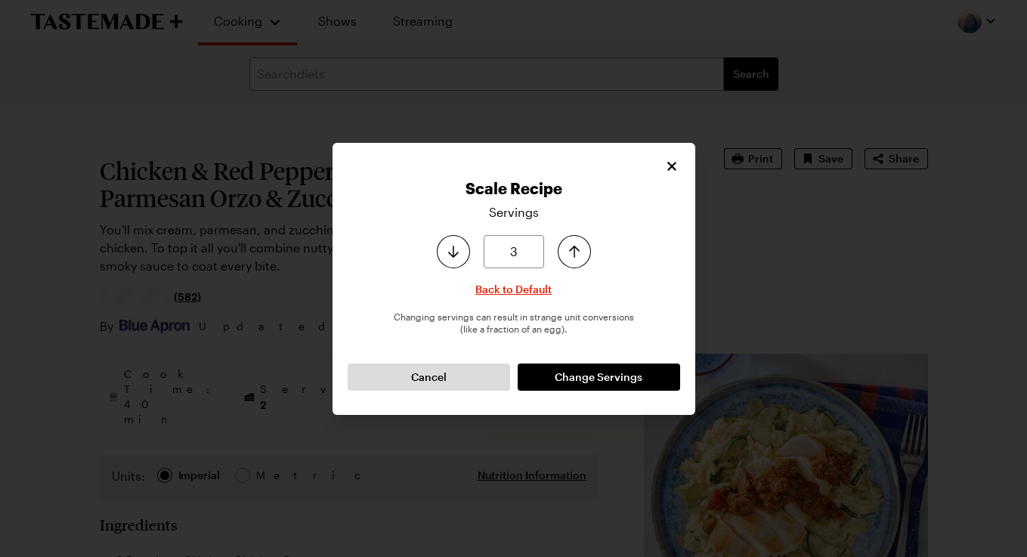
click at [576, 231] on div "Servings 3 Back to Default Changing servings can result in strange unit convers…" at bounding box center [513, 296] width 332 height 187
type input "4"
click at [576, 254] on icon "Increase serving size by one" at bounding box center [574, 251] width 18 height 18
click at [576, 378] on span "Change Servings" at bounding box center [598, 376] width 88 height 15
type textarea "x"
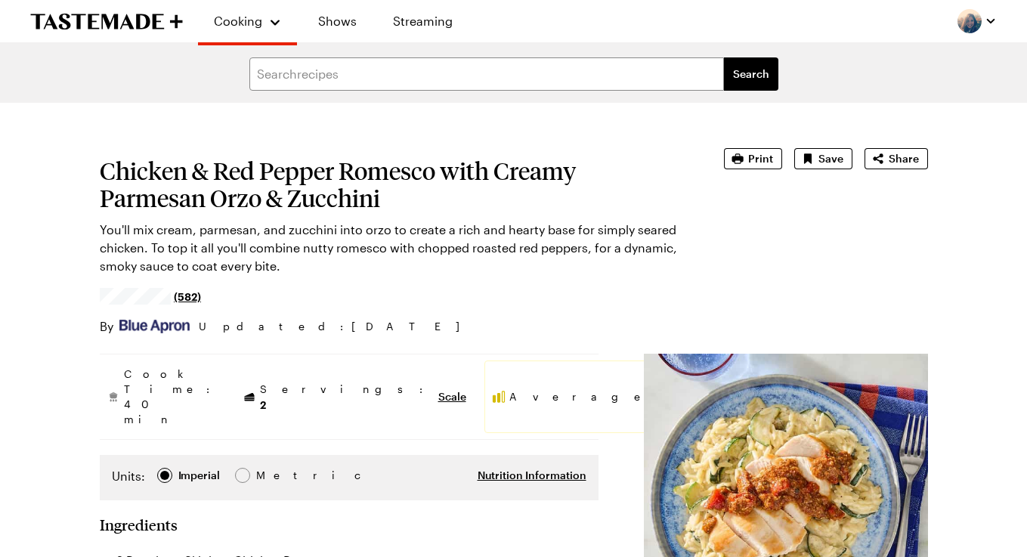
type textarea "x"
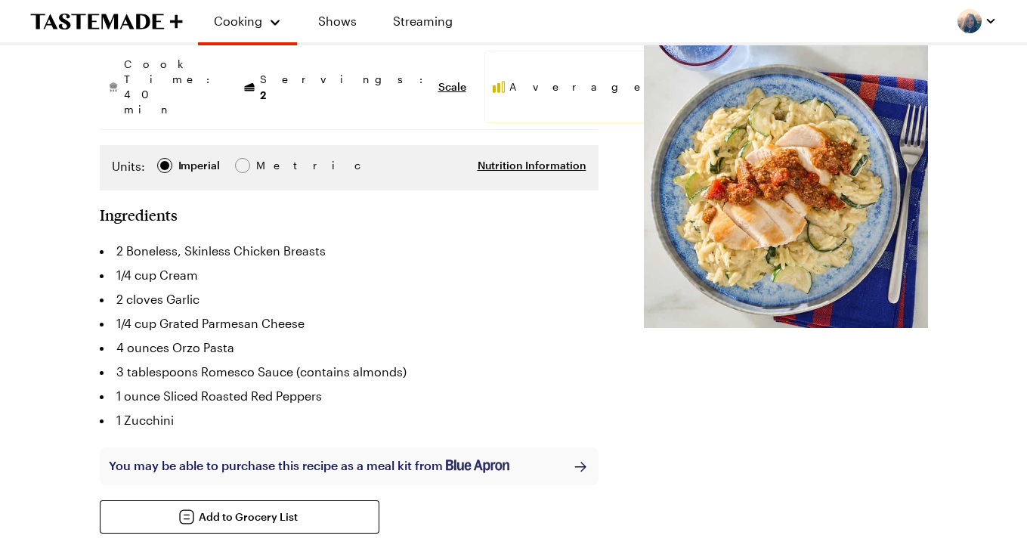
scroll to position [331, 0]
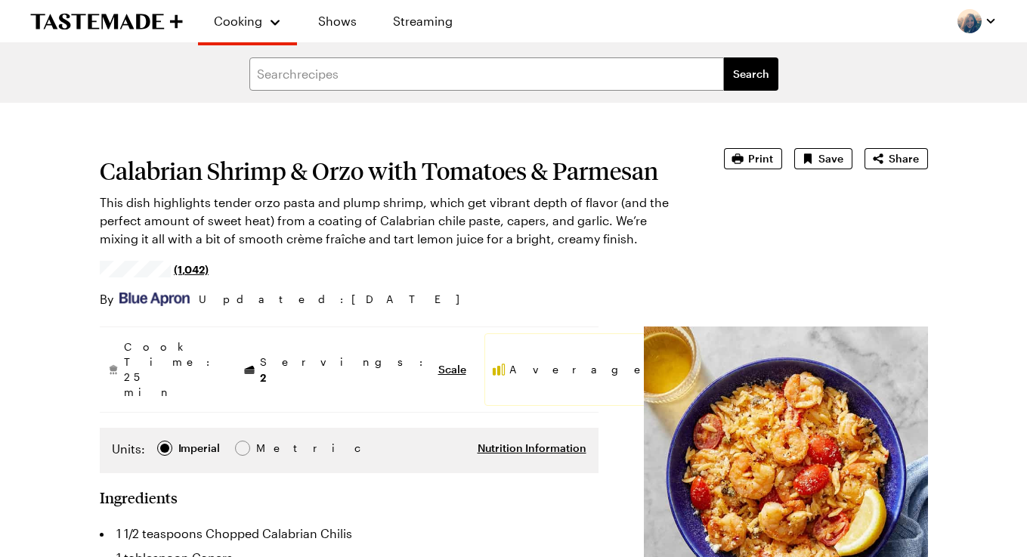
type textarea "x"
click at [438, 362] on span "Scale" at bounding box center [452, 369] width 28 height 15
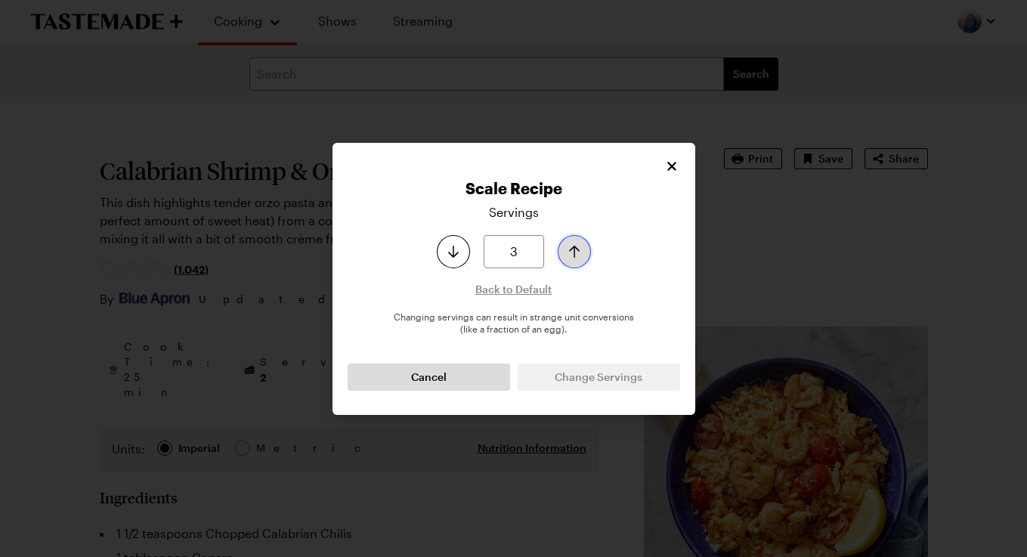
click at [567, 247] on icon "Increase serving size by one" at bounding box center [574, 251] width 18 height 18
type input "4"
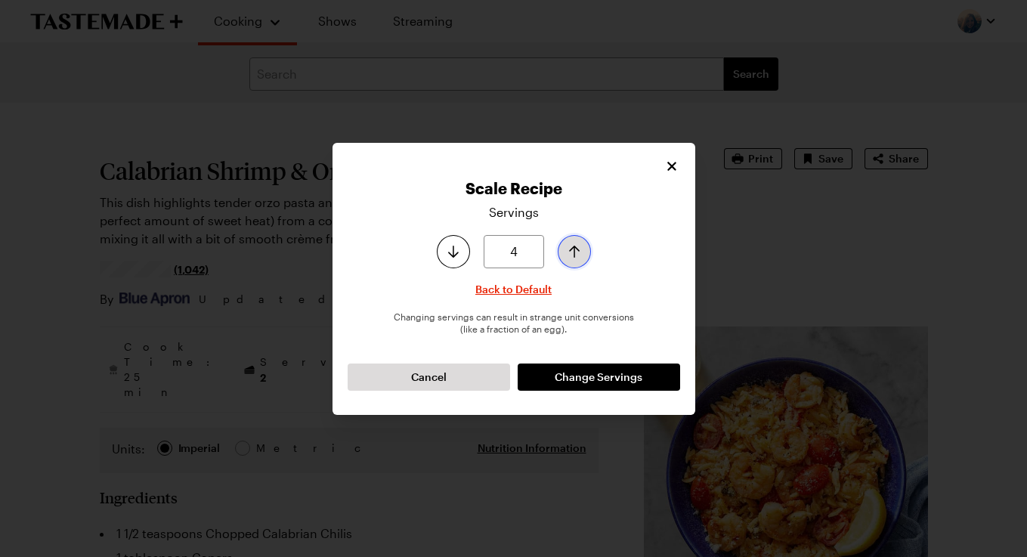
click at [567, 247] on icon "Increase serving size by one" at bounding box center [574, 251] width 18 height 18
click at [564, 369] on span "Change Servings" at bounding box center [598, 376] width 88 height 15
type textarea "x"
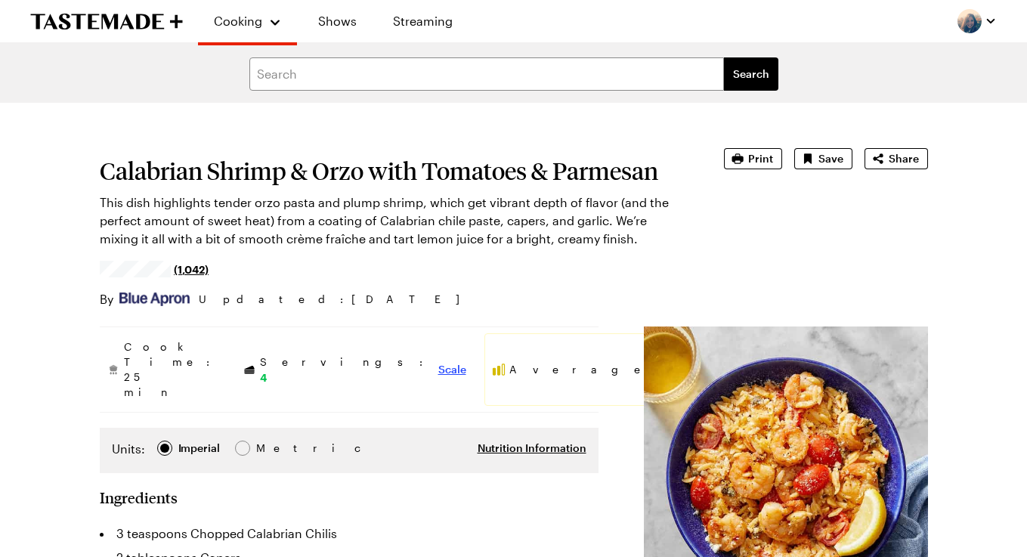
click at [438, 362] on span "Scale" at bounding box center [452, 369] width 28 height 15
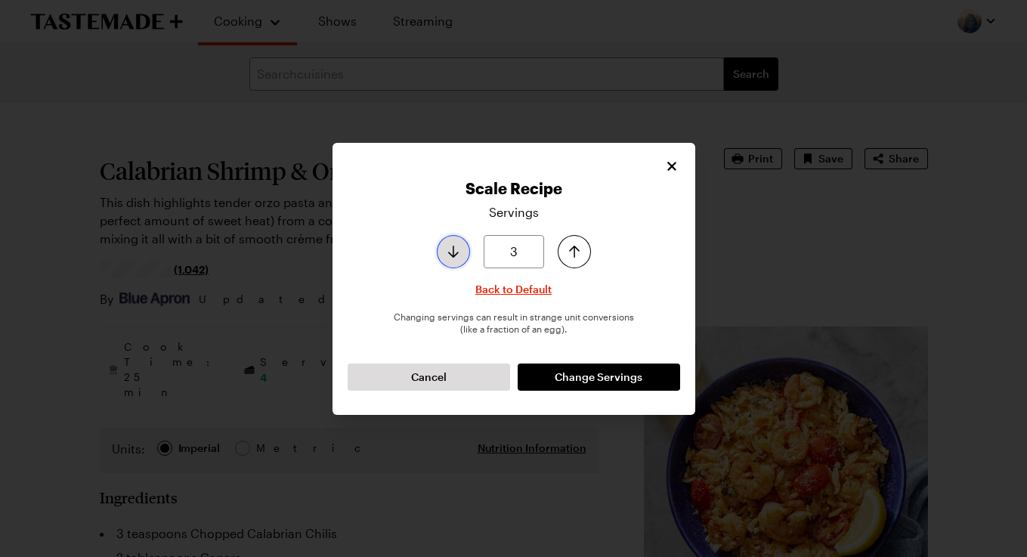
click at [462, 256] on button "Decrease serving size by one" at bounding box center [453, 251] width 33 height 33
type input "2"
click at [462, 256] on button "Decrease serving size by one" at bounding box center [453, 251] width 33 height 33
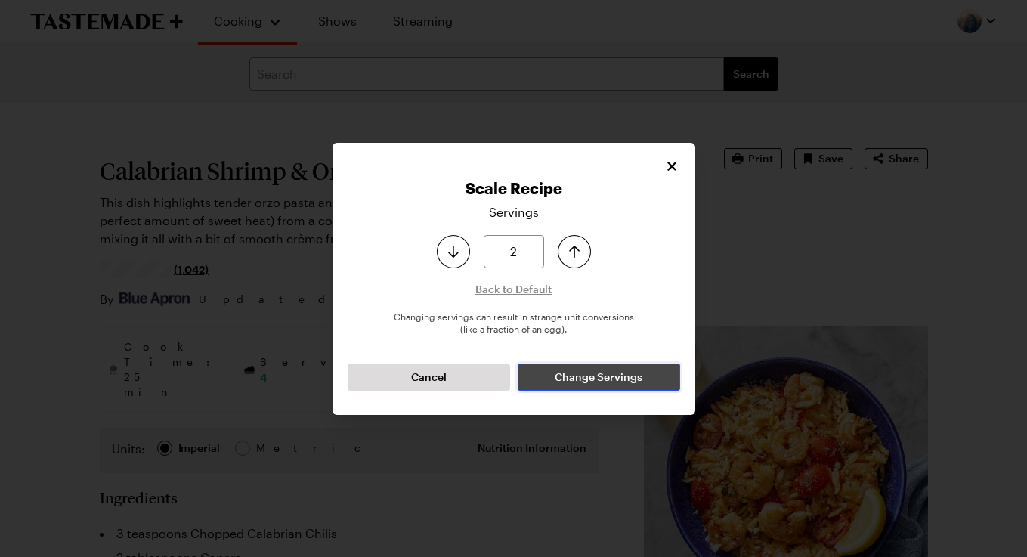
click at [567, 366] on button "Change Servings" at bounding box center [598, 376] width 162 height 27
type textarea "x"
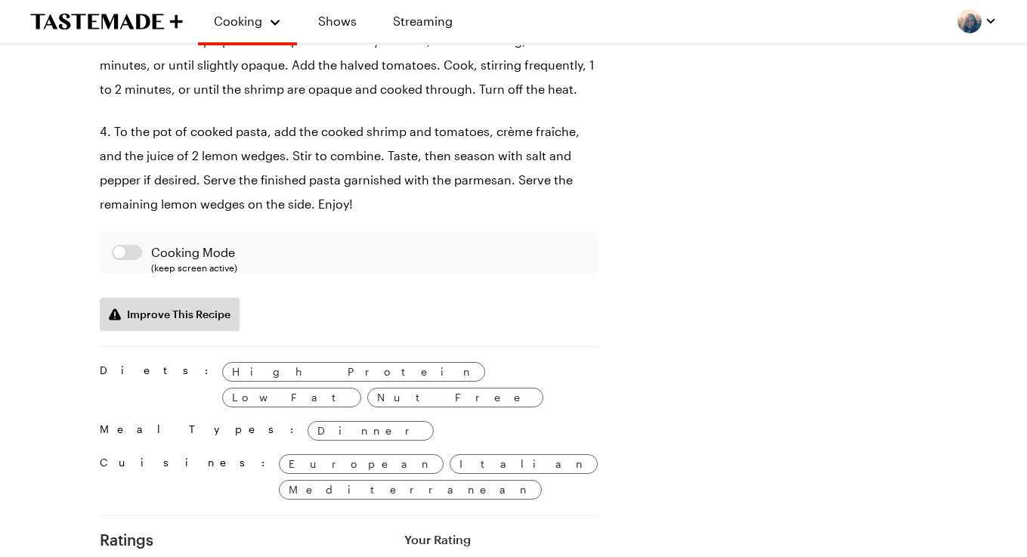
scroll to position [1177, 0]
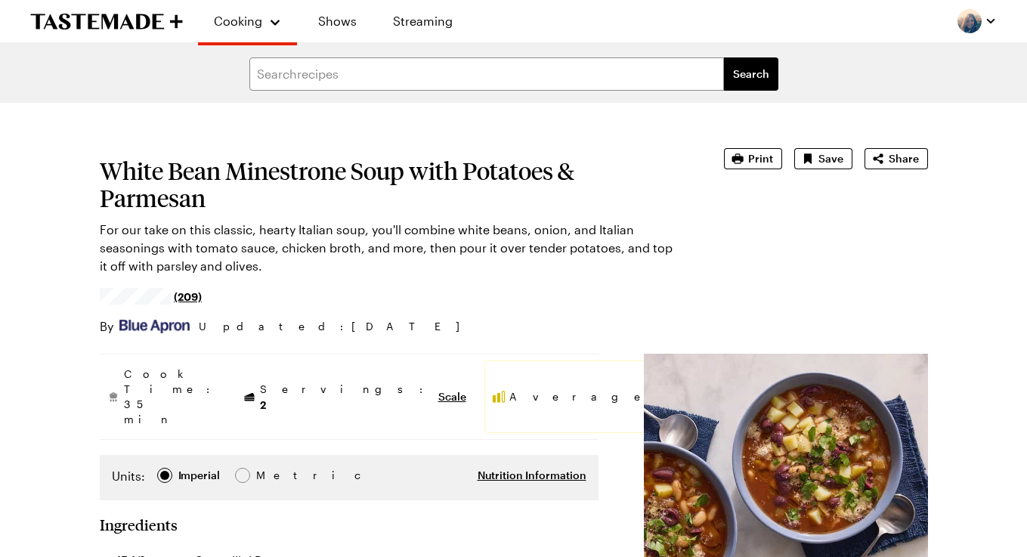
type textarea "x"
click at [438, 389] on span "Scale" at bounding box center [452, 396] width 28 height 15
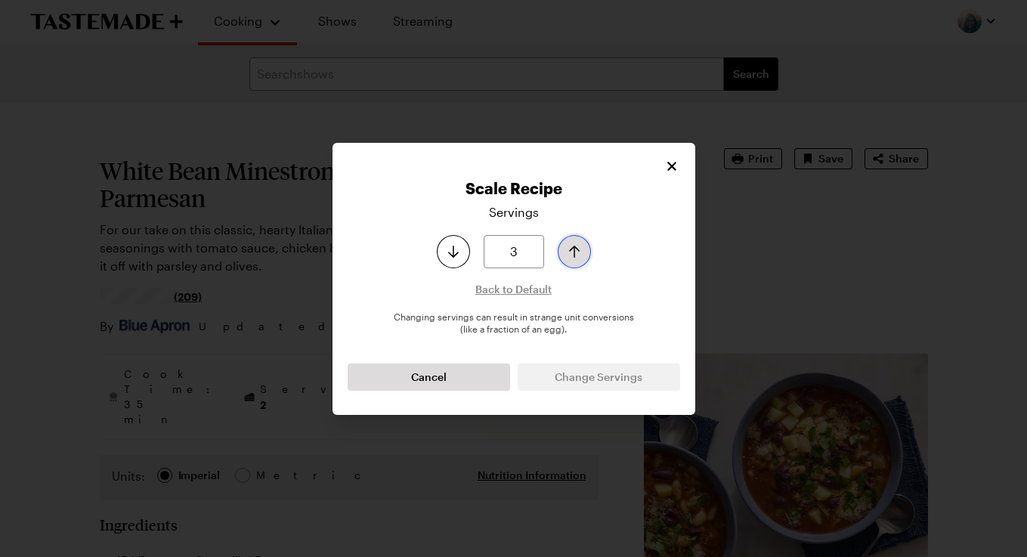
click at [584, 251] on button "Increase serving size by one" at bounding box center [573, 251] width 33 height 33
type input "4"
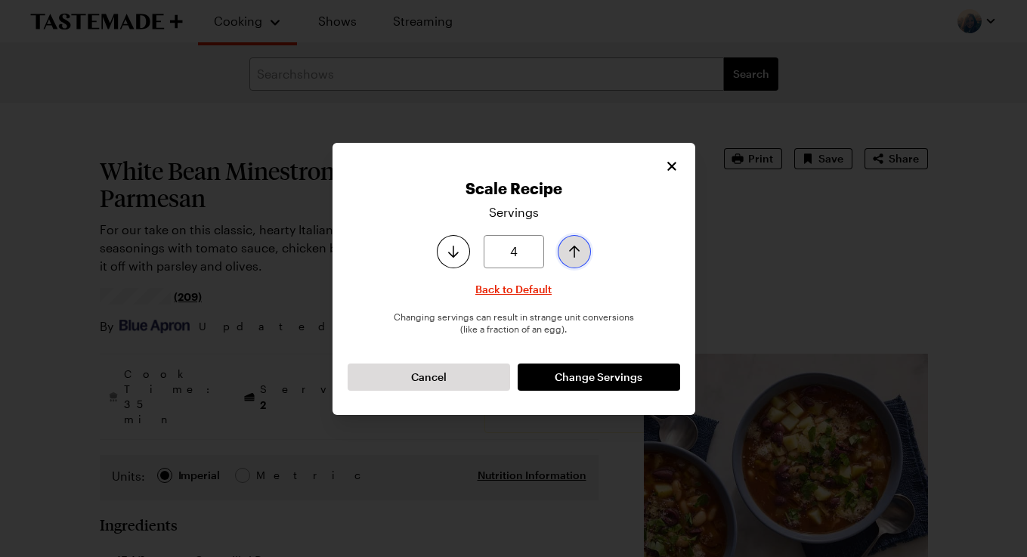
click at [584, 251] on button "Increase serving size by one" at bounding box center [573, 251] width 33 height 33
click at [564, 381] on span "Change Servings" at bounding box center [598, 376] width 88 height 15
type textarea "x"
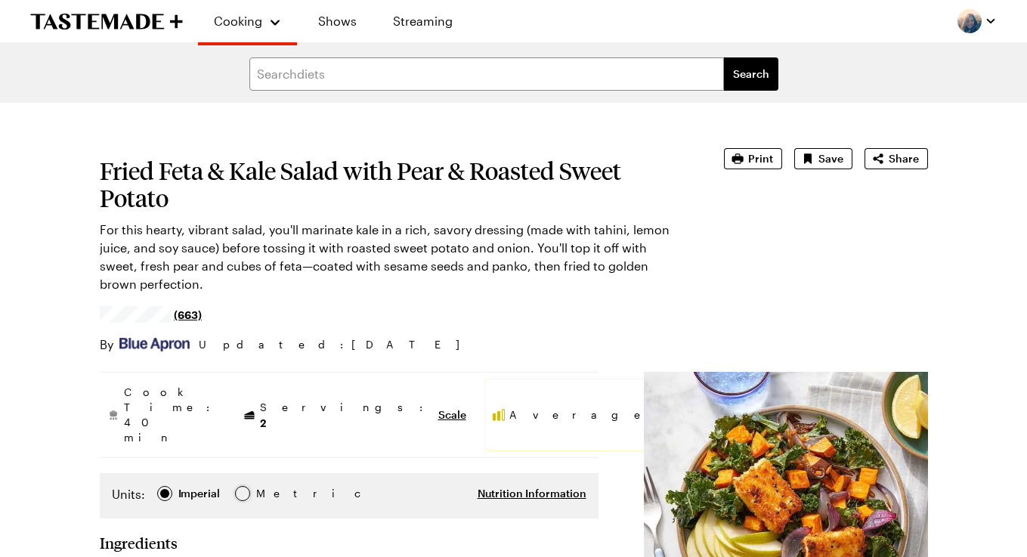
click at [241, 489] on div at bounding box center [242, 493] width 9 height 9
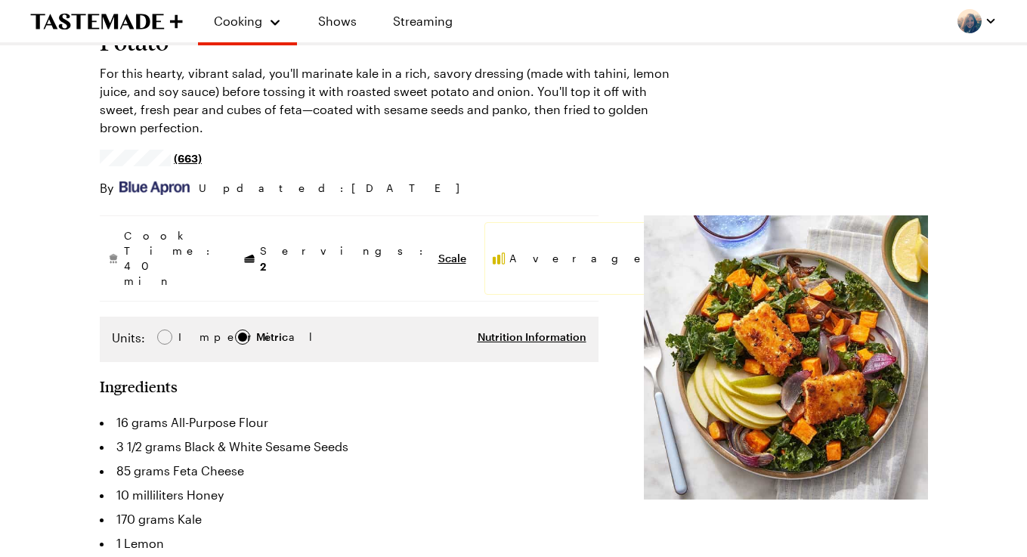
scroll to position [149, 0]
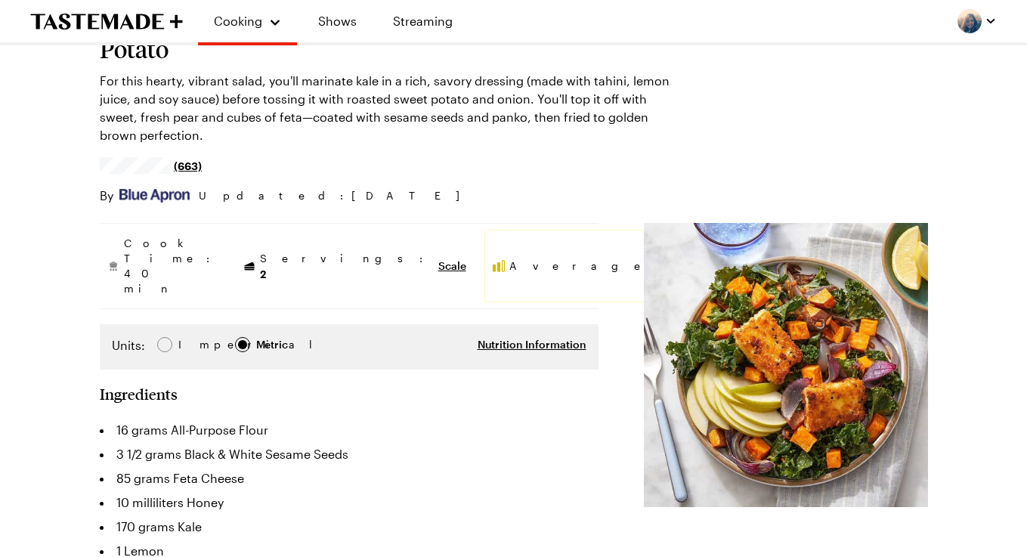
click at [163, 324] on div "Units: Imperial Imperial Metric Metric Nutrition Information" at bounding box center [349, 346] width 499 height 45
click at [163, 340] on div at bounding box center [164, 344] width 9 height 9
type textarea "x"
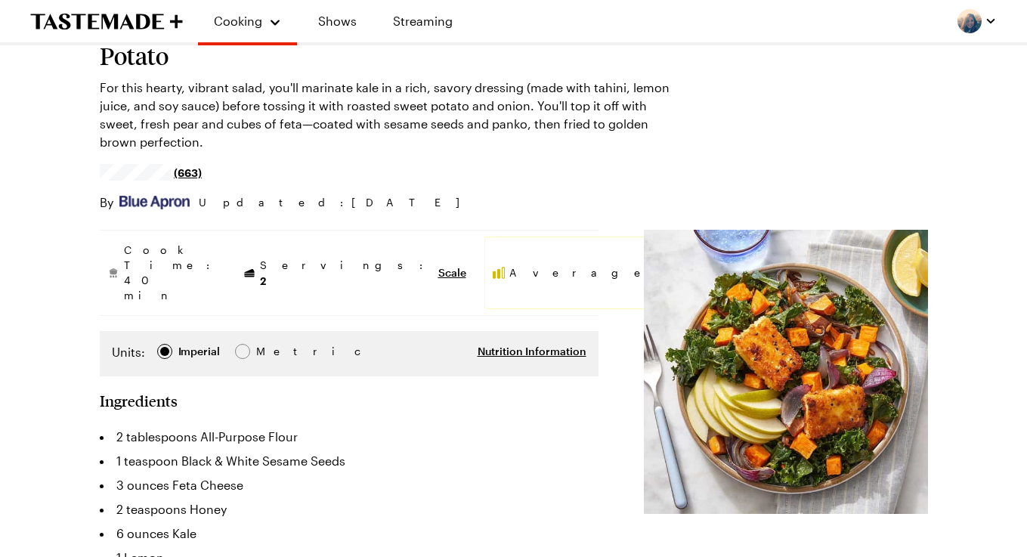
scroll to position [0, 0]
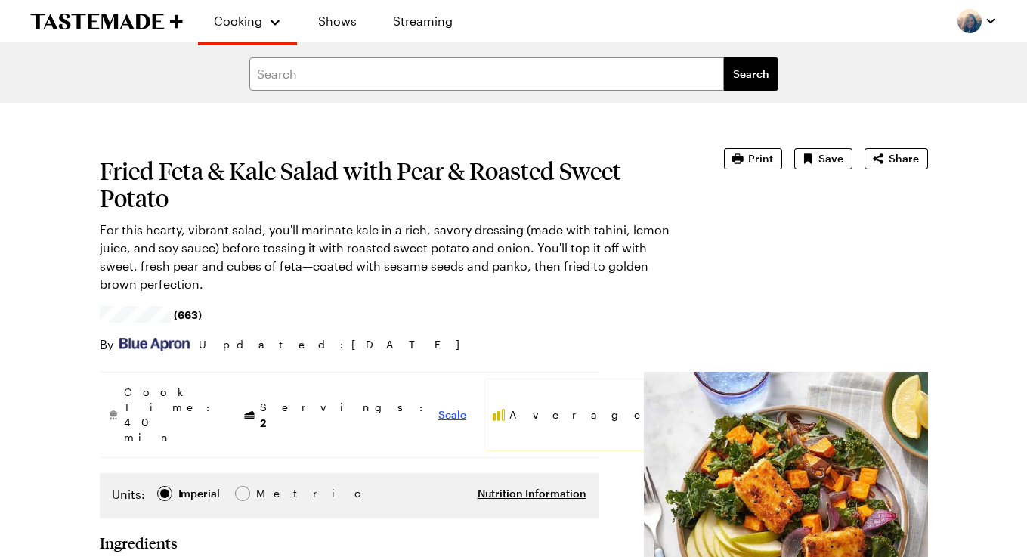
click at [438, 407] on span "Scale" at bounding box center [452, 414] width 28 height 15
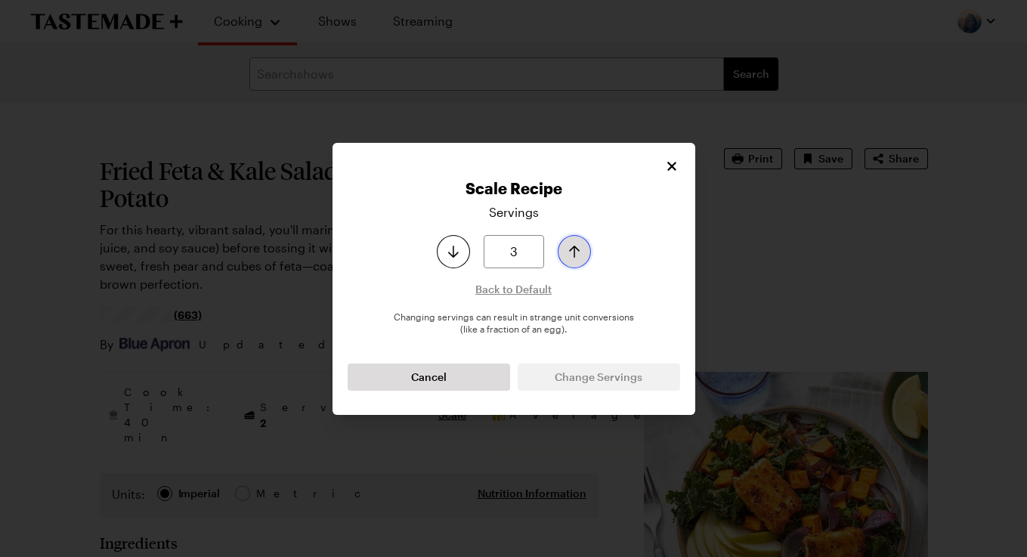
click at [570, 255] on icon "Increase serving size by one" at bounding box center [574, 251] width 18 height 18
type input "4"
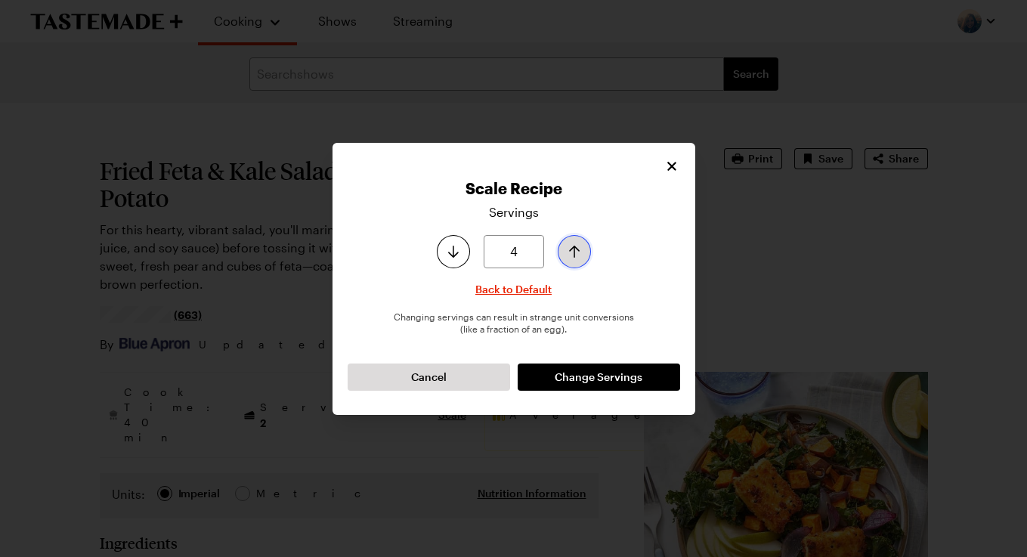
click at [570, 255] on icon "Increase serving size by one" at bounding box center [574, 251] width 18 height 18
click at [570, 368] on button "Change Servings" at bounding box center [598, 376] width 162 height 27
type textarea "x"
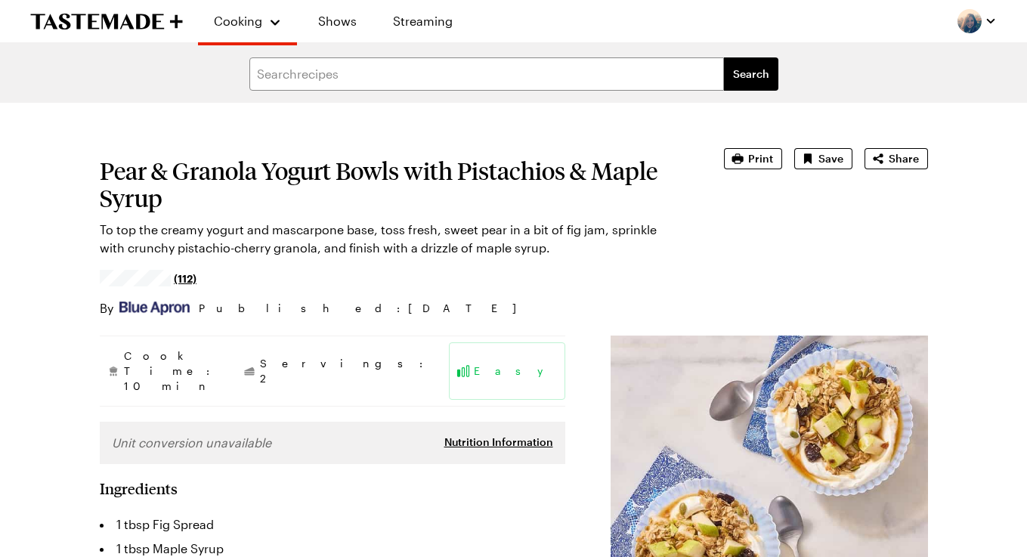
type textarea "x"
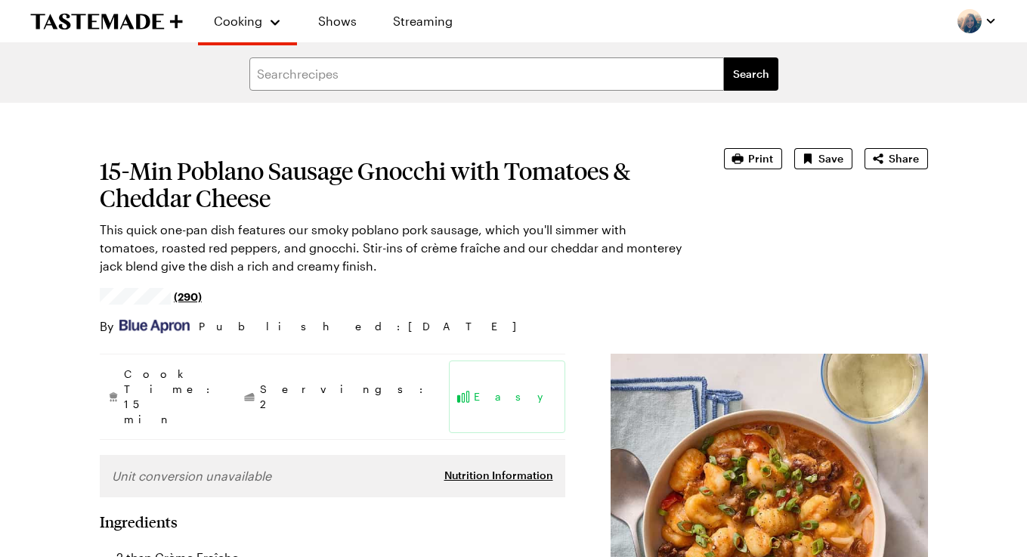
type textarea "x"
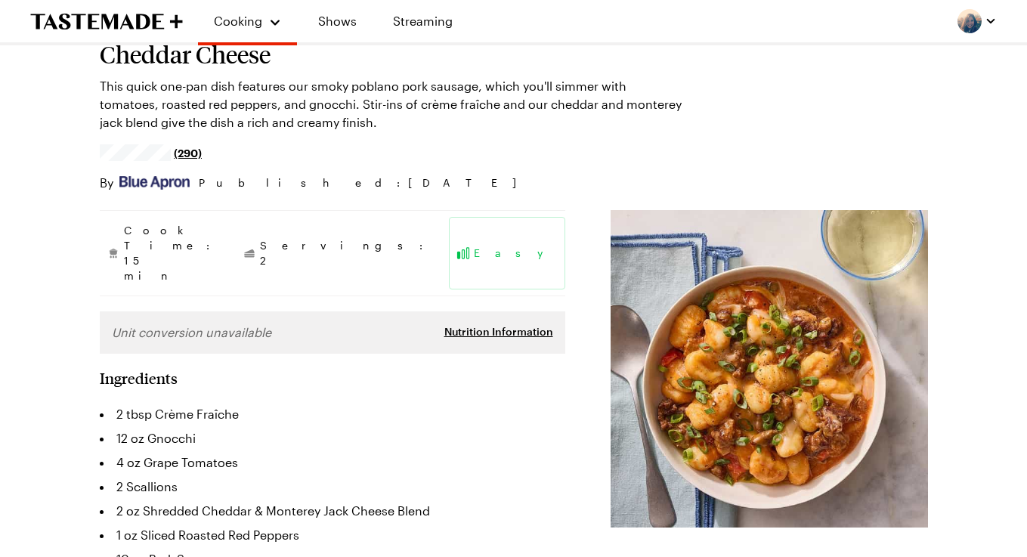
scroll to position [143, 0]
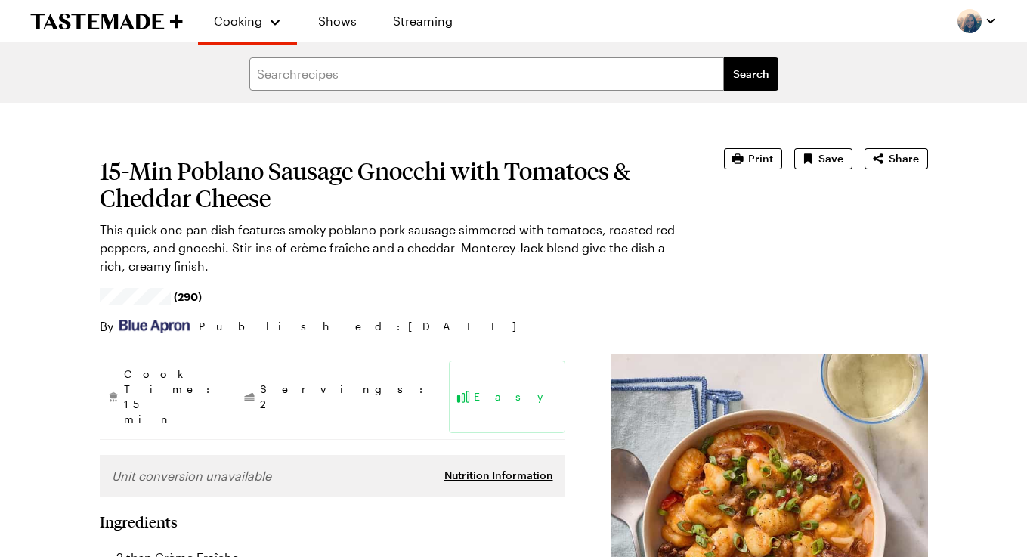
type textarea "x"
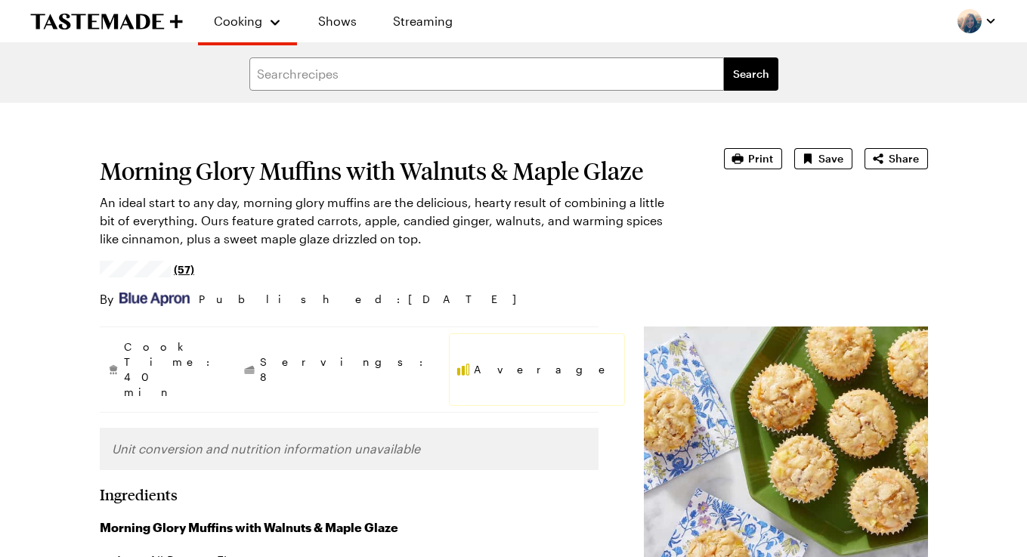
type textarea "x"
click at [239, 79] on link "Recipes" at bounding box center [264, 79] width 115 height 33
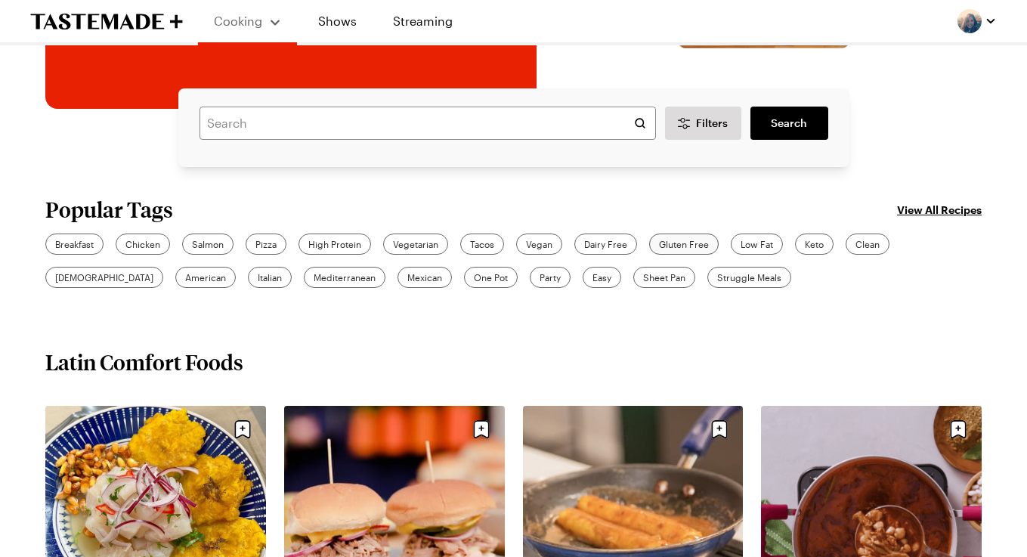
scroll to position [307, 0]
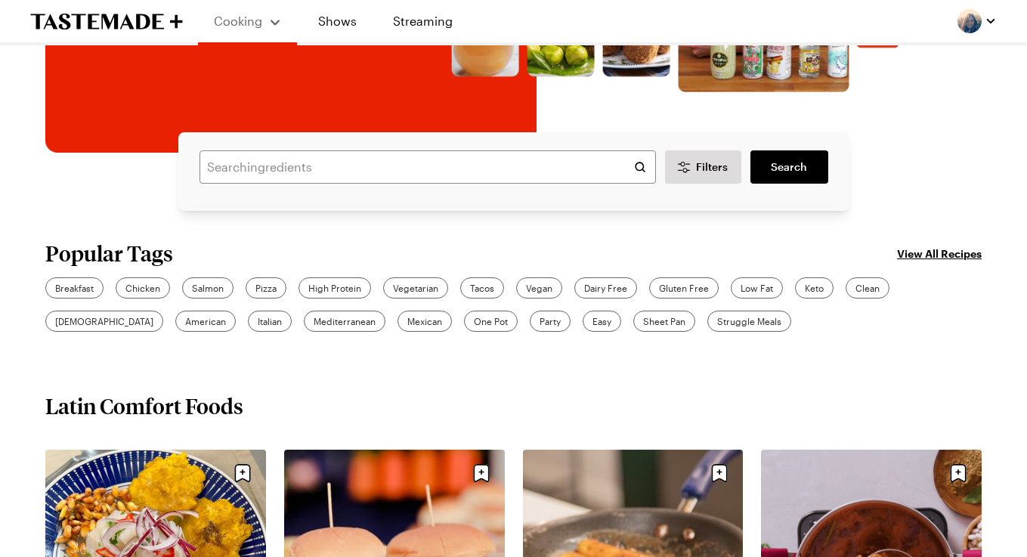
click at [914, 250] on link "View All Recipes" at bounding box center [939, 253] width 85 height 17
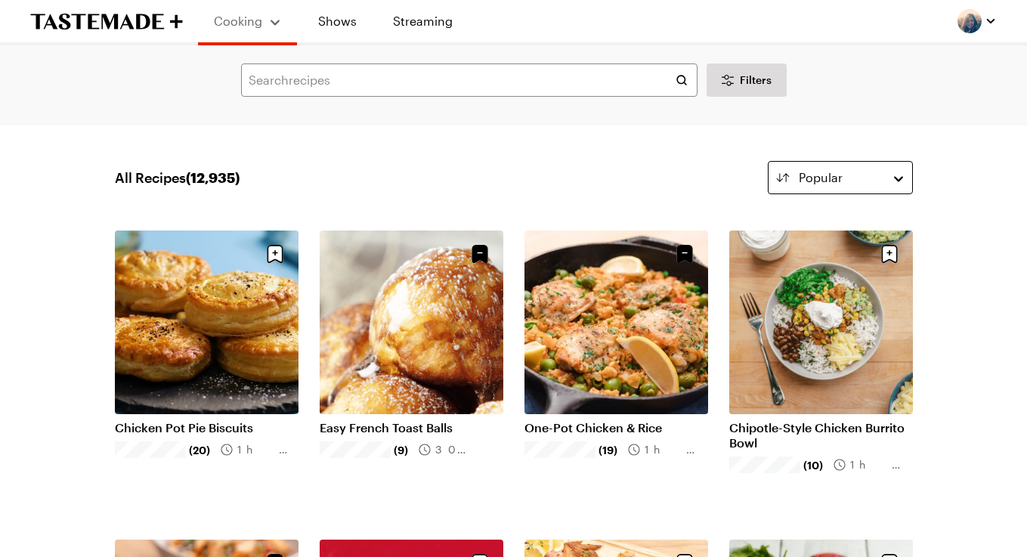
click at [805, 185] on span "Popular" at bounding box center [820, 177] width 44 height 18
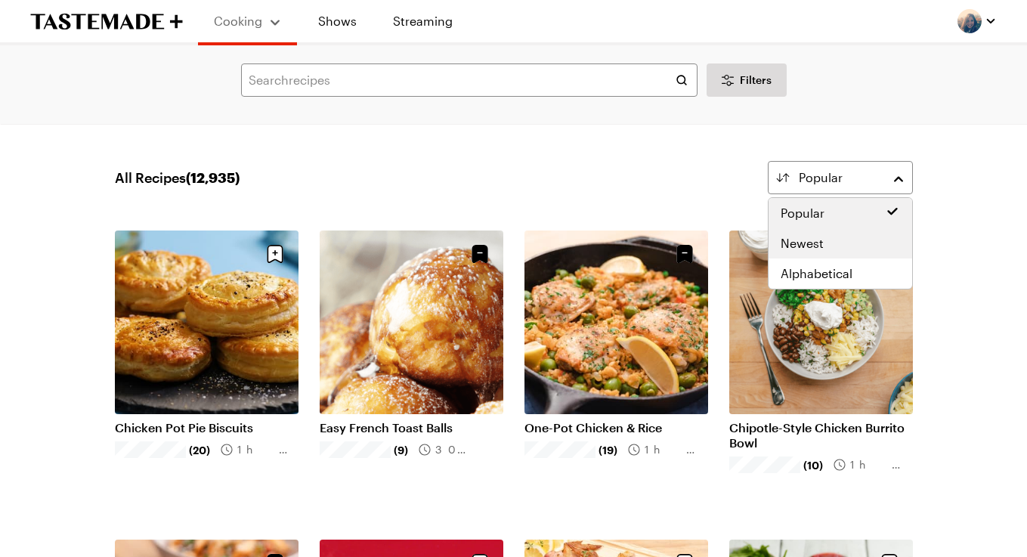
click at [808, 238] on span "Newest" at bounding box center [801, 243] width 43 height 18
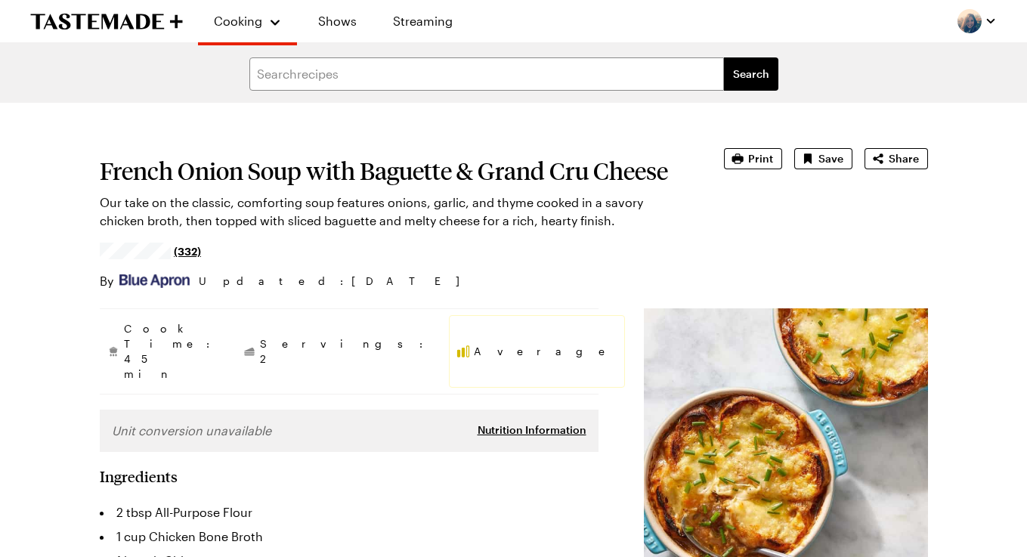
type textarea "x"
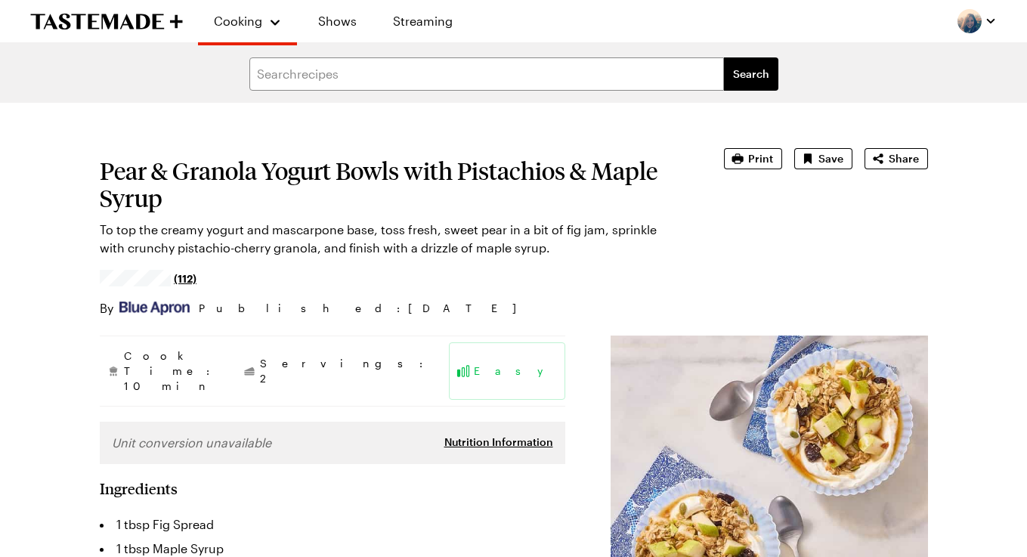
type textarea "x"
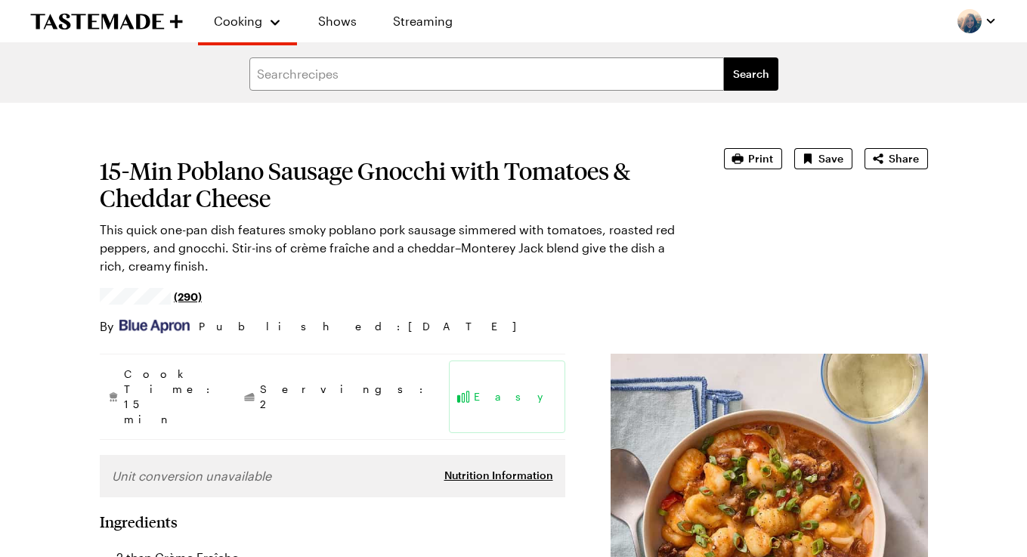
type textarea "x"
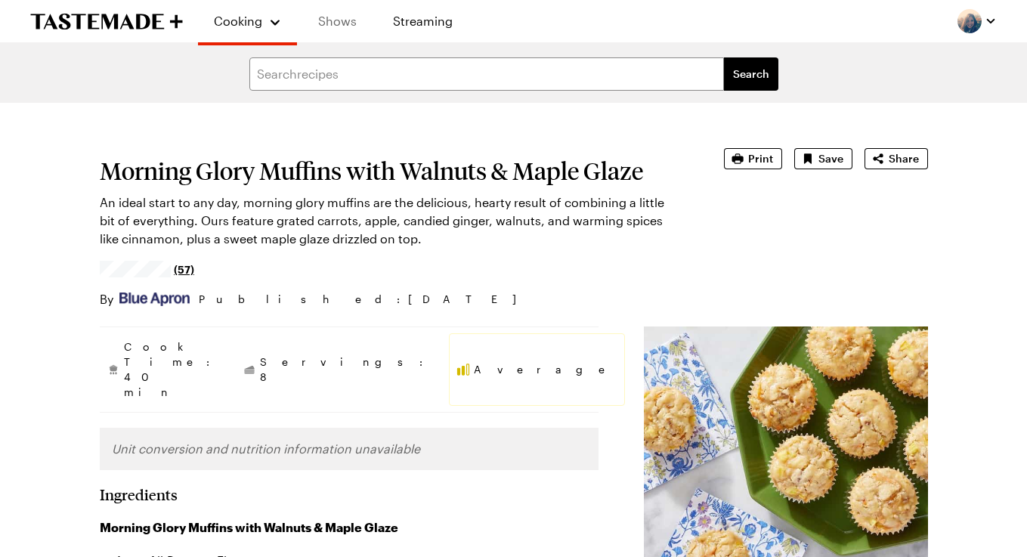
type textarea "x"
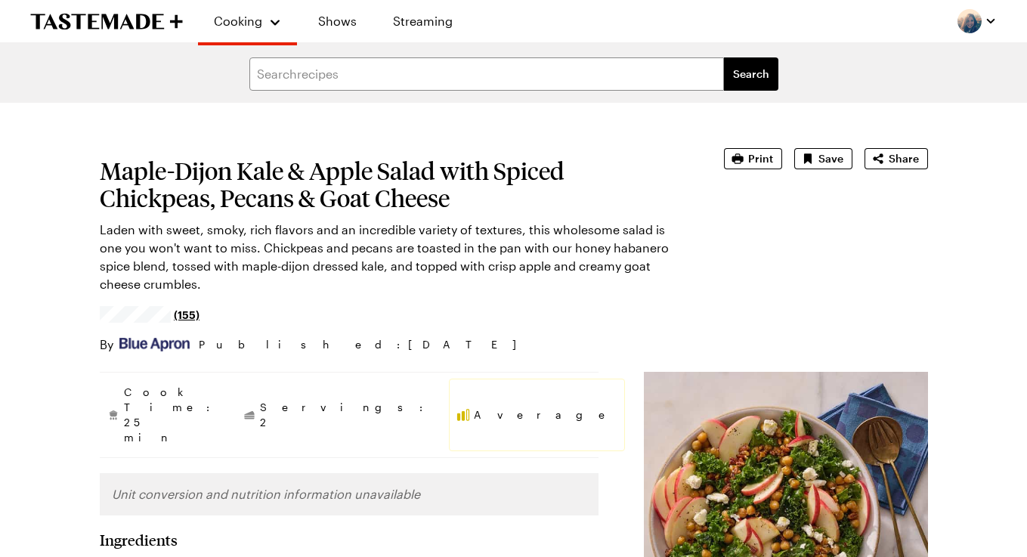
type textarea "x"
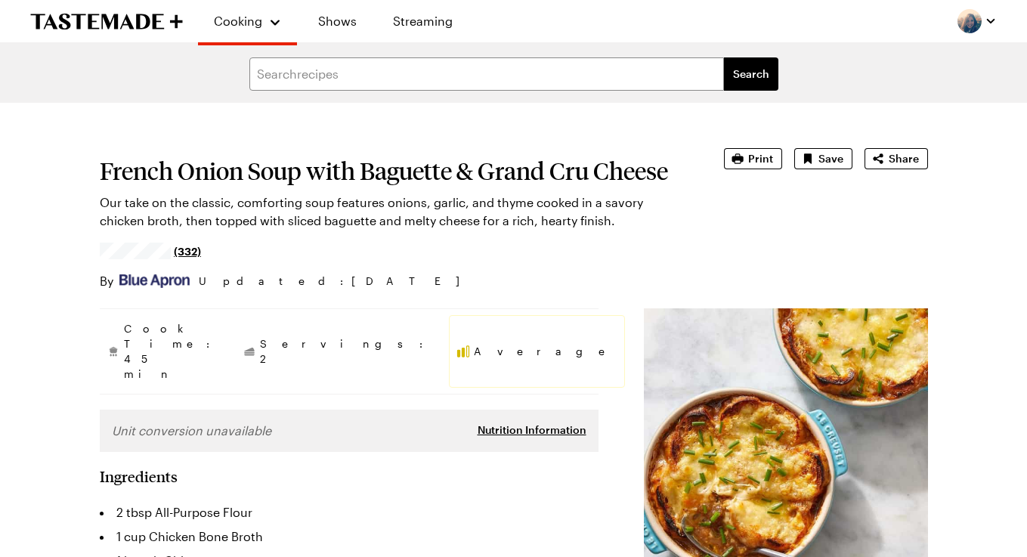
type textarea "x"
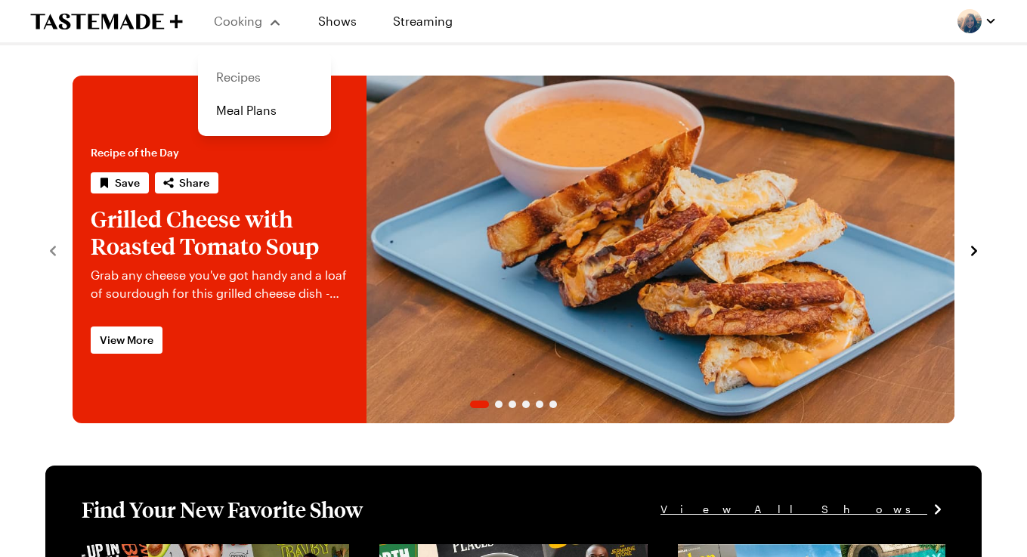
click at [249, 70] on link "Recipes" at bounding box center [264, 76] width 115 height 33
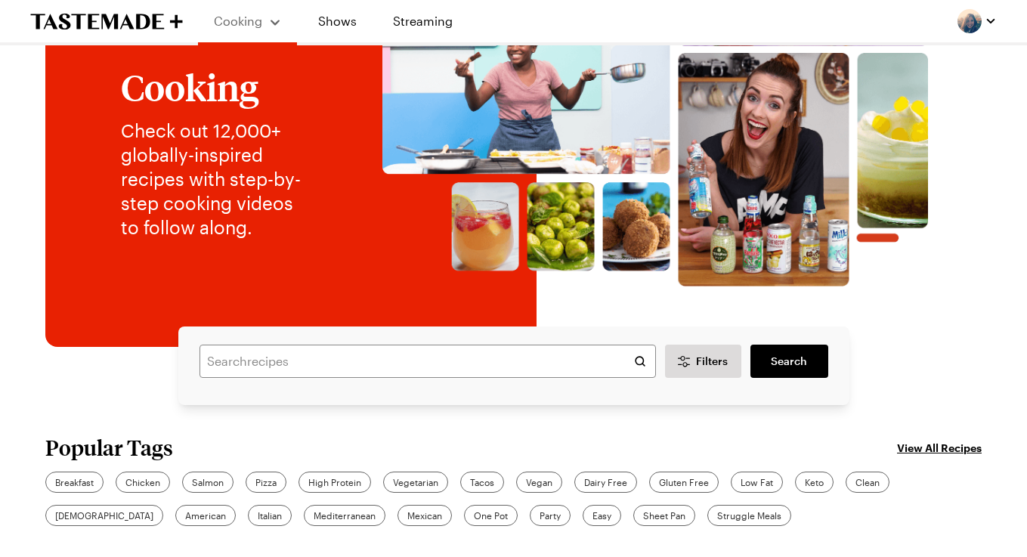
scroll to position [234, 0]
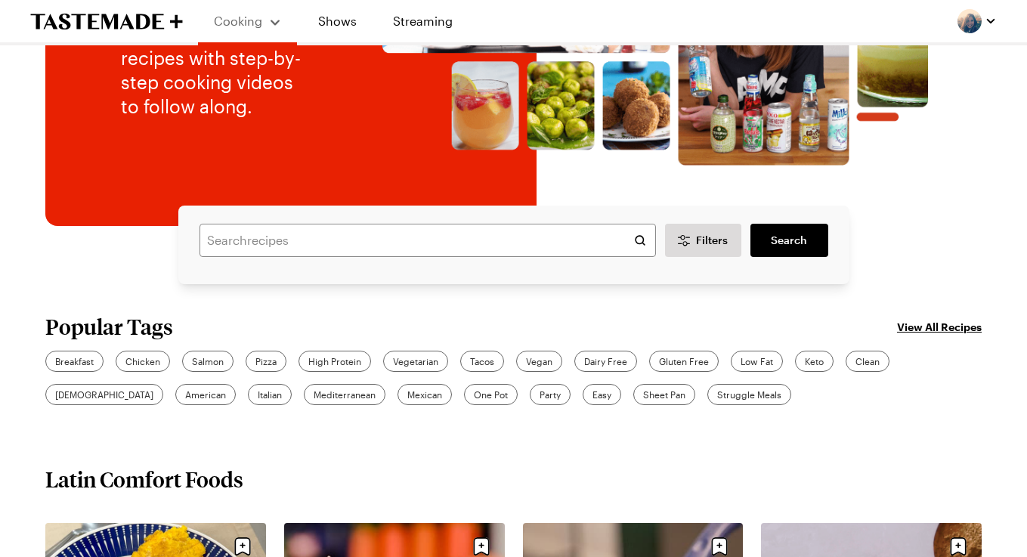
click at [931, 326] on link "View All Recipes" at bounding box center [939, 326] width 85 height 17
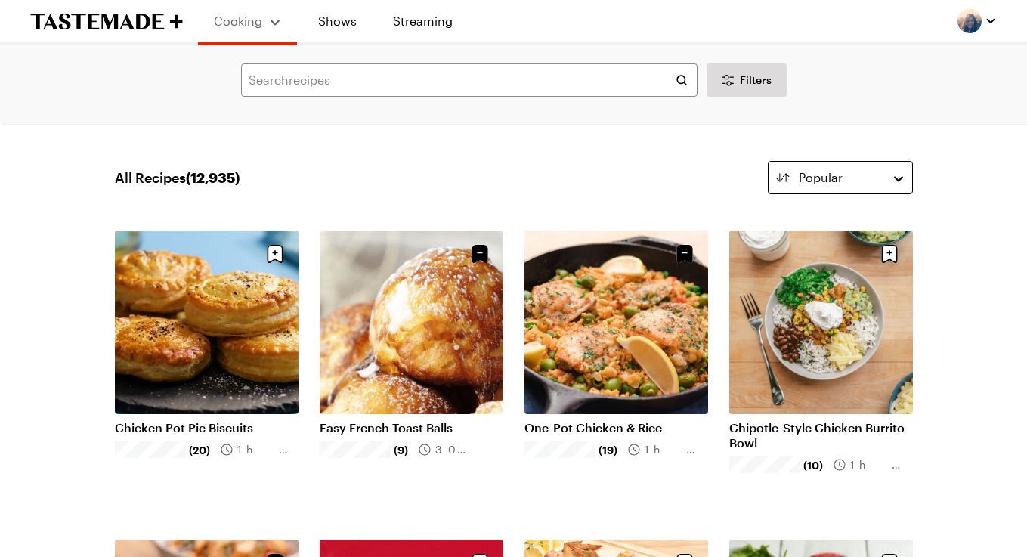
click at [824, 188] on button "Popular" at bounding box center [839, 177] width 145 height 33
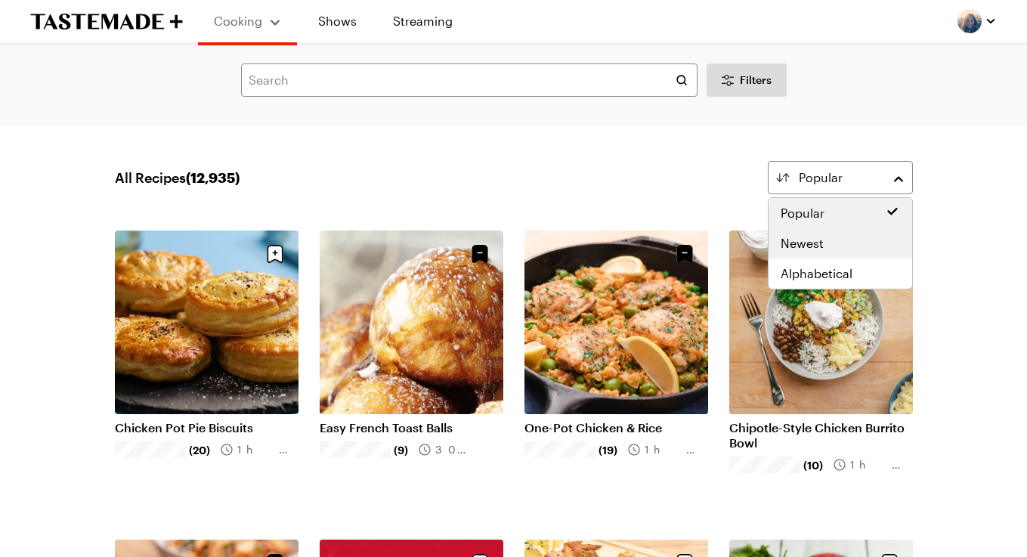
click at [808, 241] on span "Newest" at bounding box center [801, 243] width 43 height 18
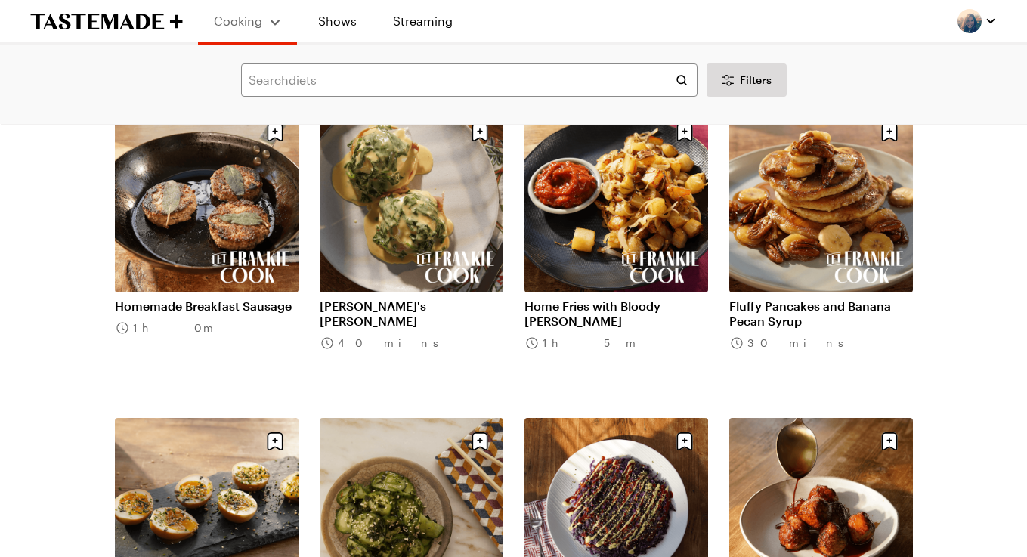
scroll to position [1050, 0]
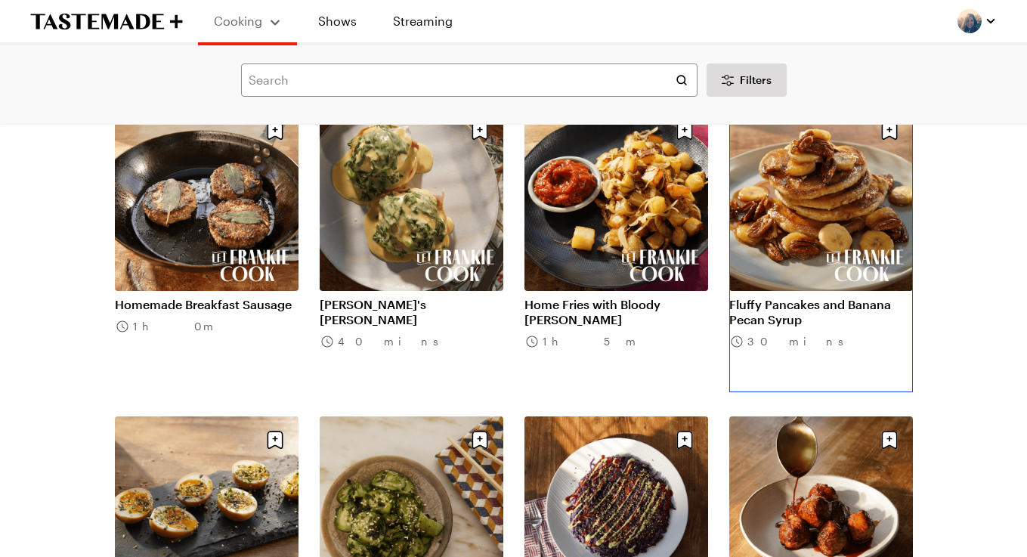
click at [828, 297] on link "Fluffy Pancakes and Banana Pecan Syrup" at bounding box center [821, 312] width 184 height 30
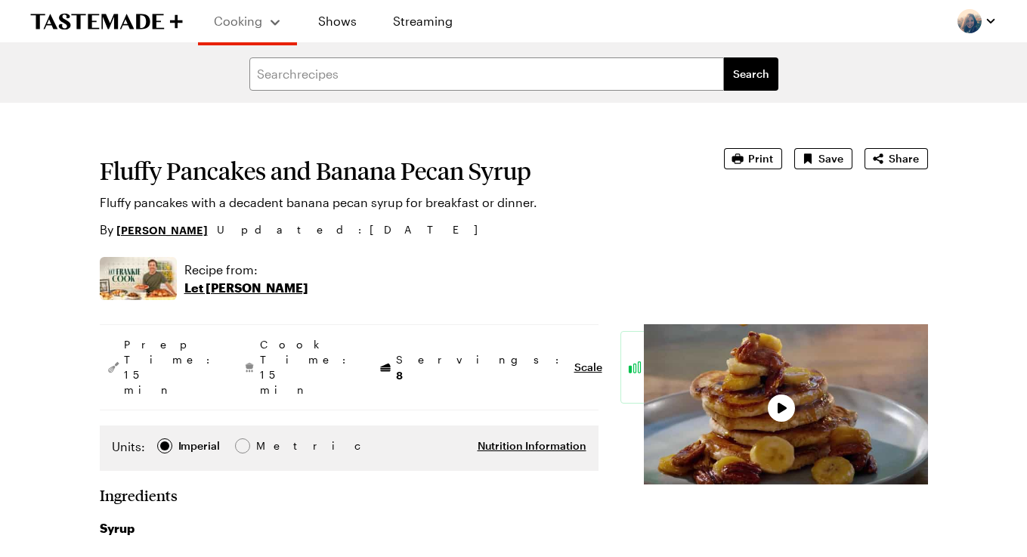
type textarea "x"
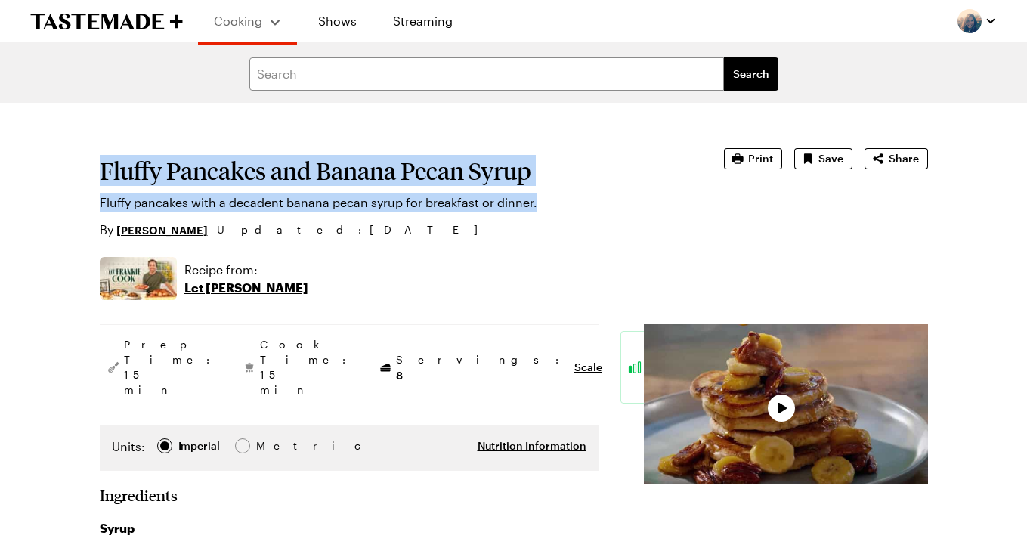
drag, startPoint x: 502, startPoint y: 203, endPoint x: 91, endPoint y: 176, distance: 411.1
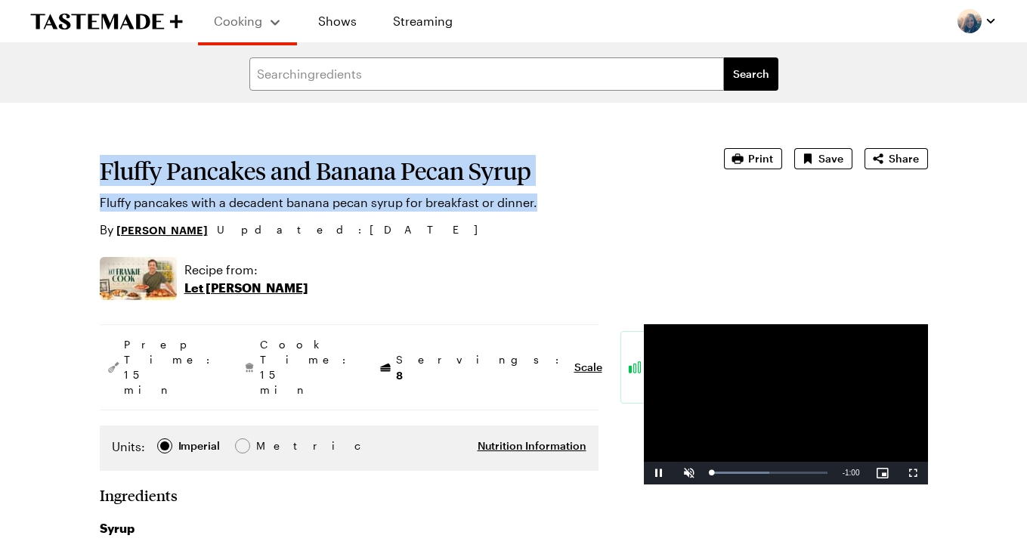
copy section "Fluffy Pancakes and Banana Pecan Syrup Fluffy pancakes with a decadent banana p…"
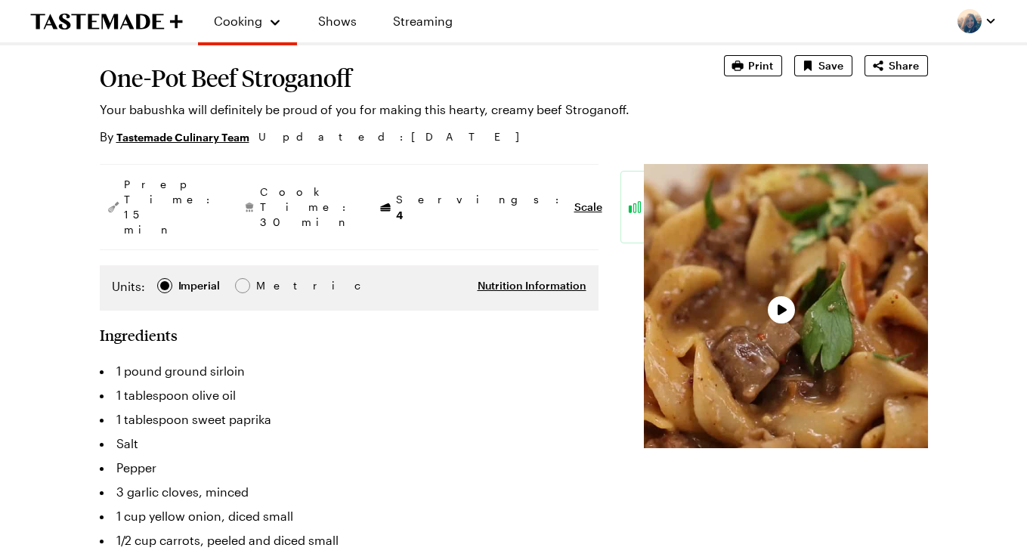
type textarea "x"
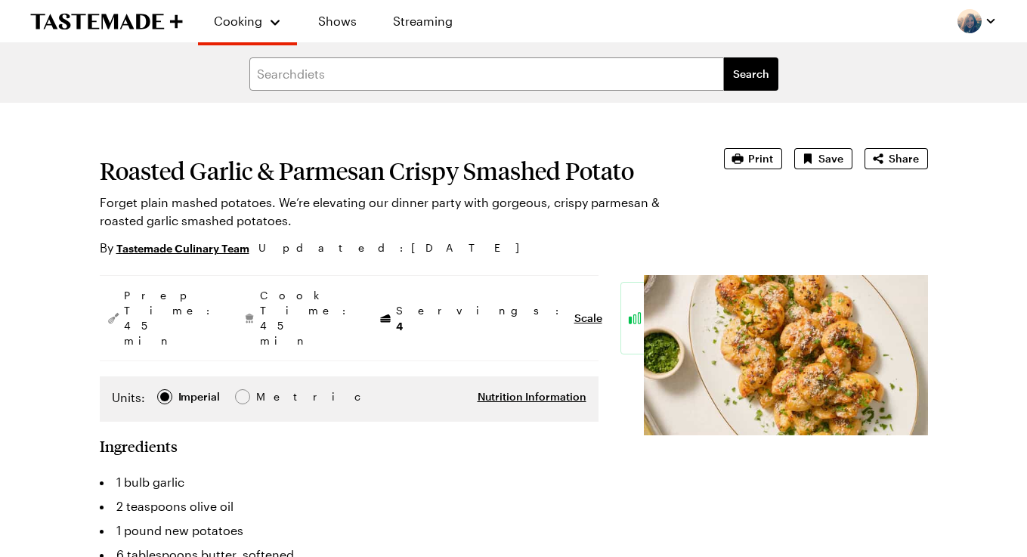
click at [368, 172] on h1 "Roasted Garlic & Parmesan Crispy Smashed Potato" at bounding box center [391, 170] width 582 height 27
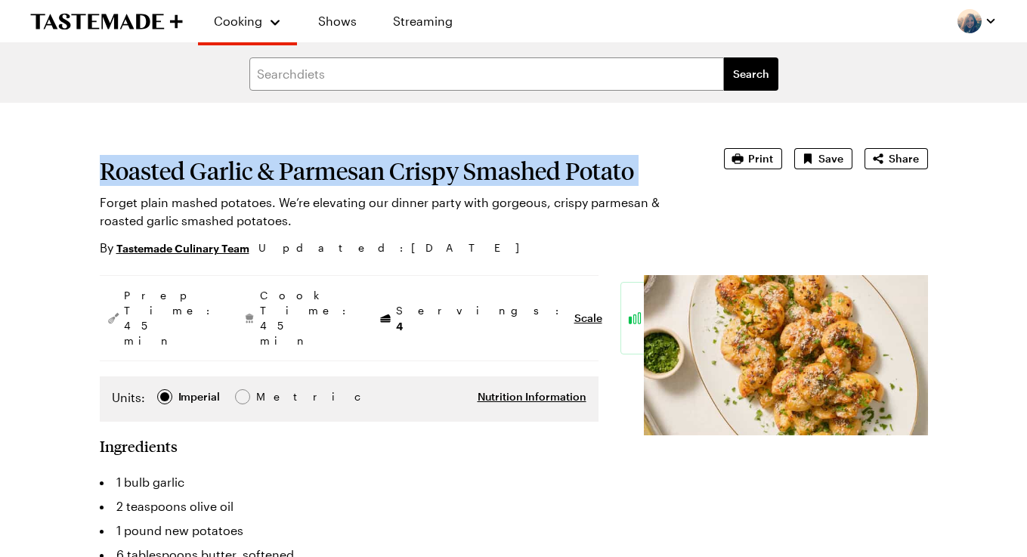
click at [368, 172] on h1 "Roasted Garlic & Parmesan Crispy Smashed Potato" at bounding box center [391, 170] width 582 height 27
copy h1 "Roasted Garlic & Parmesan Crispy Smashed Potato"
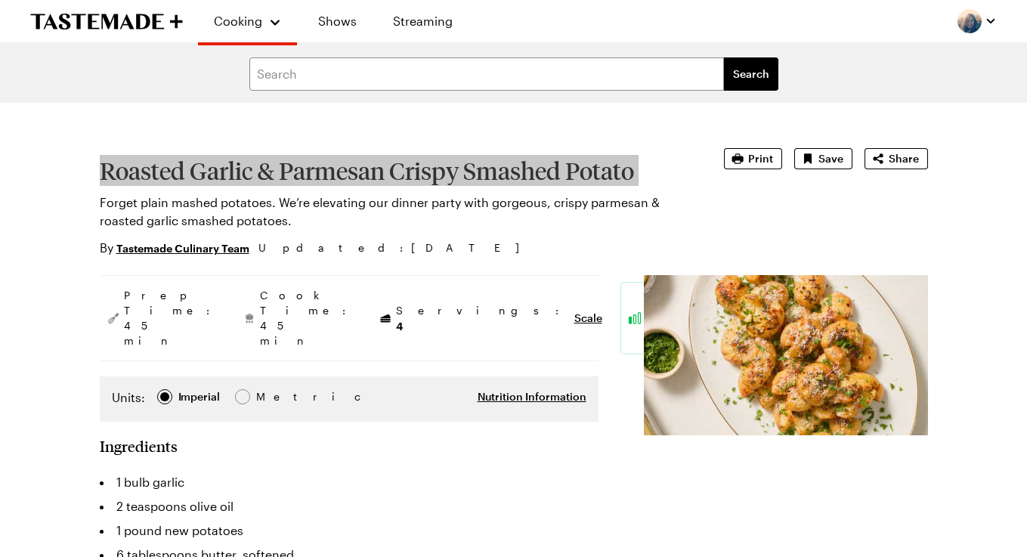
type textarea "x"
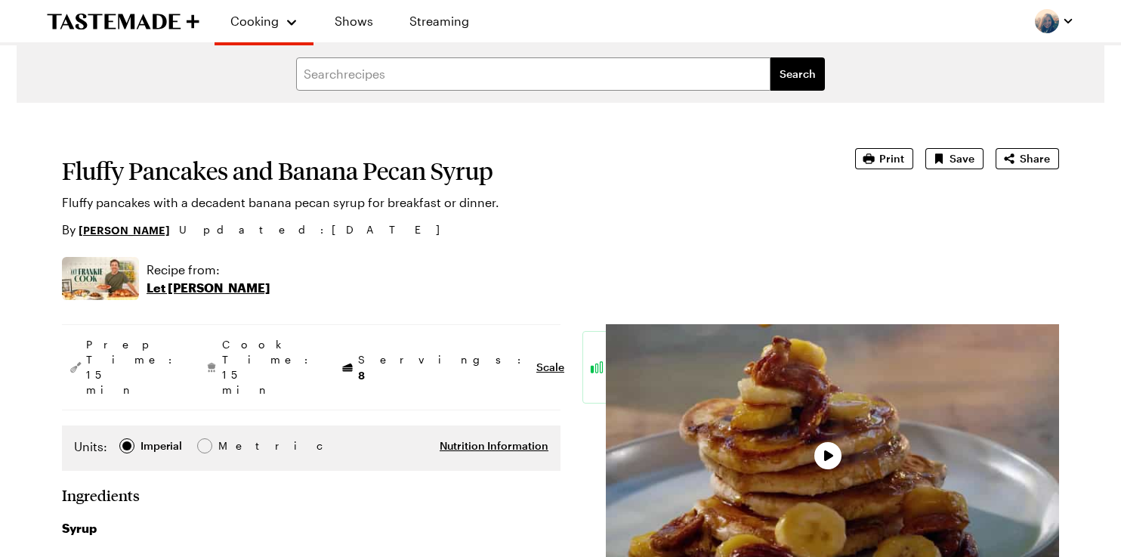
type textarea "x"
click at [293, 172] on h1 "Fluffy Pancakes and Banana Pecan Syrup" at bounding box center [437, 170] width 751 height 27
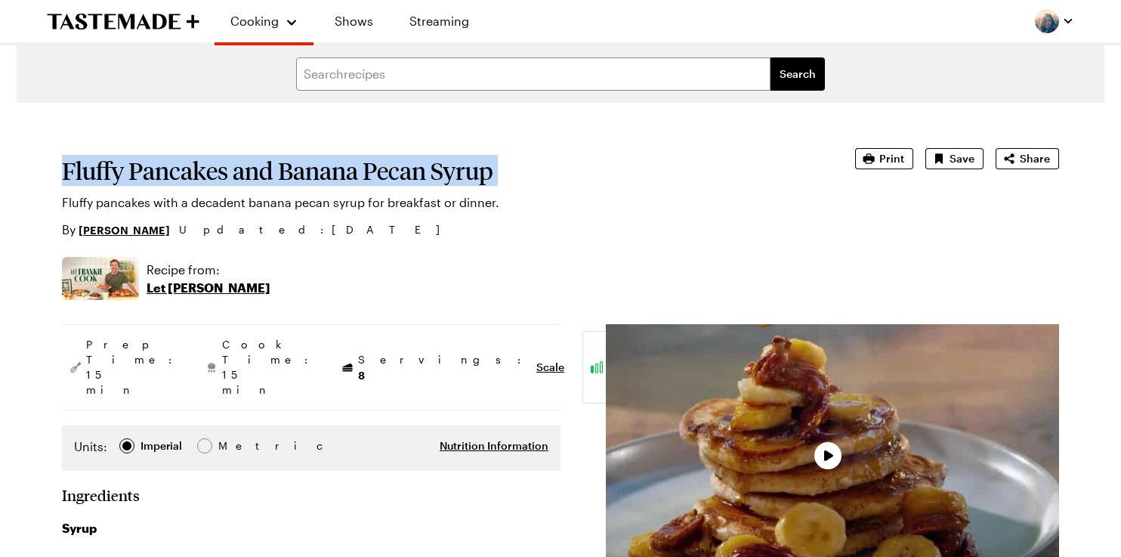
click at [293, 172] on h1 "Fluffy Pancakes and Banana Pecan Syrup" at bounding box center [437, 170] width 751 height 27
copy h1 "Fluffy Pancakes and Banana Pecan Syrup"
